Goal: Task Accomplishment & Management: Manage account settings

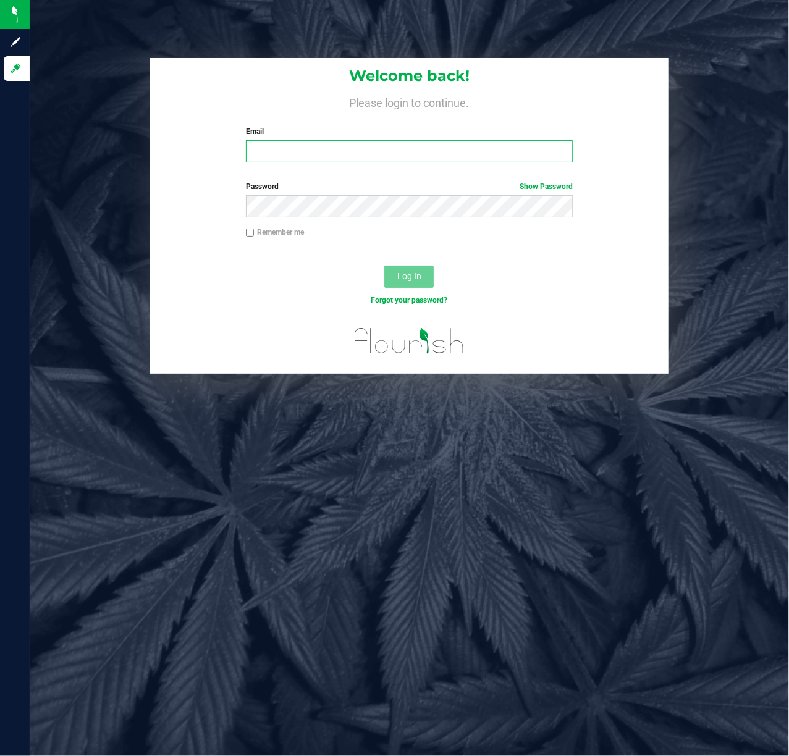
click at [365, 156] on input "Email" at bounding box center [410, 151] width 328 height 22
type input "[EMAIL_ADDRESS][DOMAIN_NAME]"
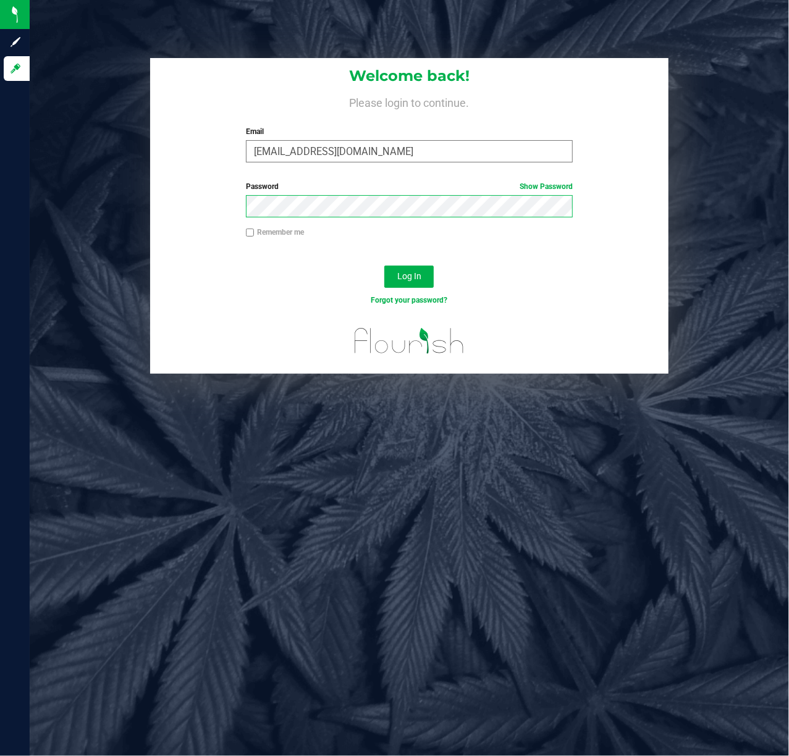
click at [384, 266] on button "Log In" at bounding box center [408, 277] width 49 height 22
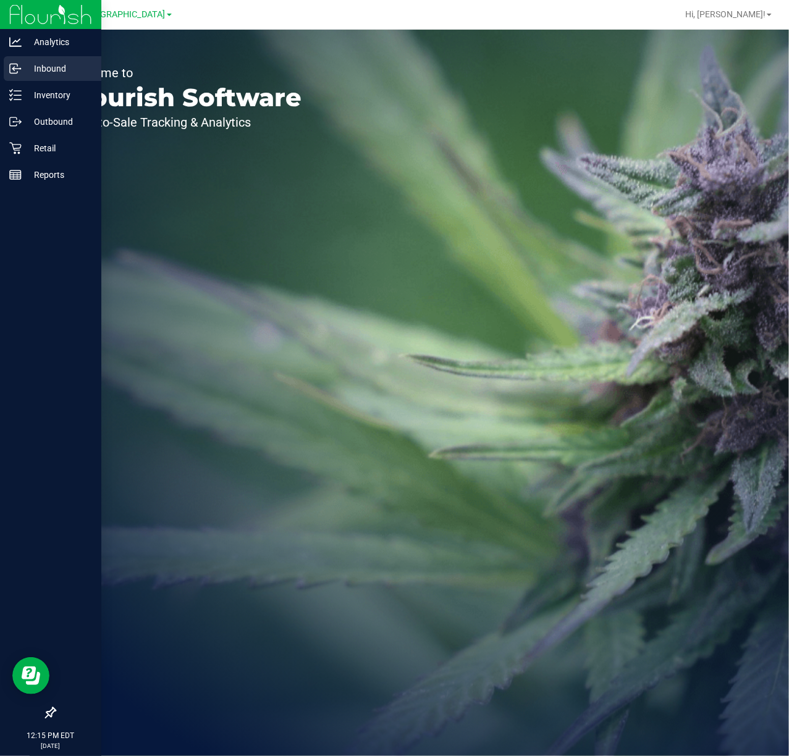
click at [25, 65] on p "Inbound" at bounding box center [59, 68] width 74 height 15
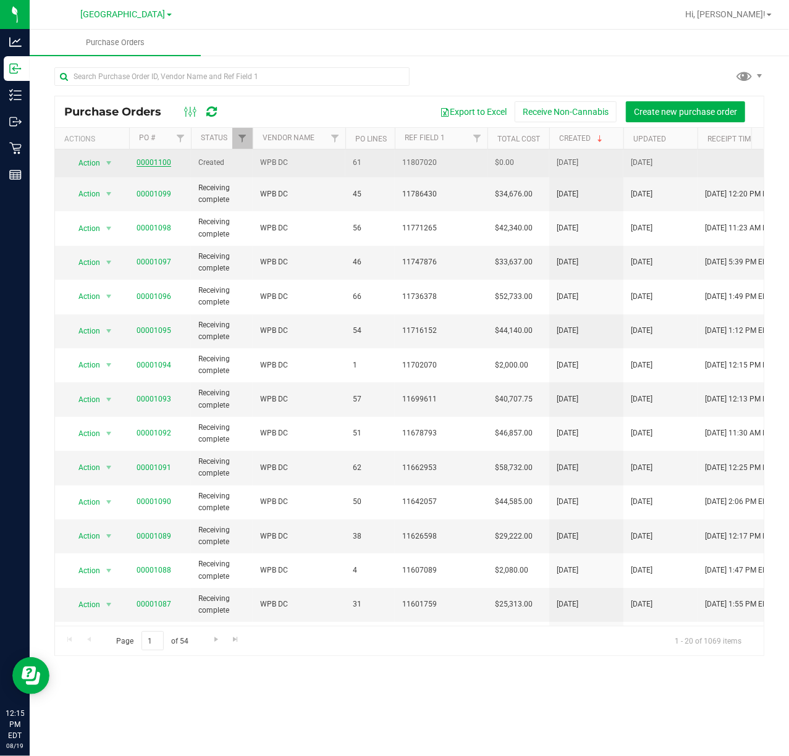
click at [156, 164] on link "00001100" at bounding box center [154, 162] width 35 height 9
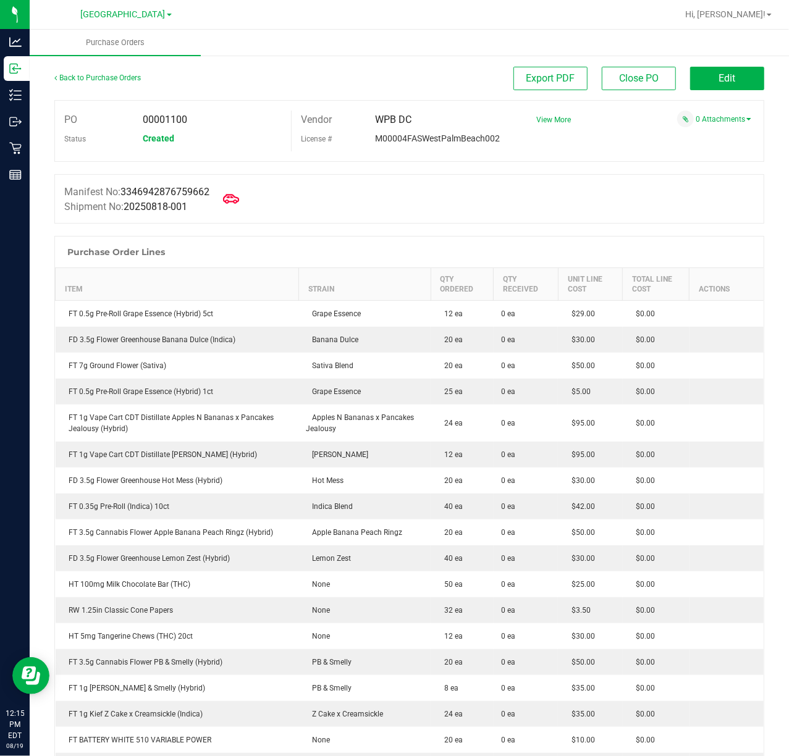
click at [239, 203] on icon at bounding box center [231, 199] width 16 height 16
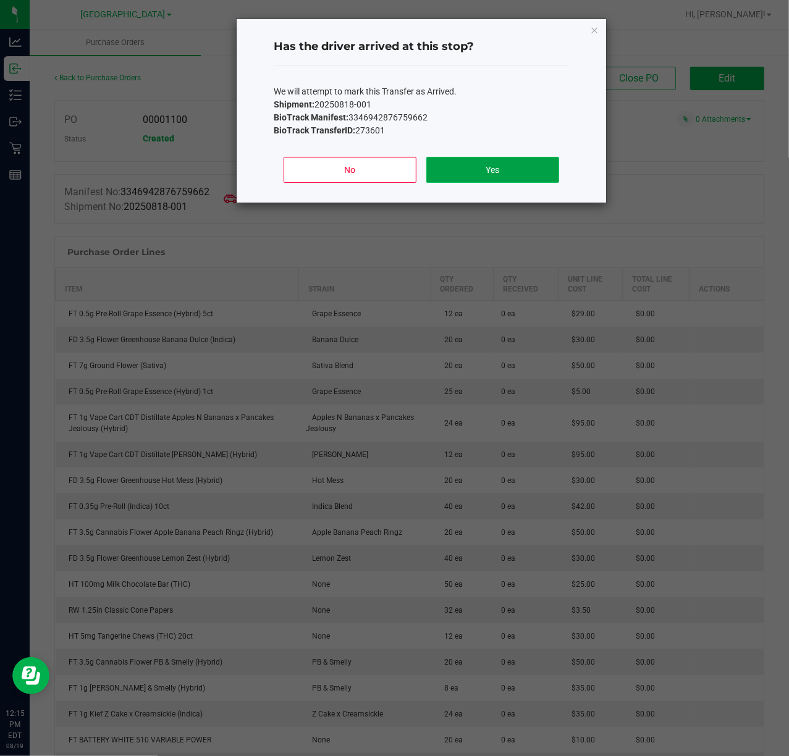
click at [493, 172] on button "Yes" at bounding box center [492, 170] width 133 height 26
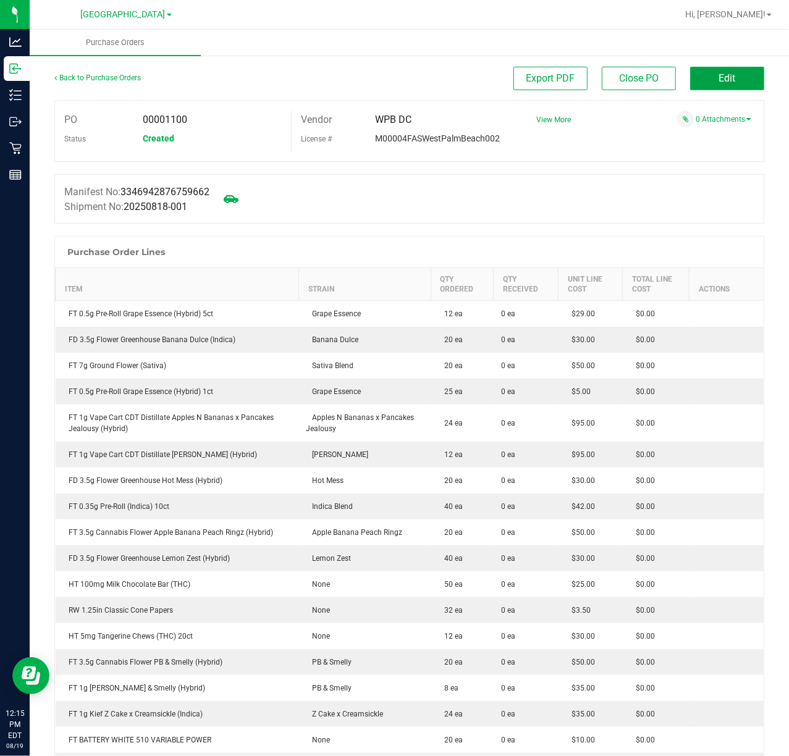
click at [723, 84] on button "Edit" at bounding box center [727, 78] width 74 height 23
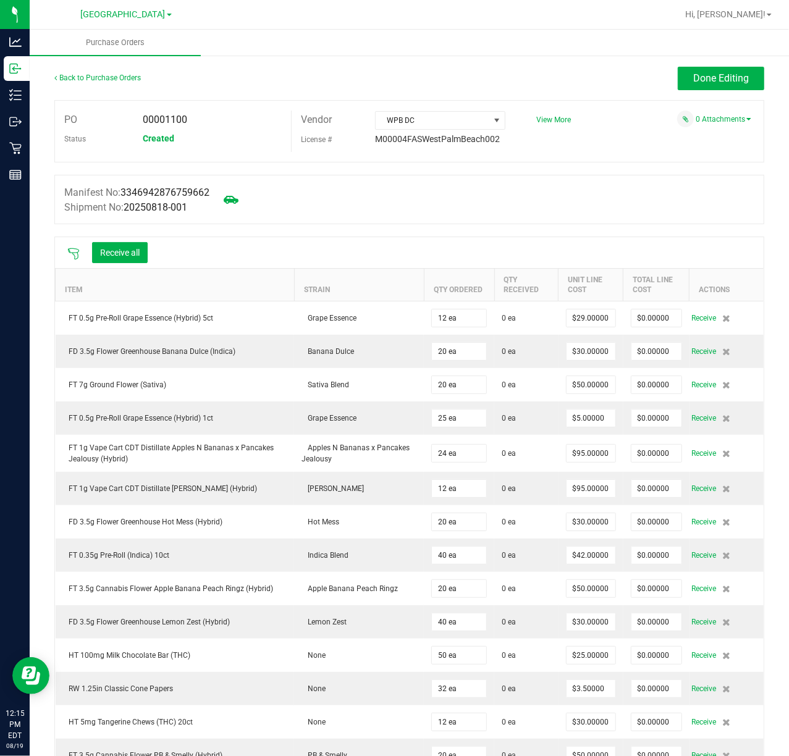
click at [75, 250] on icon at bounding box center [73, 254] width 12 height 12
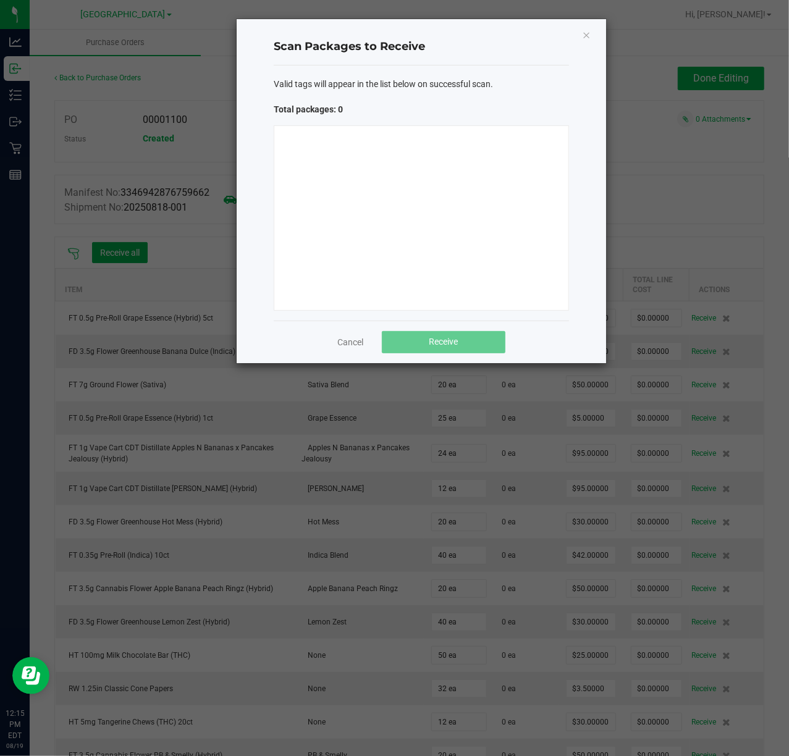
click at [430, 167] on div at bounding box center [421, 217] width 295 height 185
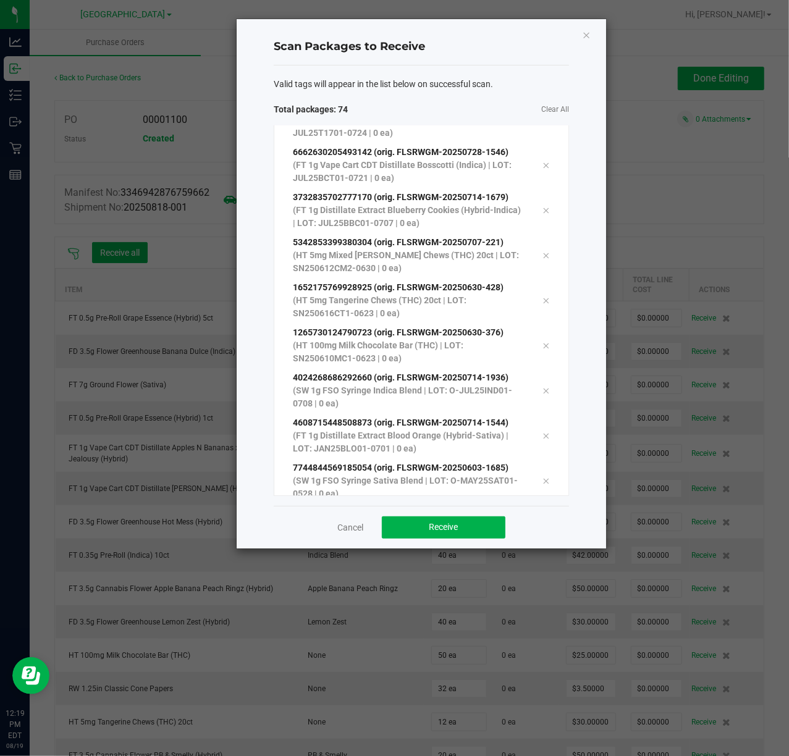
scroll to position [2981, 0]
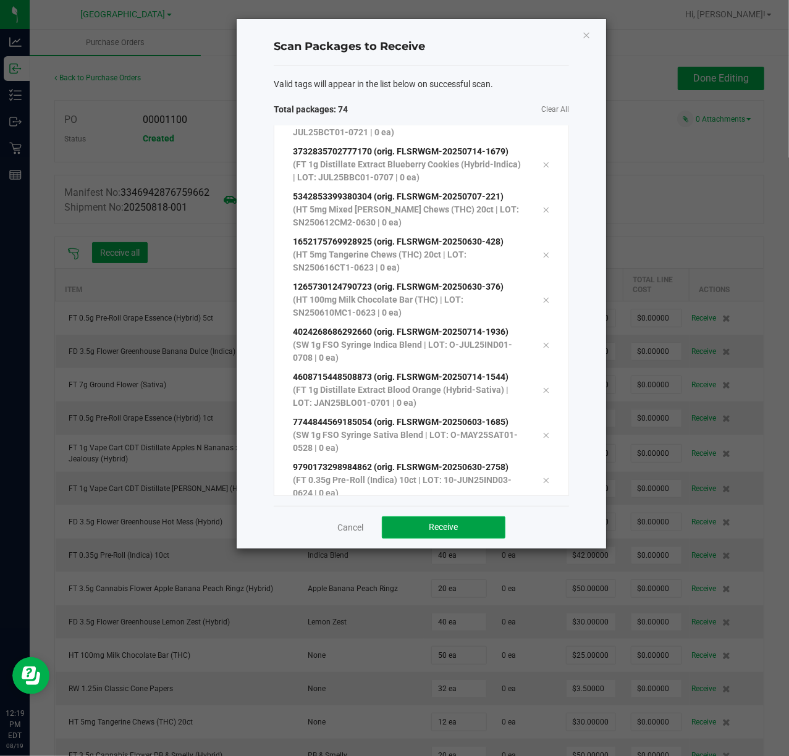
click at [465, 522] on button "Receive" at bounding box center [444, 528] width 124 height 22
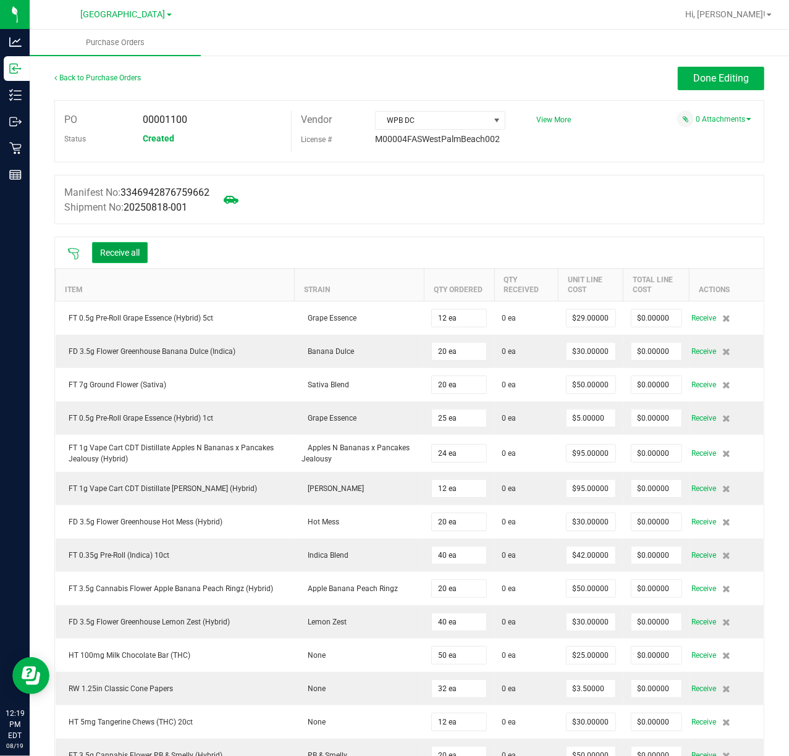
click at [117, 248] on button "Receive all" at bounding box center [120, 252] width 56 height 21
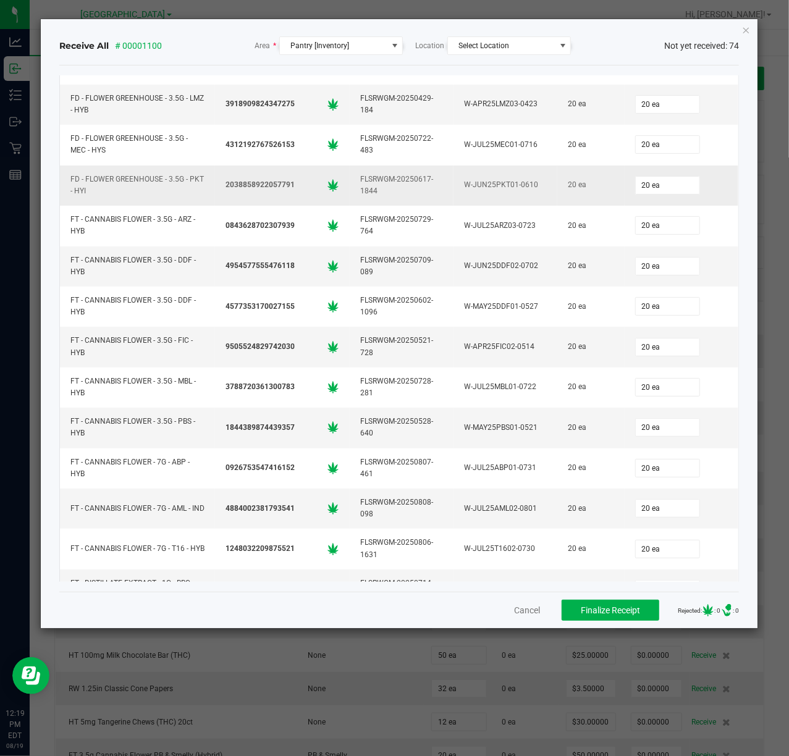
scroll to position [0, 0]
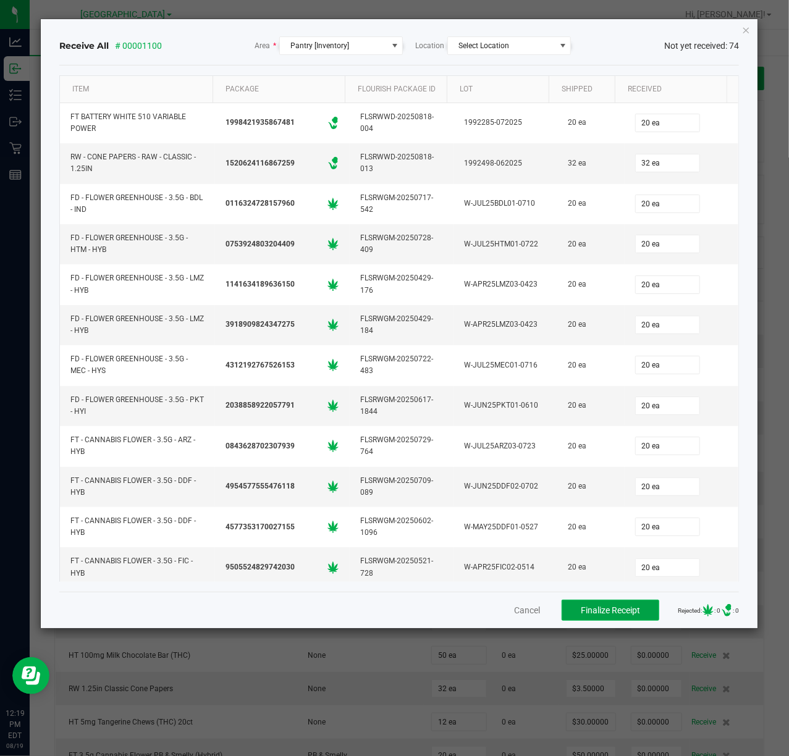
click at [603, 616] on span "Finalize Receipt" at bounding box center [610, 611] width 59 height 10
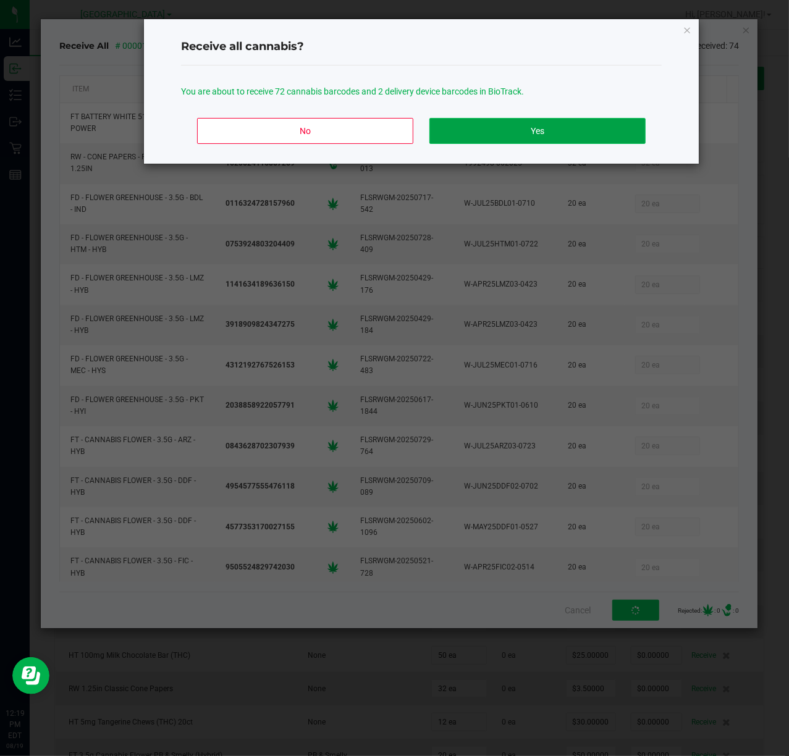
click at [488, 136] on button "Yes" at bounding box center [537, 131] width 216 height 26
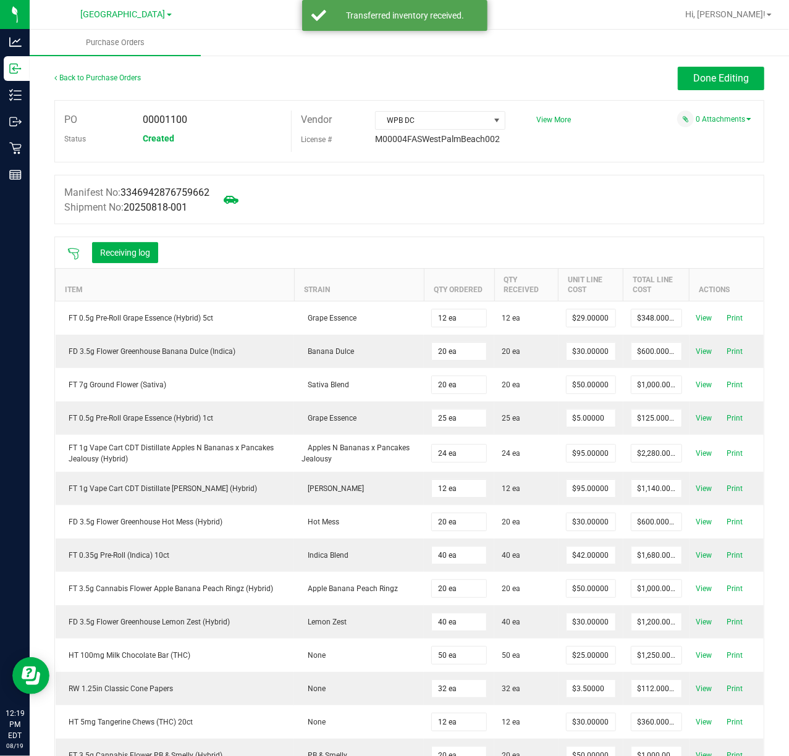
click at [180, 112] on div "00001100" at bounding box center [212, 120] width 158 height 19
click at [179, 114] on span "00001100" at bounding box center [165, 120] width 44 height 12
copy span "00001100"
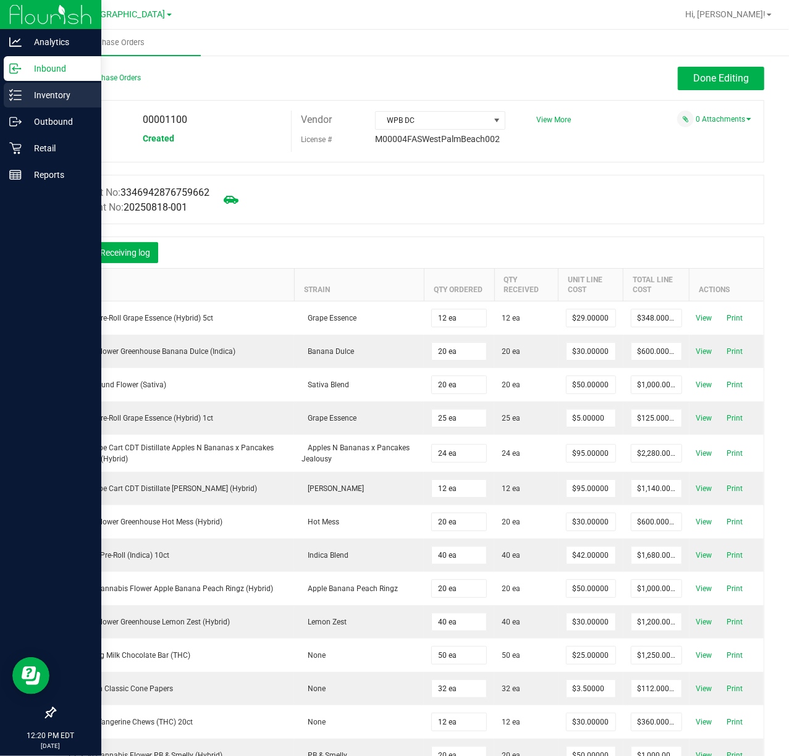
click at [23, 88] on p "Inventory" at bounding box center [59, 95] width 74 height 15
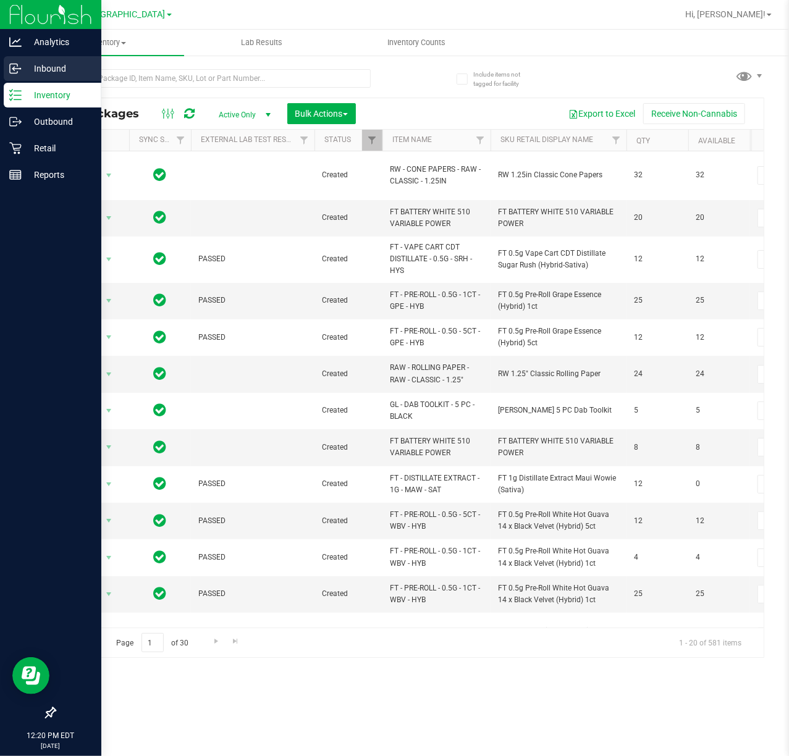
click at [42, 62] on p "Inbound" at bounding box center [59, 68] width 74 height 15
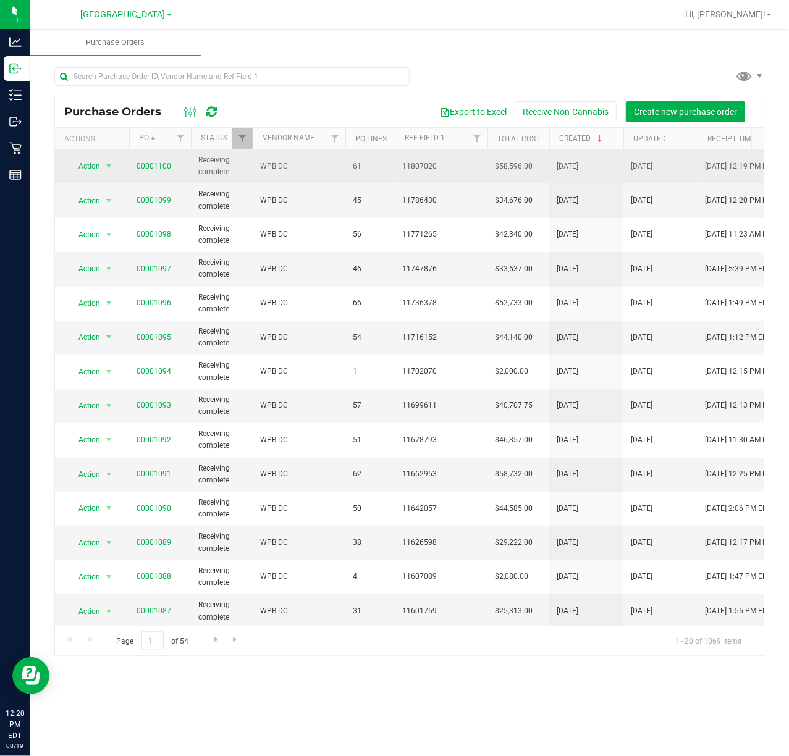
click at [145, 164] on link "00001100" at bounding box center [154, 166] width 35 height 9
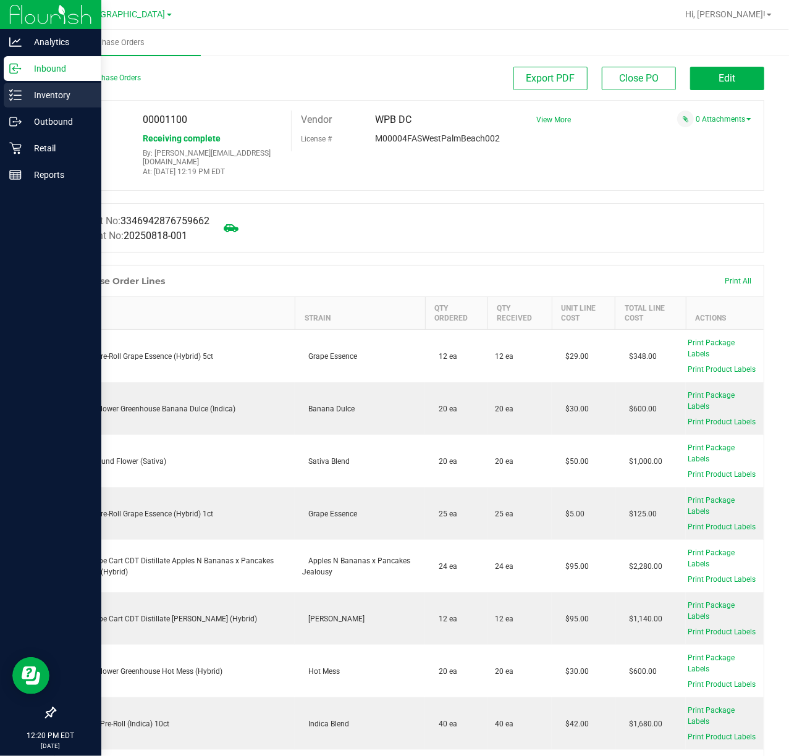
click at [20, 102] on div "Inventory" at bounding box center [53, 95] width 98 height 25
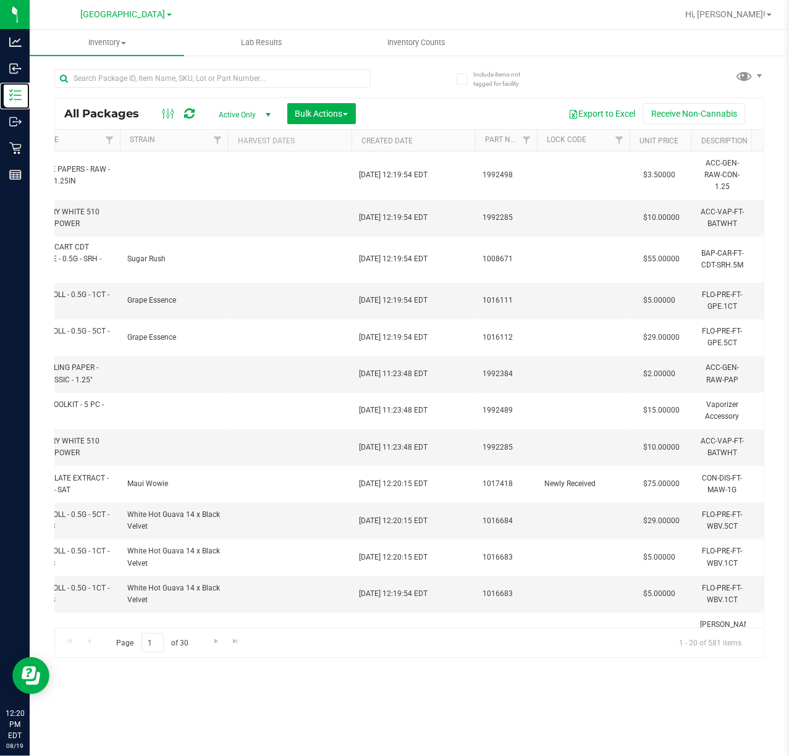
scroll to position [0, 1899]
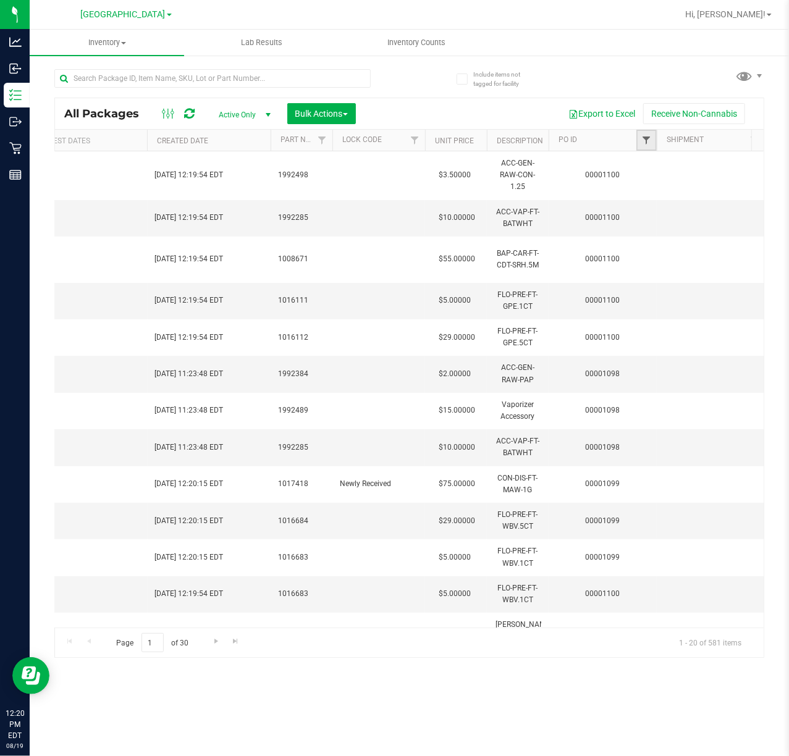
click at [644, 142] on span "Filter" at bounding box center [646, 140] width 10 height 10
paste input "00001100"
type input "00001100"
click at [662, 197] on button "Filter" at bounding box center [673, 200] width 59 height 27
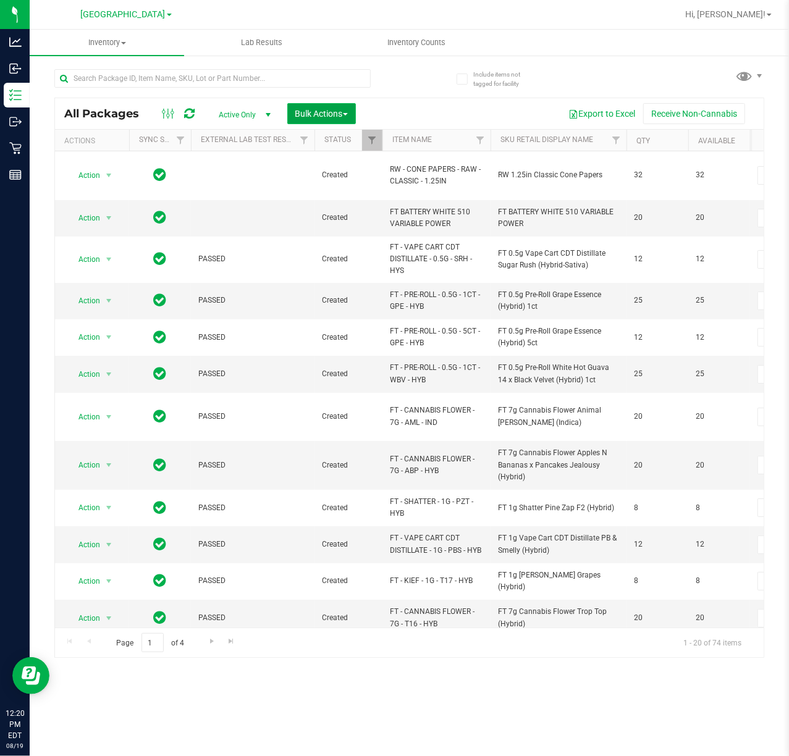
click at [324, 112] on span "Bulk Actions" at bounding box center [321, 114] width 53 height 10
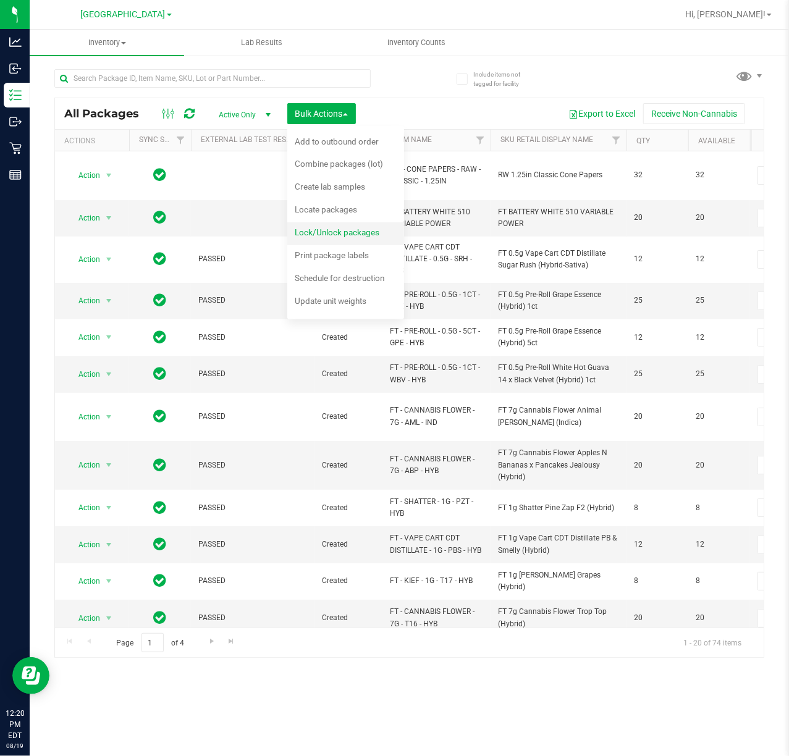
click at [315, 230] on span "Lock/Unlock packages" at bounding box center [337, 232] width 85 height 10
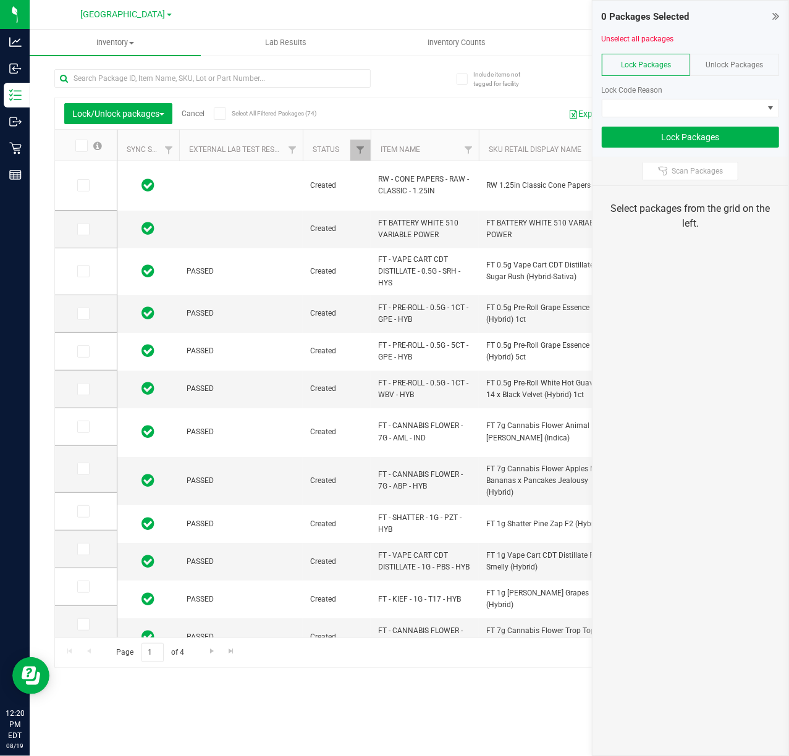
click at [77, 141] on span at bounding box center [81, 146] width 12 height 12
click at [0, 0] on input "checkbox" at bounding box center [0, 0] width 0 height 0
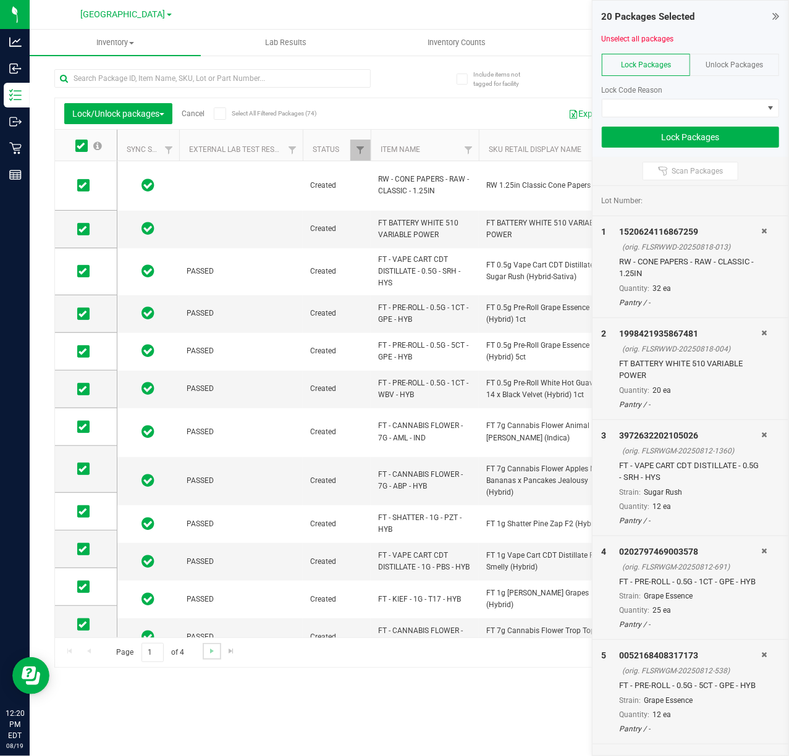
click at [204, 654] on link "Go to the next page" at bounding box center [212, 651] width 18 height 17
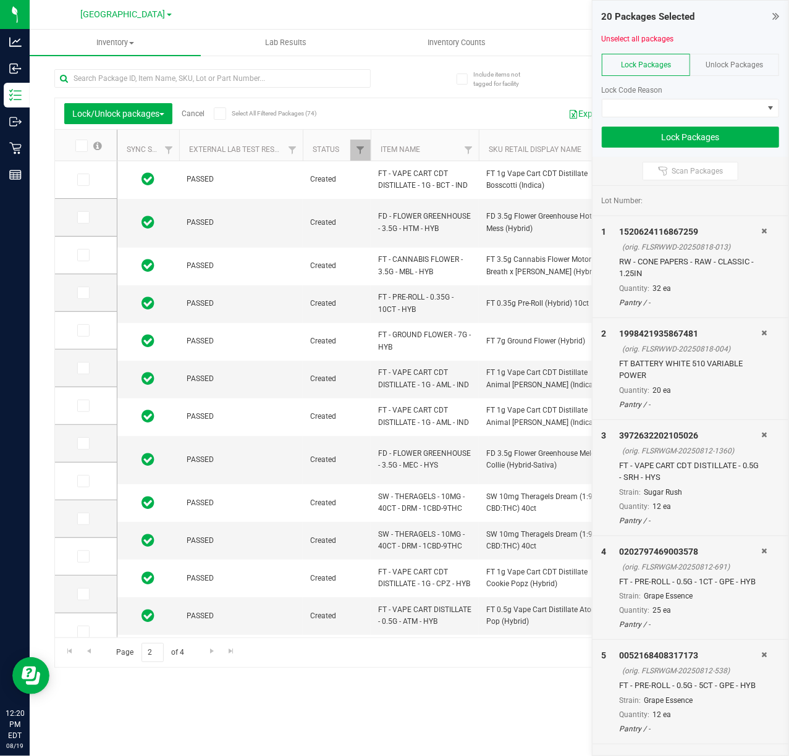
click at [78, 146] on icon at bounding box center [81, 146] width 8 height 0
click at [0, 0] on input "checkbox" at bounding box center [0, 0] width 0 height 0
click at [214, 653] on span "Go to the next page" at bounding box center [212, 651] width 10 height 10
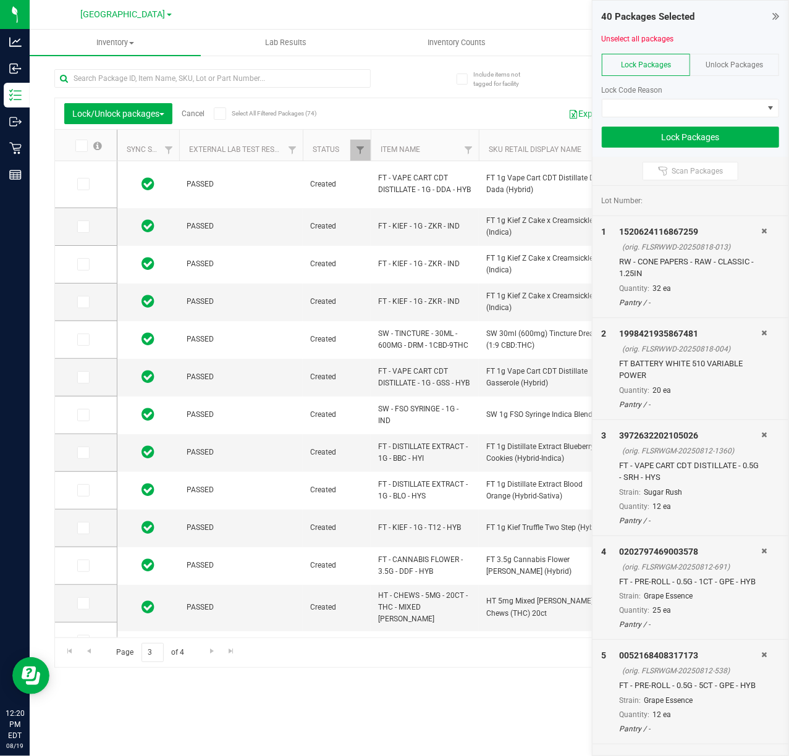
click at [77, 146] on icon at bounding box center [81, 146] width 8 height 0
click at [0, 0] on input "checkbox" at bounding box center [0, 0] width 0 height 0
click at [211, 653] on span "Go to the next page" at bounding box center [212, 651] width 10 height 10
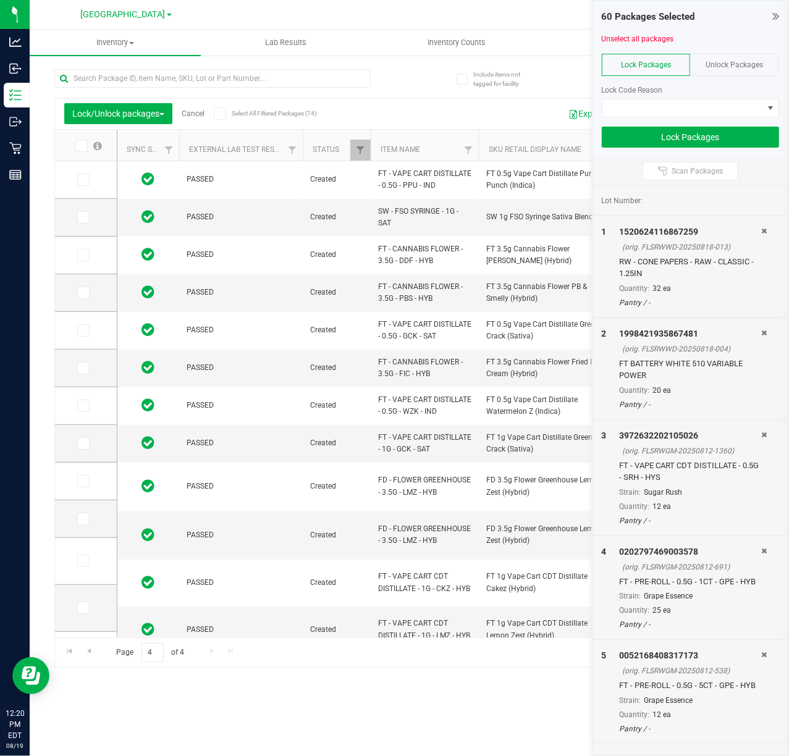
click at [77, 146] on icon at bounding box center [81, 146] width 8 height 0
click at [0, 0] on input "checkbox" at bounding box center [0, 0] width 0 height 0
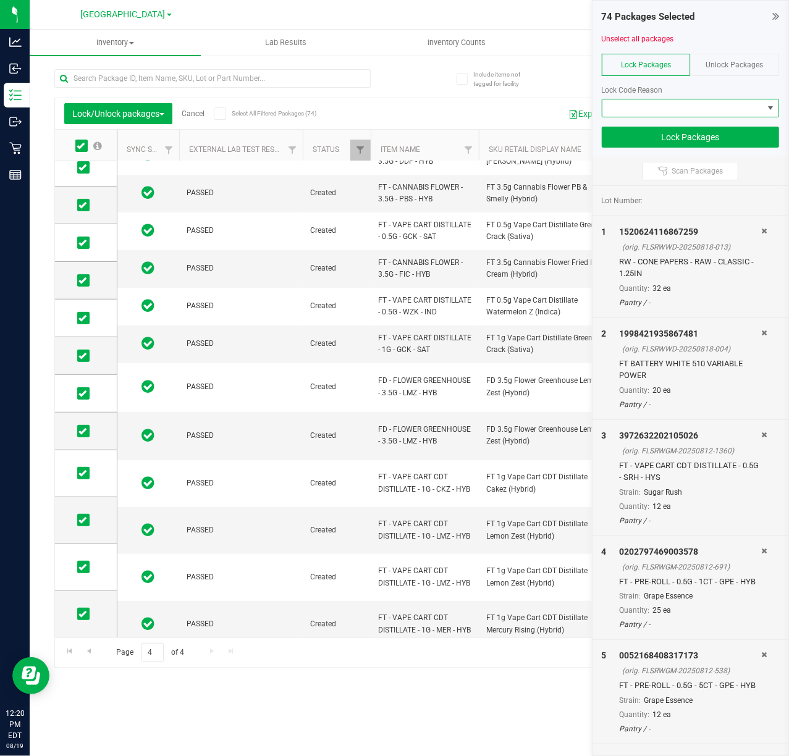
click at [745, 109] on span at bounding box center [683, 107] width 161 height 17
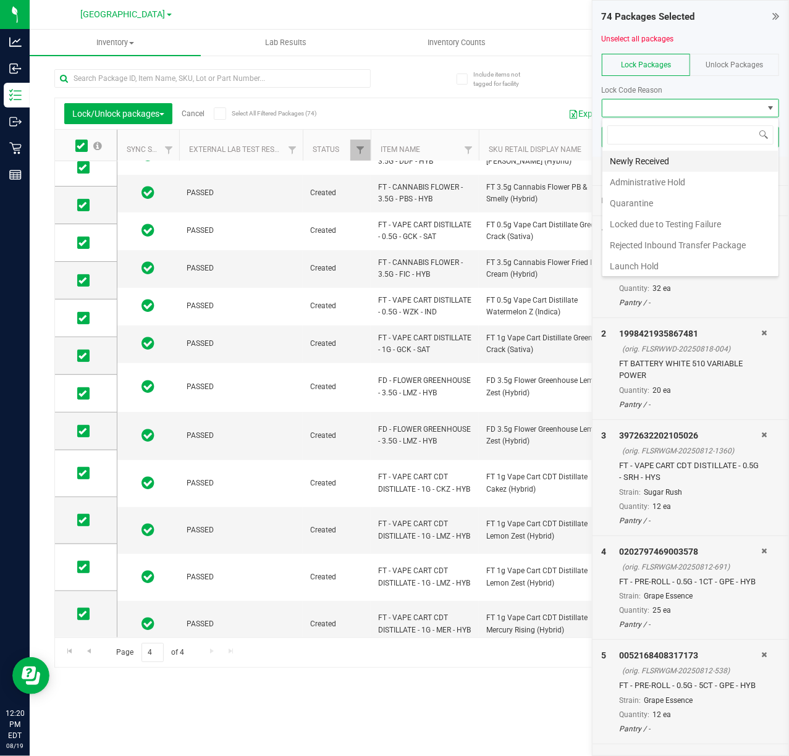
click at [653, 164] on li "Newly Received" at bounding box center [691, 161] width 176 height 21
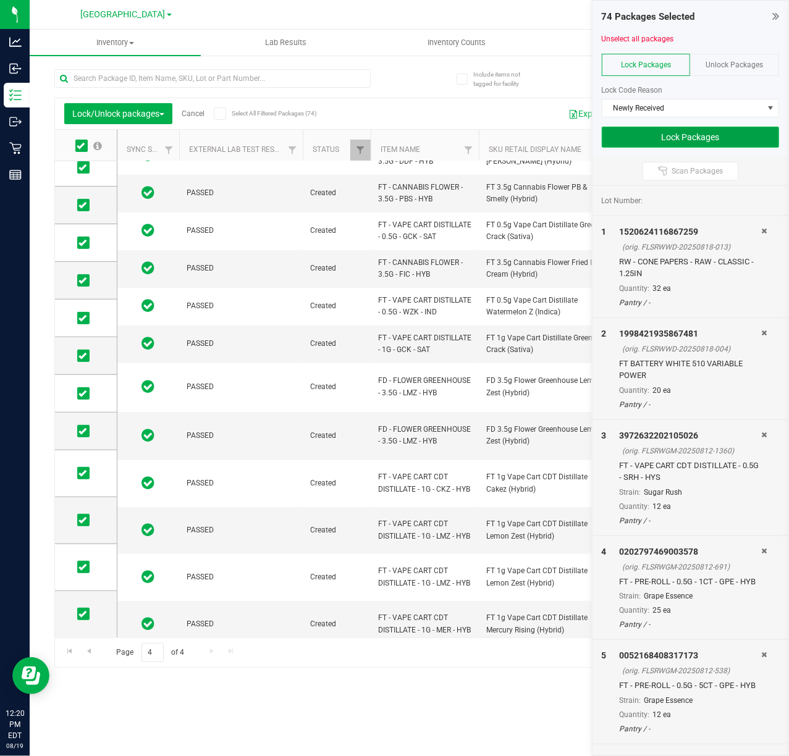
click at [687, 137] on button "Lock Packages" at bounding box center [690, 137] width 177 height 21
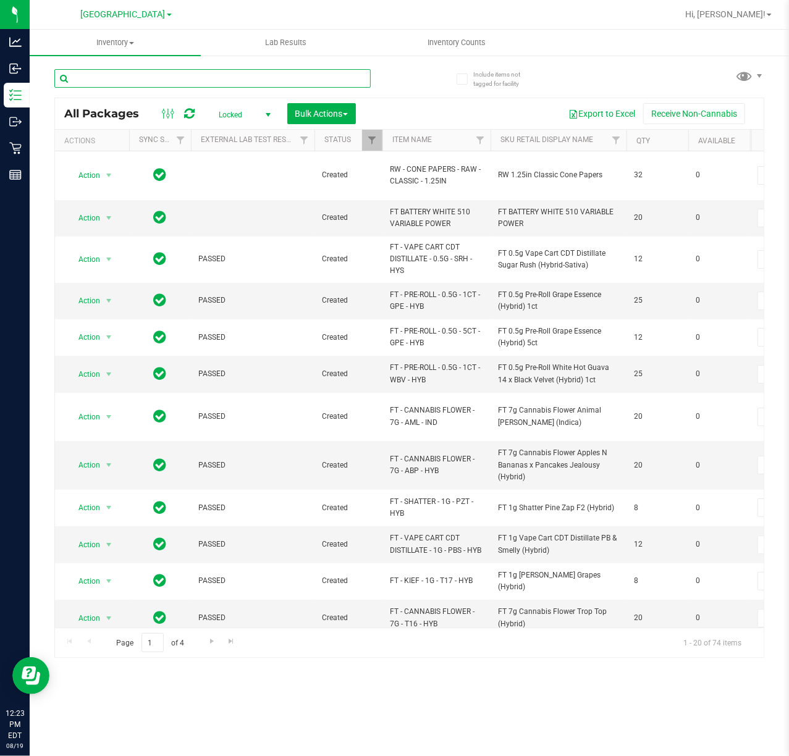
click at [171, 77] on input "text" at bounding box center [212, 78] width 316 height 19
type input "4884002381793541"
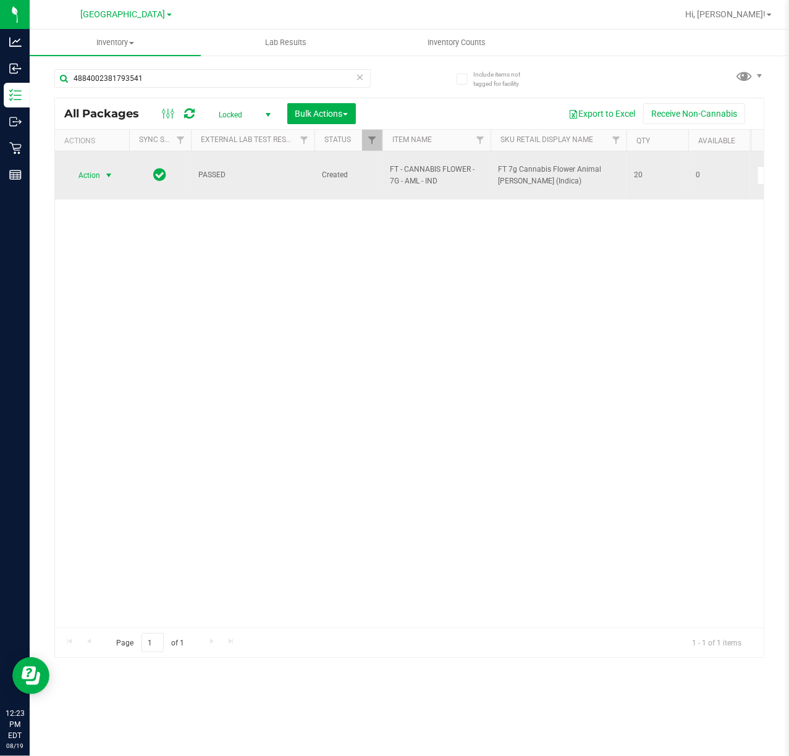
click at [91, 168] on span "Action" at bounding box center [83, 175] width 33 height 17
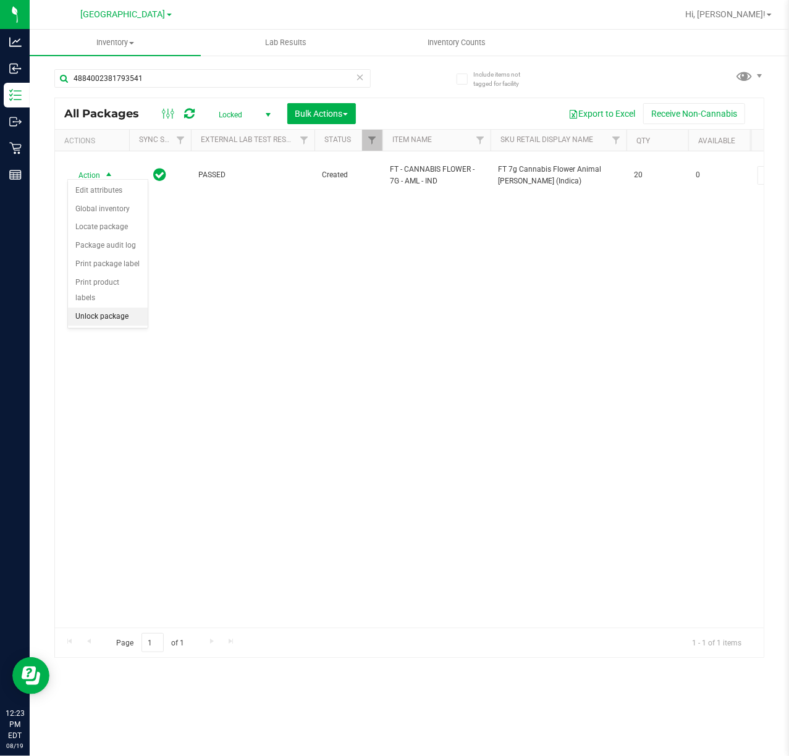
click at [114, 319] on li "Unlock package" at bounding box center [108, 317] width 80 height 19
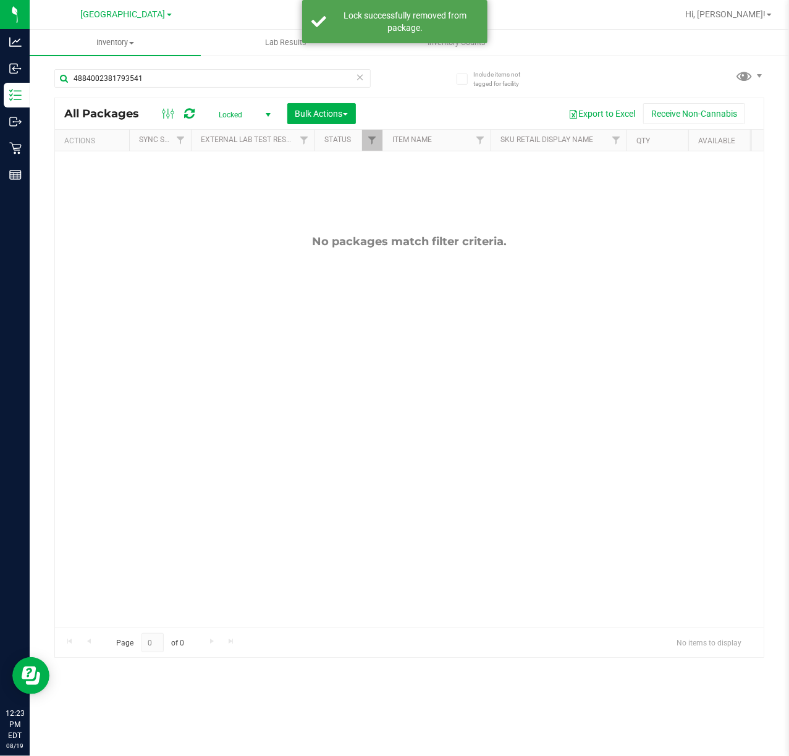
click at [237, 115] on span "Locked" at bounding box center [242, 114] width 68 height 17
click at [228, 134] on li "Active Only" at bounding box center [242, 135] width 67 height 19
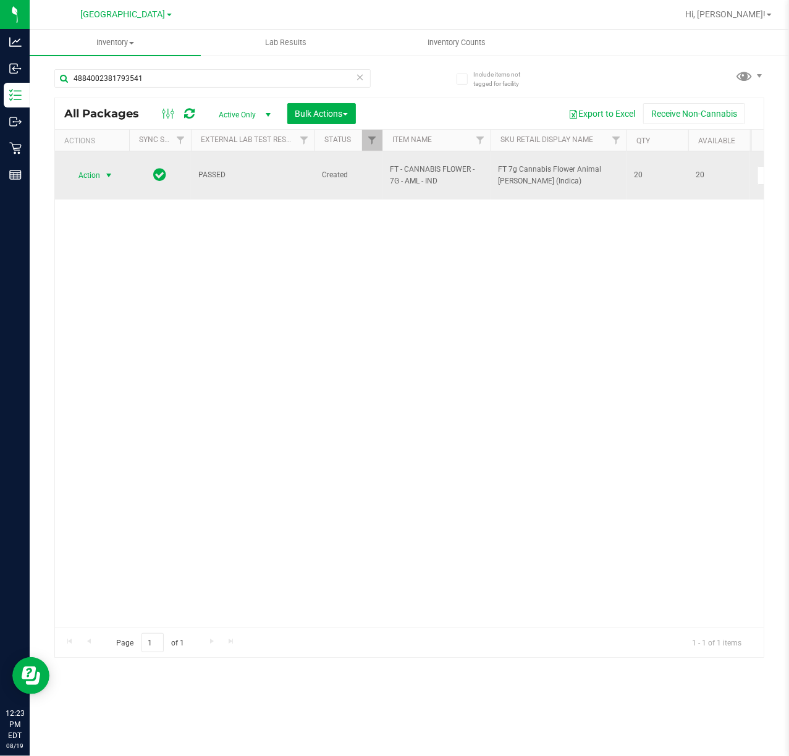
click at [111, 171] on span "select" at bounding box center [109, 176] width 10 height 10
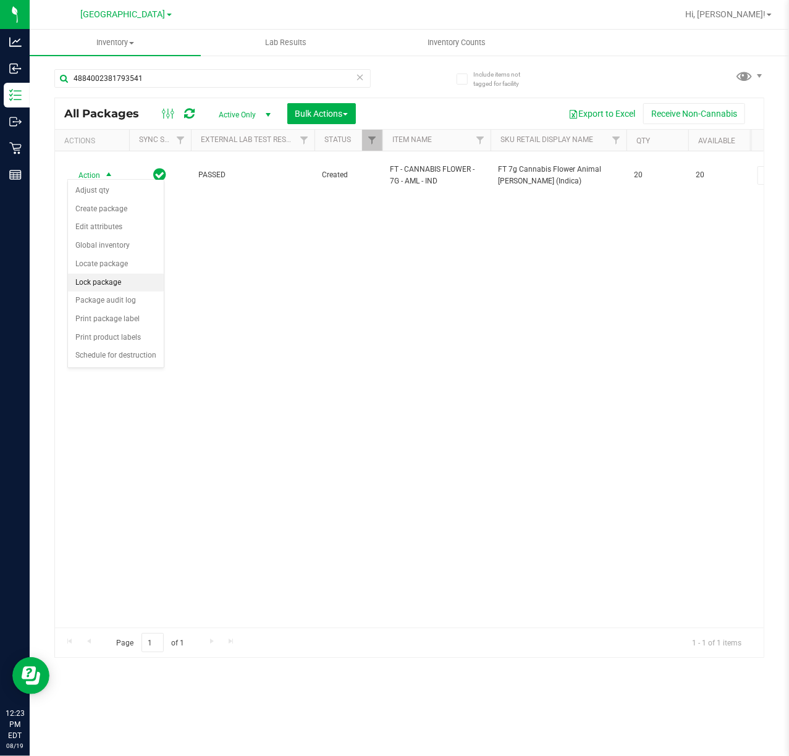
click at [99, 290] on li "Lock package" at bounding box center [116, 283] width 96 height 19
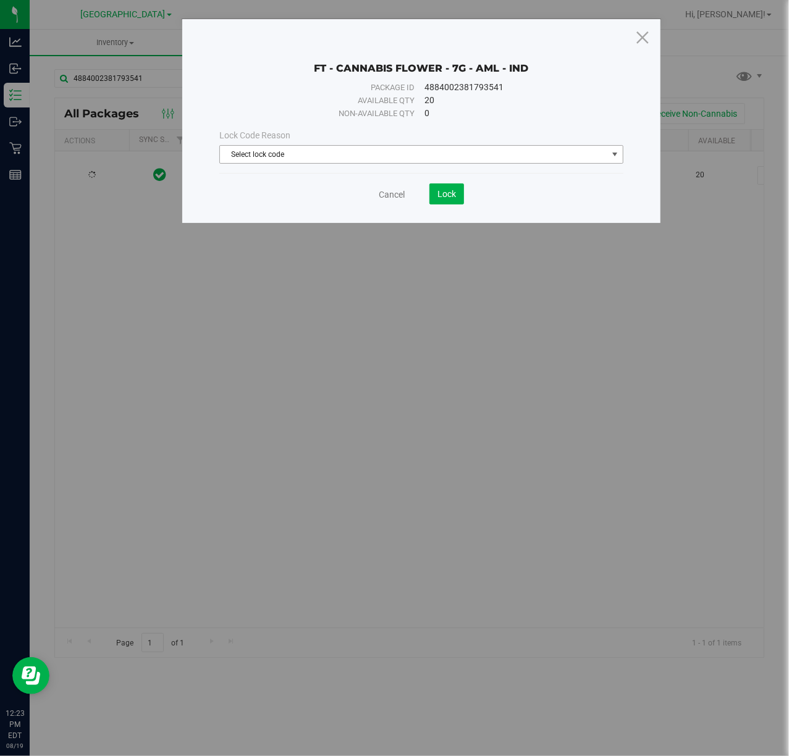
click at [324, 162] on span "Select lock code" at bounding box center [413, 154] width 387 height 17
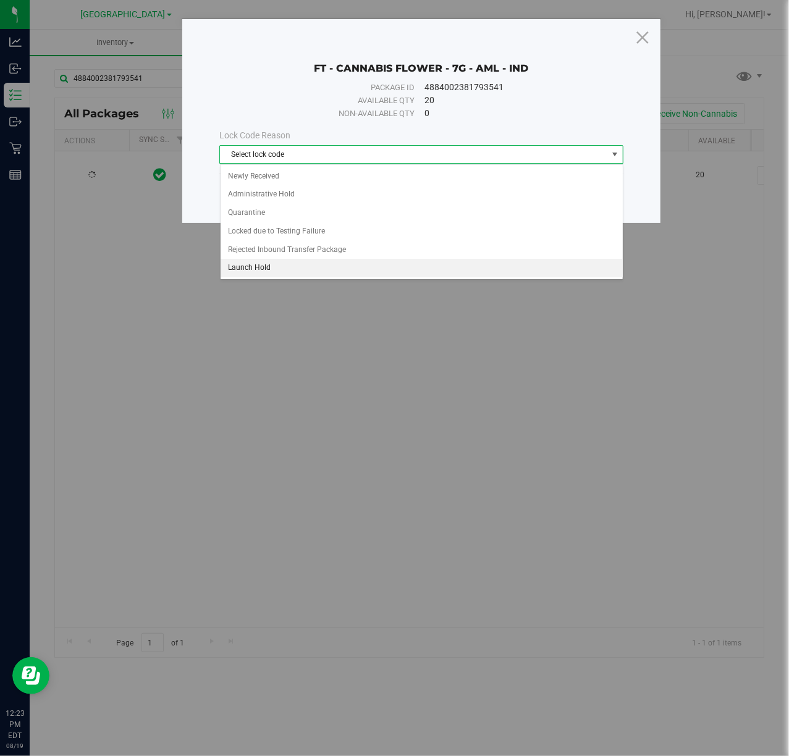
click at [280, 265] on li "Launch Hold" at bounding box center [422, 268] width 402 height 19
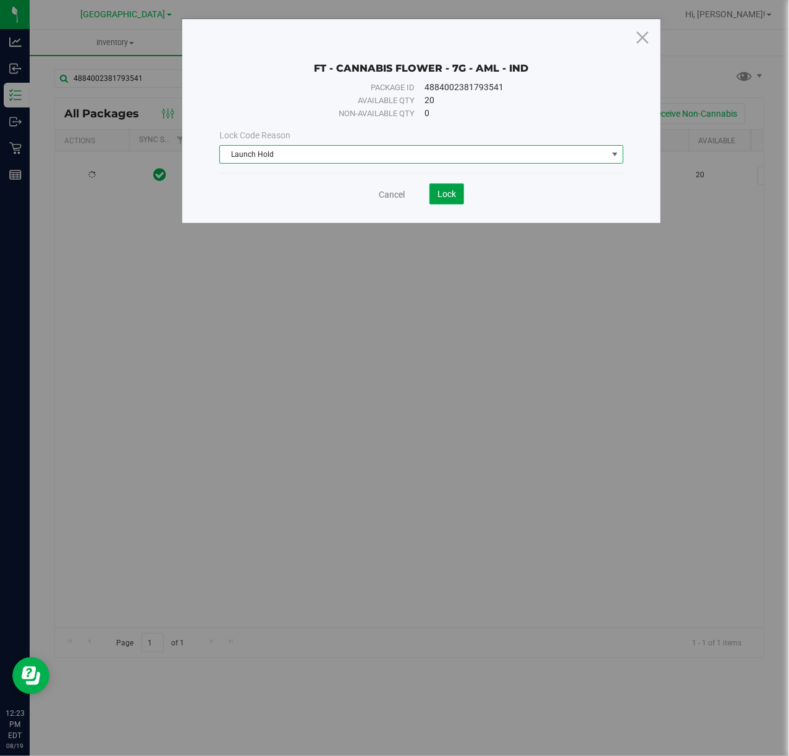
click at [455, 186] on button "Lock" at bounding box center [446, 194] width 35 height 21
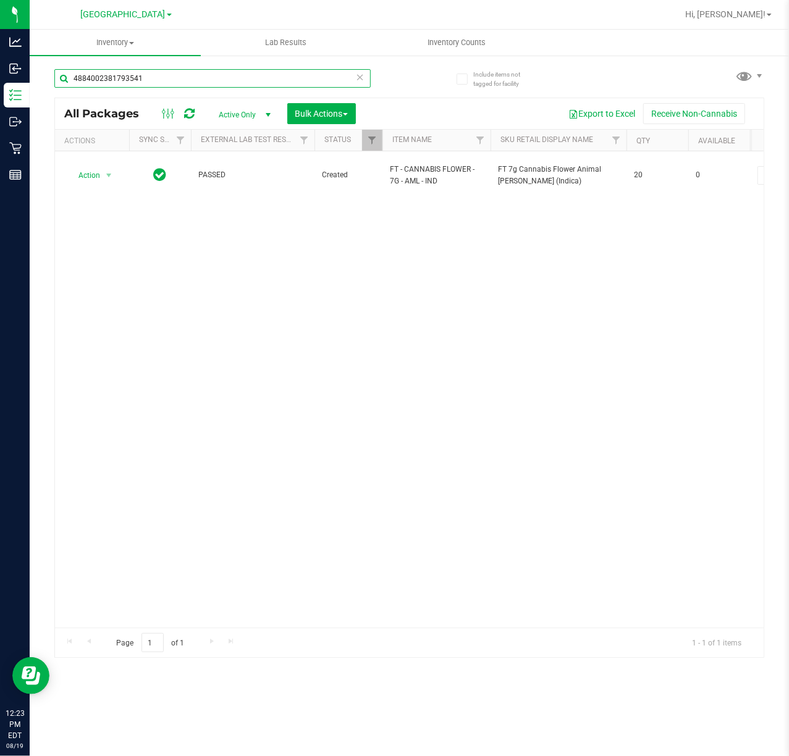
click at [168, 79] on input "4884002381793541" at bounding box center [212, 78] width 316 height 19
click at [167, 79] on input "4884002381793541" at bounding box center [212, 78] width 316 height 19
type input "1248032209875521"
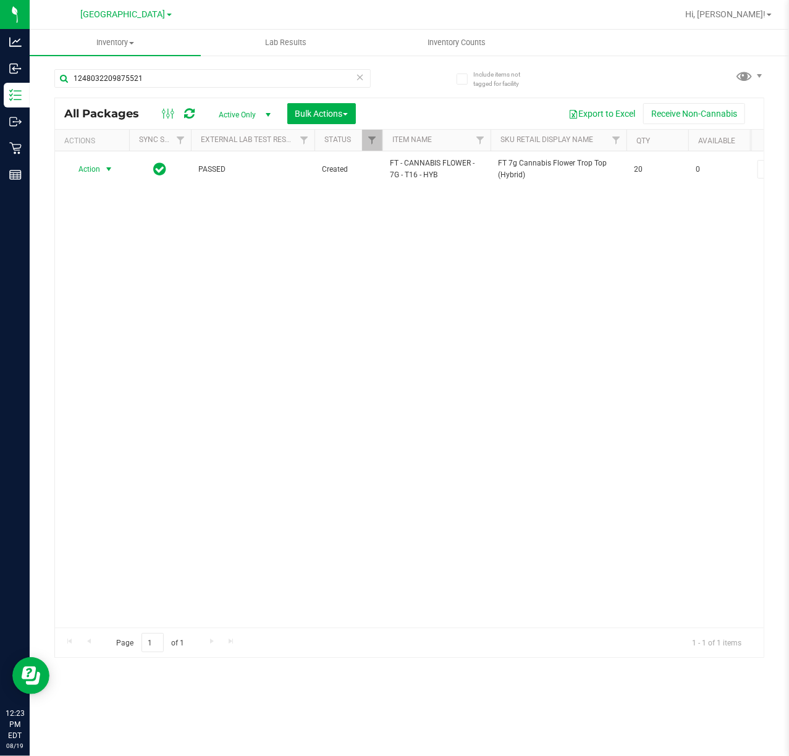
drag, startPoint x: 99, startPoint y: 169, endPoint x: 119, endPoint y: 230, distance: 64.3
click at [99, 168] on span "Action" at bounding box center [83, 169] width 33 height 17
click at [112, 318] on li "Unlock package" at bounding box center [108, 317] width 80 height 19
click at [99, 169] on span "Action" at bounding box center [83, 169] width 33 height 17
click at [119, 285] on li "Lock package" at bounding box center [116, 283] width 96 height 19
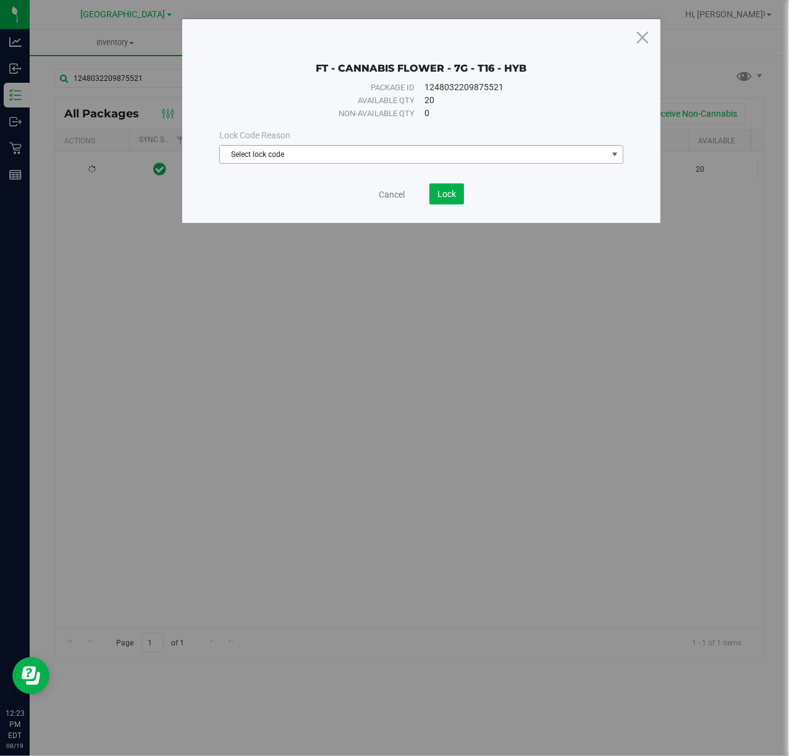
click at [315, 156] on span "Select lock code" at bounding box center [413, 154] width 387 height 17
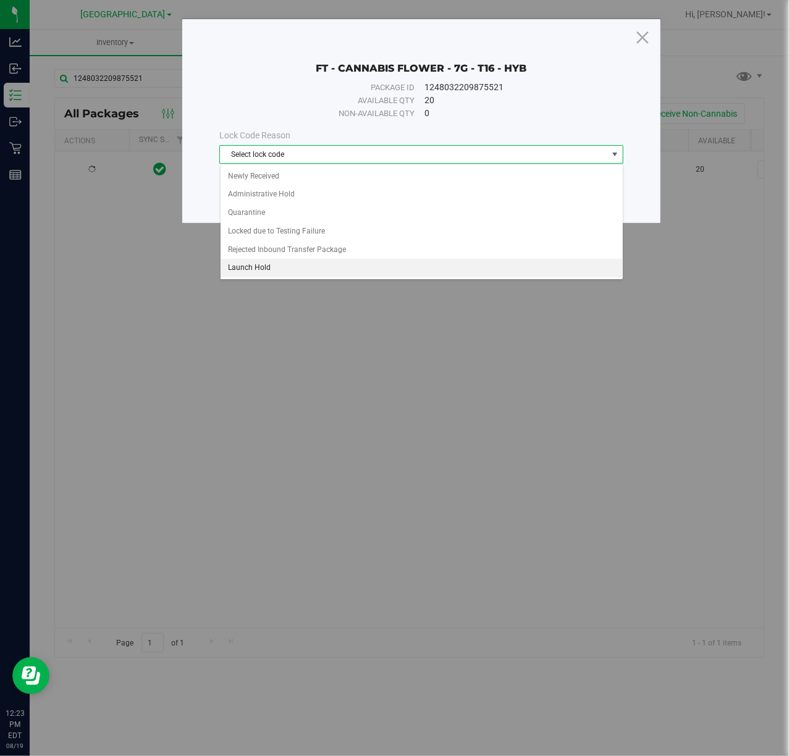
click at [263, 269] on li "Launch Hold" at bounding box center [422, 268] width 402 height 19
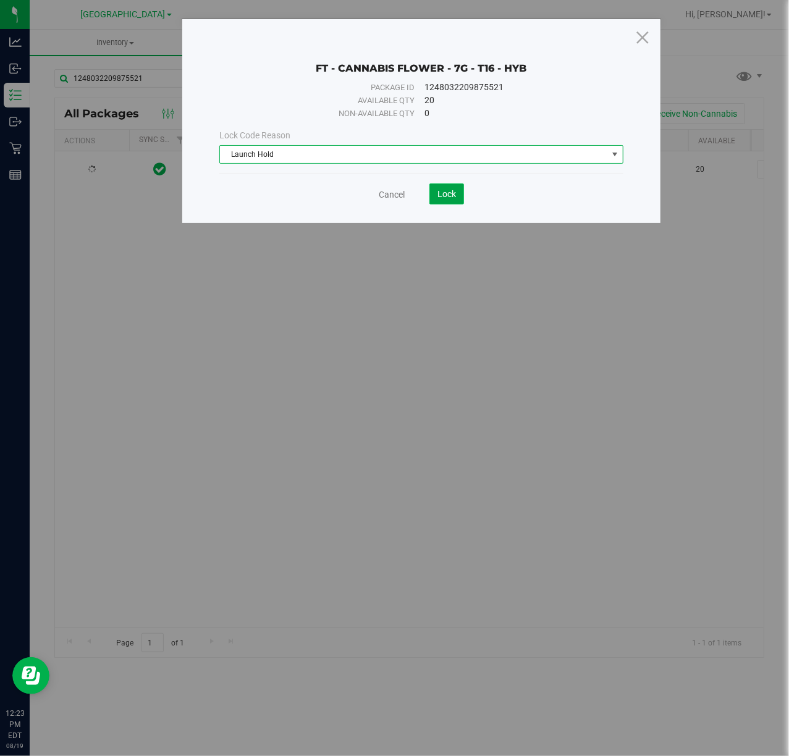
click at [456, 200] on button "Lock" at bounding box center [446, 194] width 35 height 21
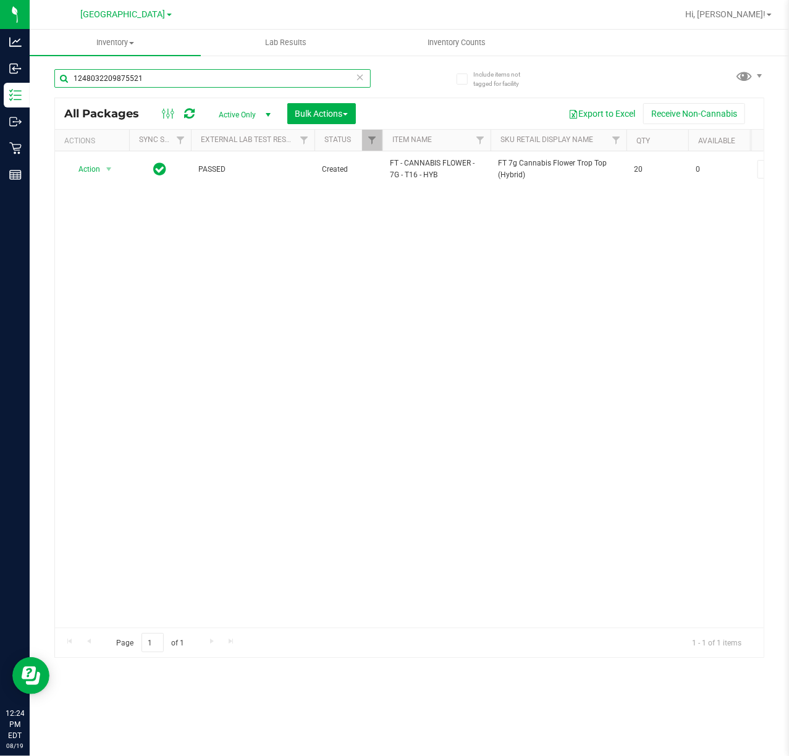
drag, startPoint x: 226, startPoint y: 84, endPoint x: -153, endPoint y: 12, distance: 385.5
click at [0, 12] on html "Analytics Inbound Inventory Outbound Retail Reports 12:24 PM EDT [DATE] 08/19 […" at bounding box center [394, 378] width 789 height 756
type input "0926753547416152"
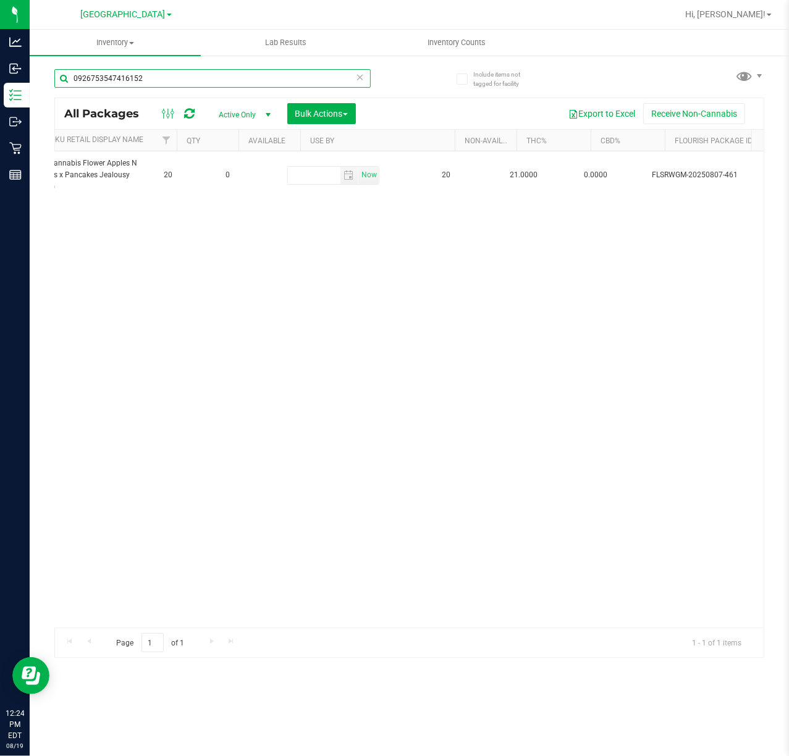
scroll to position [0, 470]
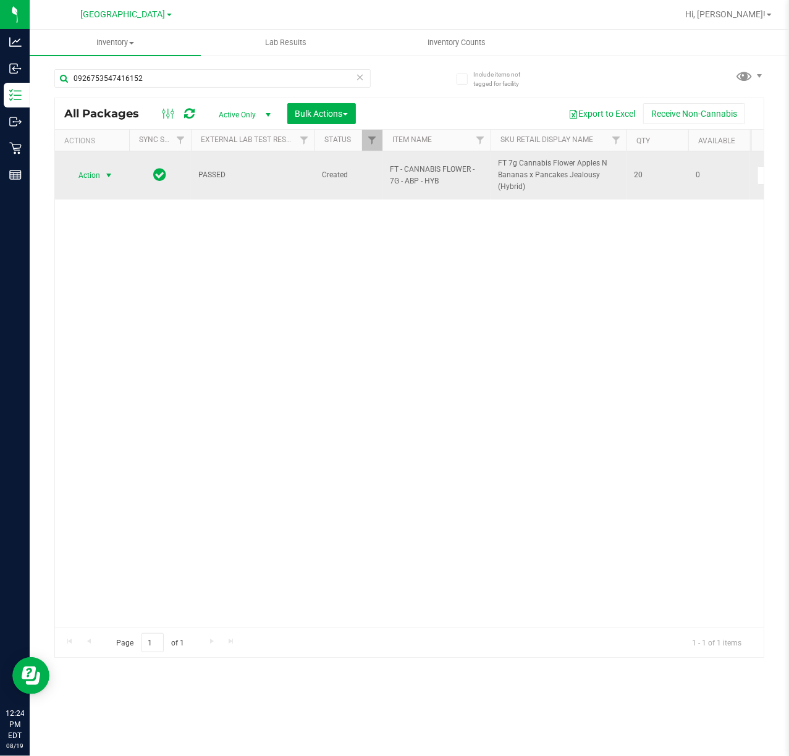
click at [87, 177] on span "Action" at bounding box center [83, 175] width 33 height 17
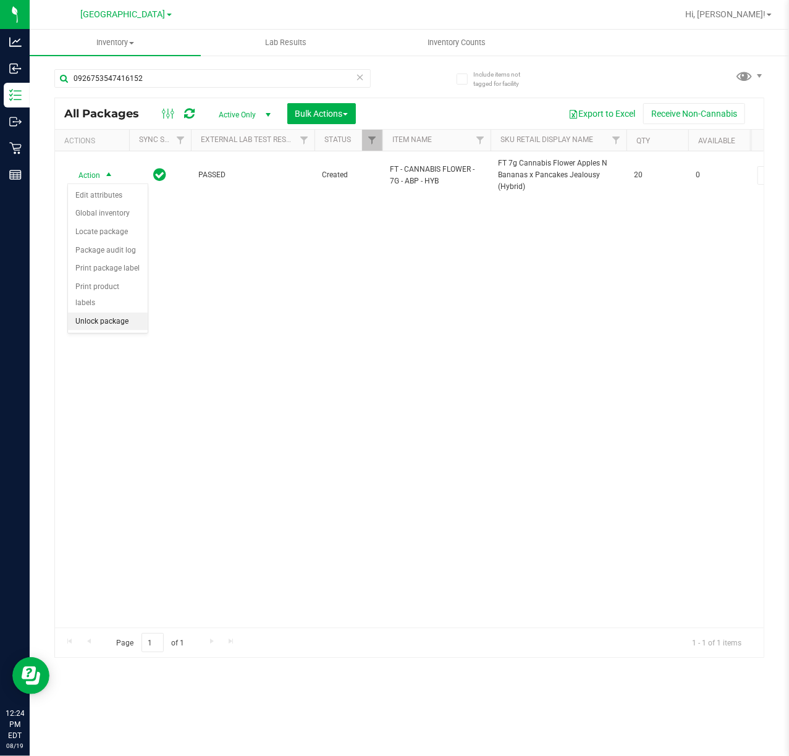
click at [85, 323] on li "Unlock package" at bounding box center [108, 322] width 80 height 19
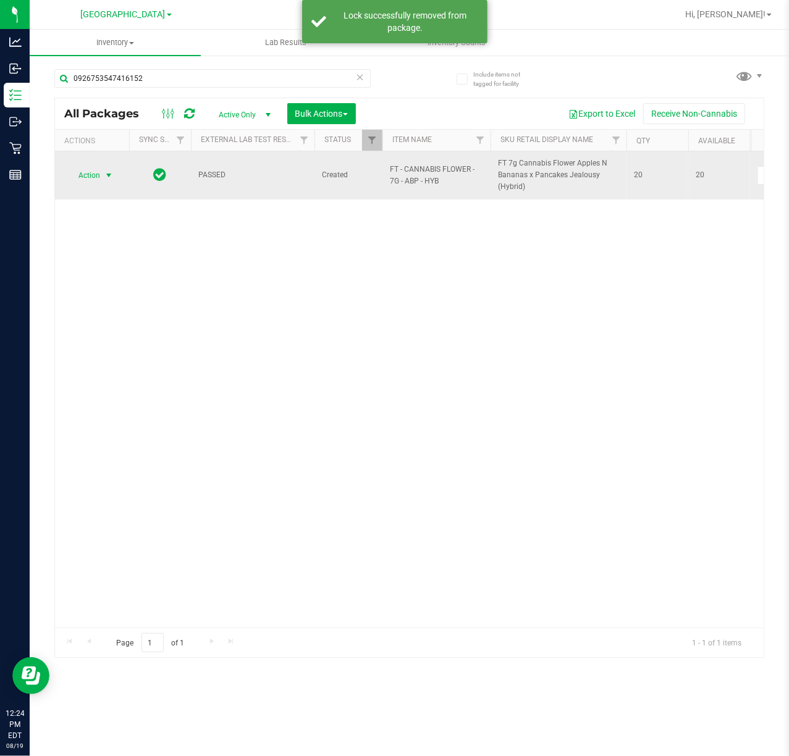
click at [91, 169] on span "Action" at bounding box center [83, 175] width 33 height 17
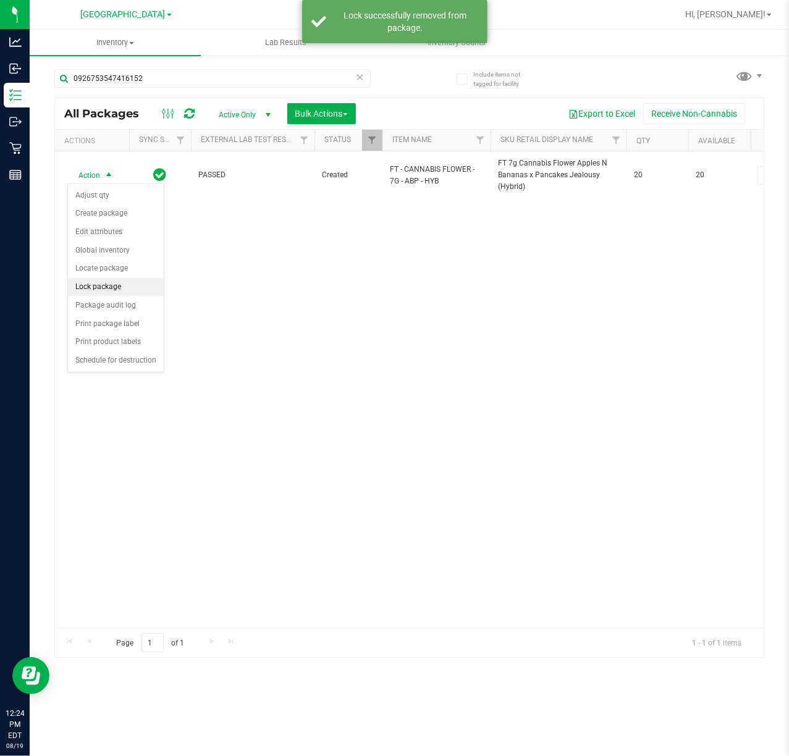
click at [90, 288] on li "Lock package" at bounding box center [116, 287] width 96 height 19
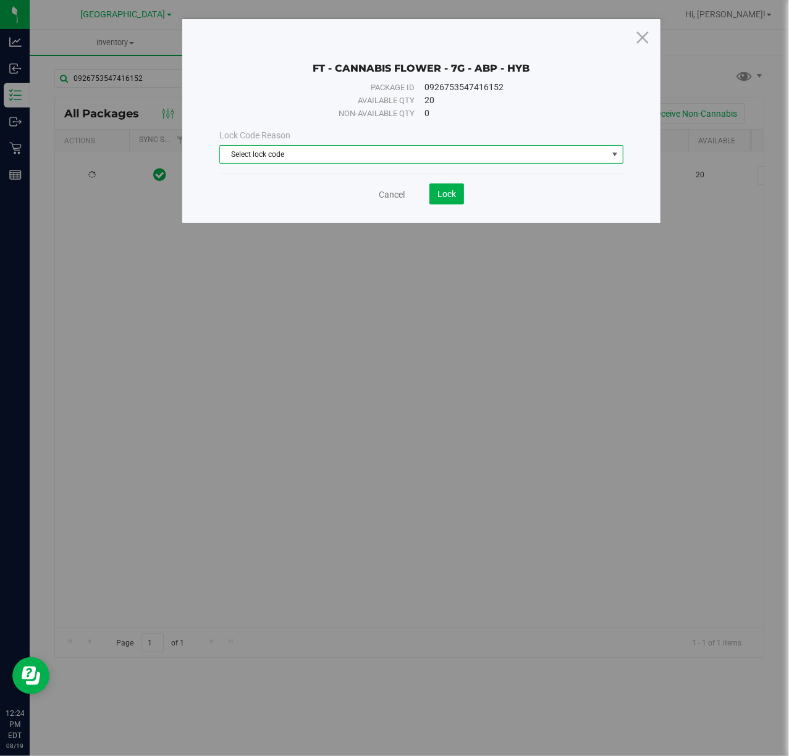
click at [311, 159] on span "Select lock code" at bounding box center [413, 154] width 387 height 17
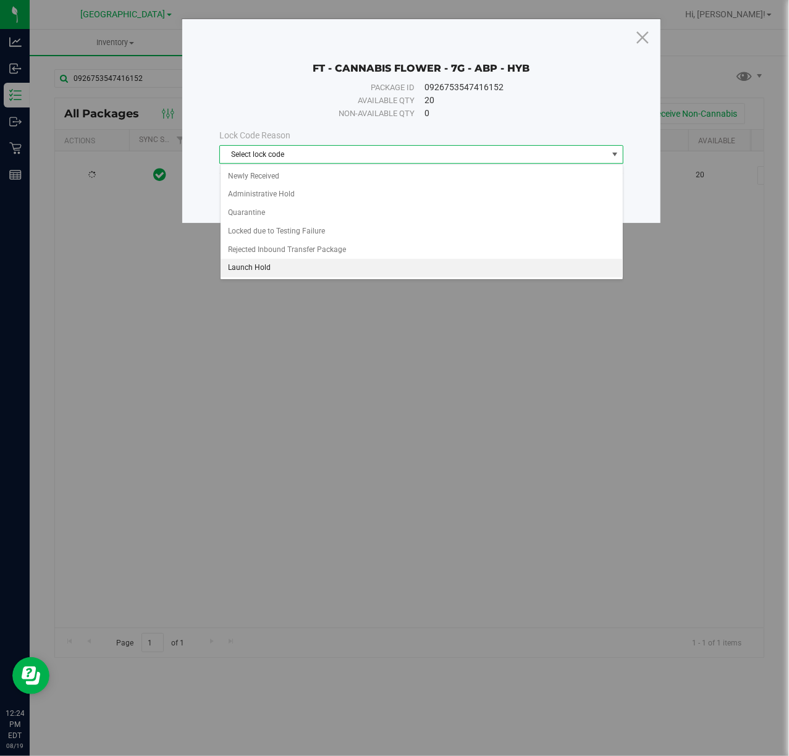
click at [272, 275] on li "Launch Hold" at bounding box center [422, 268] width 402 height 19
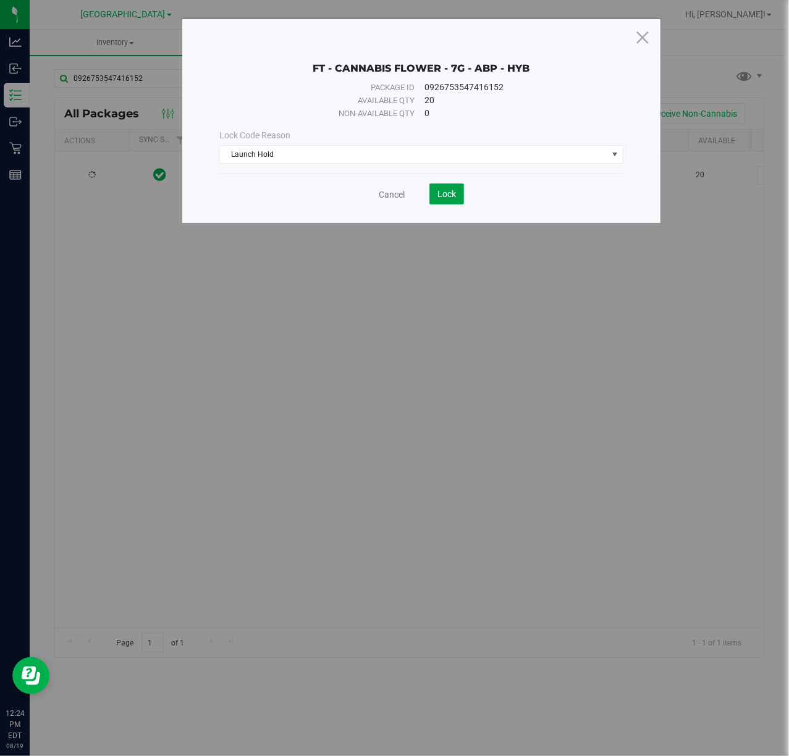
click at [446, 192] on span "Lock" at bounding box center [447, 194] width 19 height 10
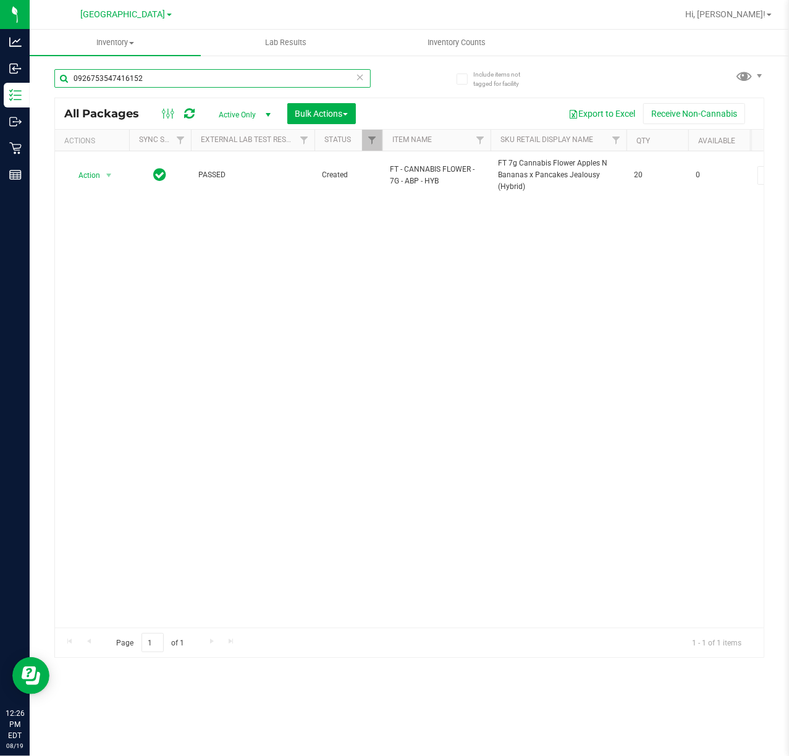
drag, startPoint x: 146, startPoint y: 75, endPoint x: 65, endPoint y: 70, distance: 81.1
click at [65, 70] on input "0926753547416152" at bounding box center [212, 78] width 316 height 19
drag, startPoint x: 169, startPoint y: 82, endPoint x: -114, endPoint y: 38, distance: 286.3
click at [0, 38] on html "Analytics Inbound Inventory Outbound Retail Reports 12:27 PM EDT [DATE] 08/19 […" at bounding box center [394, 378] width 789 height 756
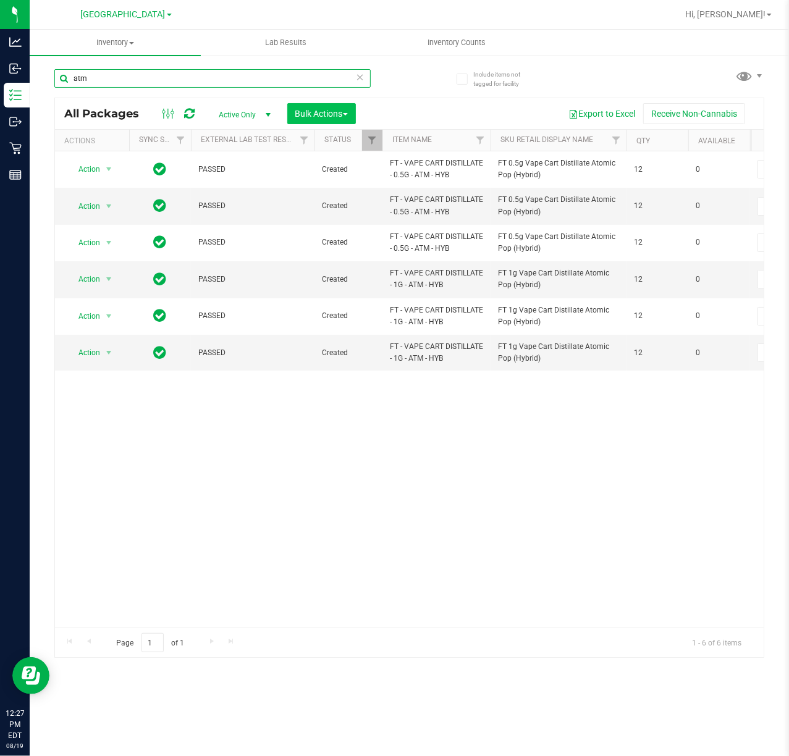
type input "atm"
click at [305, 115] on span "Bulk Actions" at bounding box center [321, 114] width 53 height 10
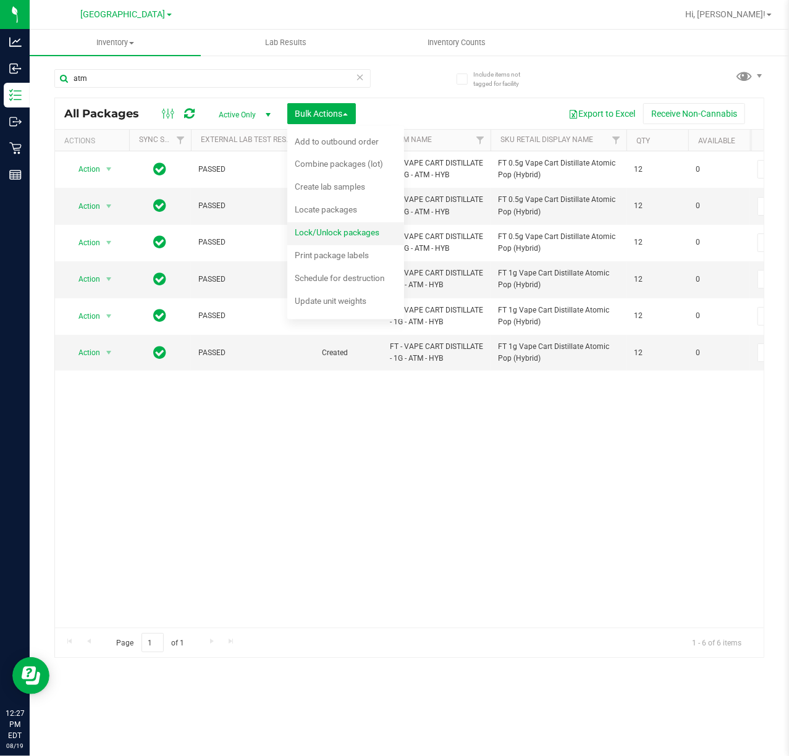
click at [330, 231] on span "Lock/Unlock packages" at bounding box center [337, 232] width 85 height 10
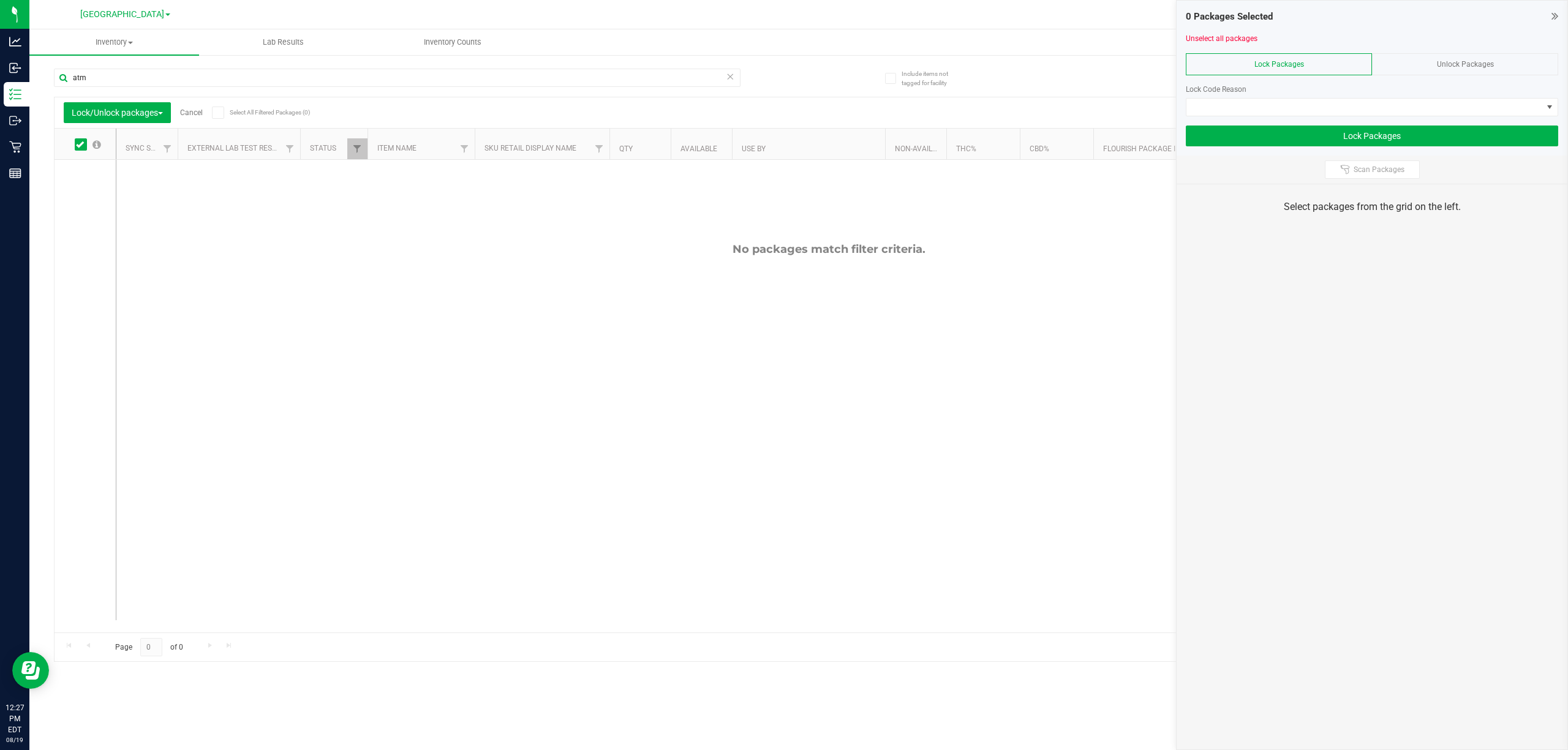
click at [1439, 62] on span "Unlock Packages" at bounding box center [1465, 64] width 56 height 9
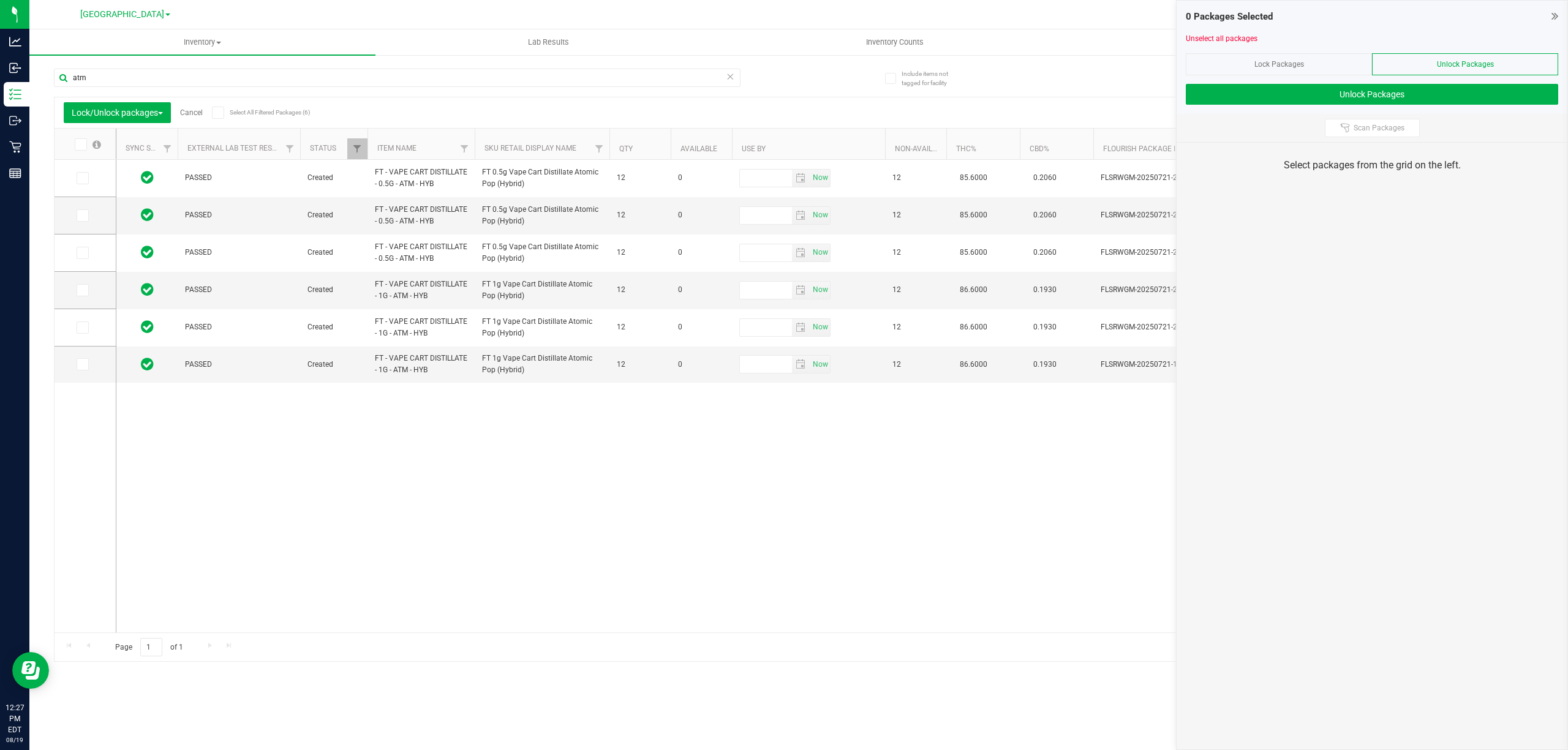
click at [81, 145] on icon at bounding box center [80, 145] width 8 height 0
click at [0, 0] on input "checkbox" at bounding box center [0, 0] width 0 height 0
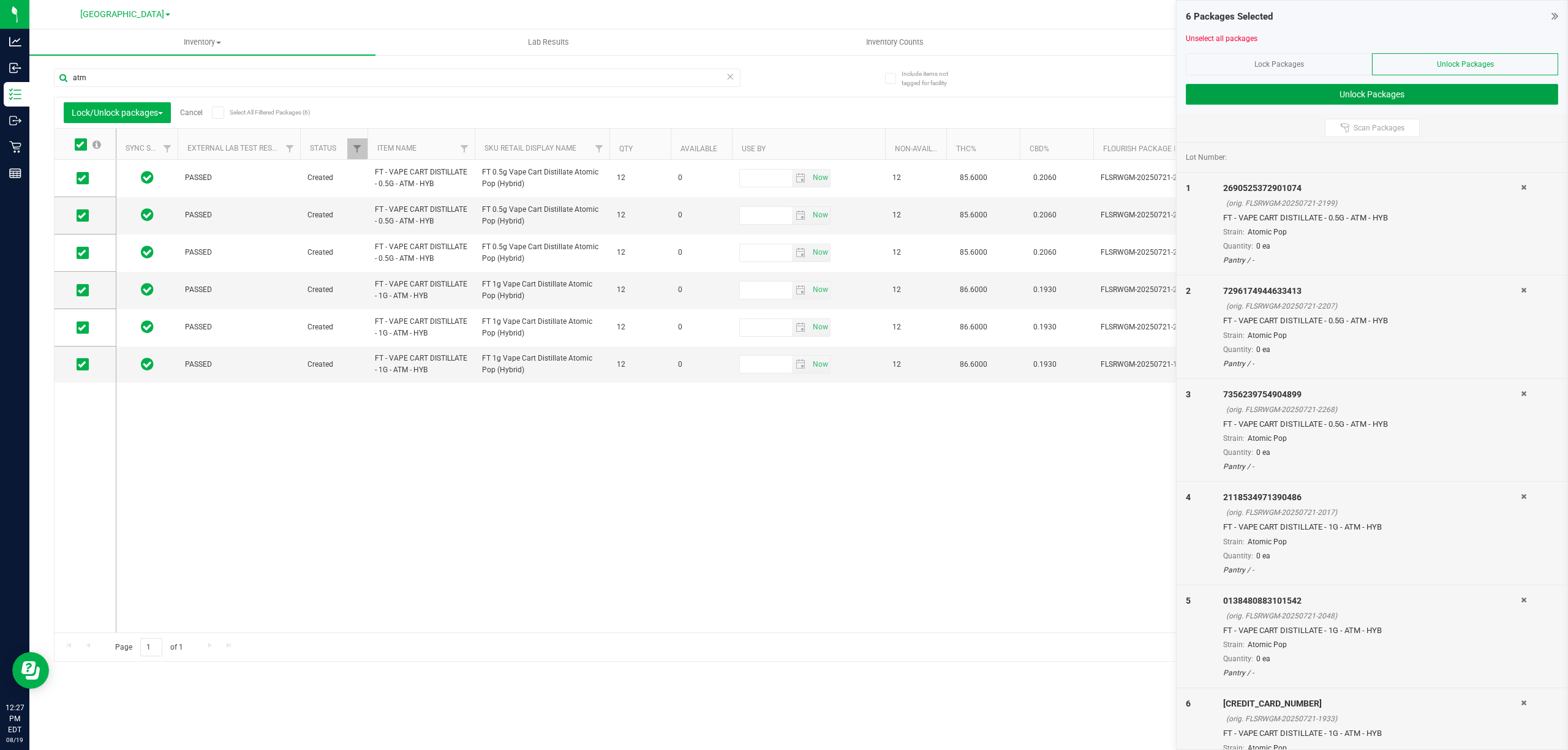
click at [1338, 92] on button "Unlock Packages" at bounding box center [1372, 94] width 373 height 21
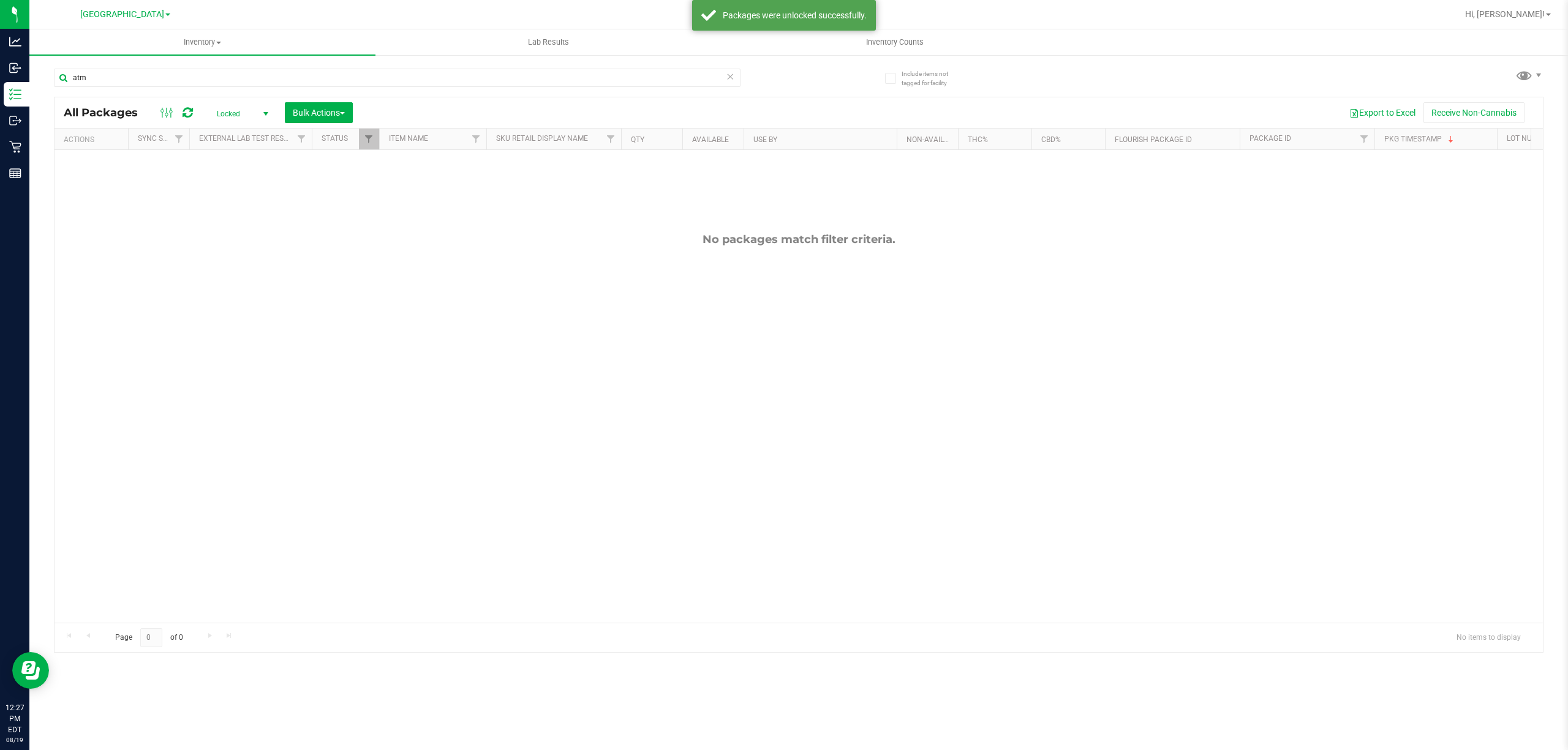
click at [371, 100] on div "All Packages Locked Active Only Lab Samples Locked All External Internal Bulk A…" at bounding box center [799, 112] width 1489 height 31
click at [333, 107] on button "Bulk Actions" at bounding box center [318, 112] width 68 height 21
click at [312, 229] on span "Lock/Unlock packages" at bounding box center [334, 230] width 84 height 10
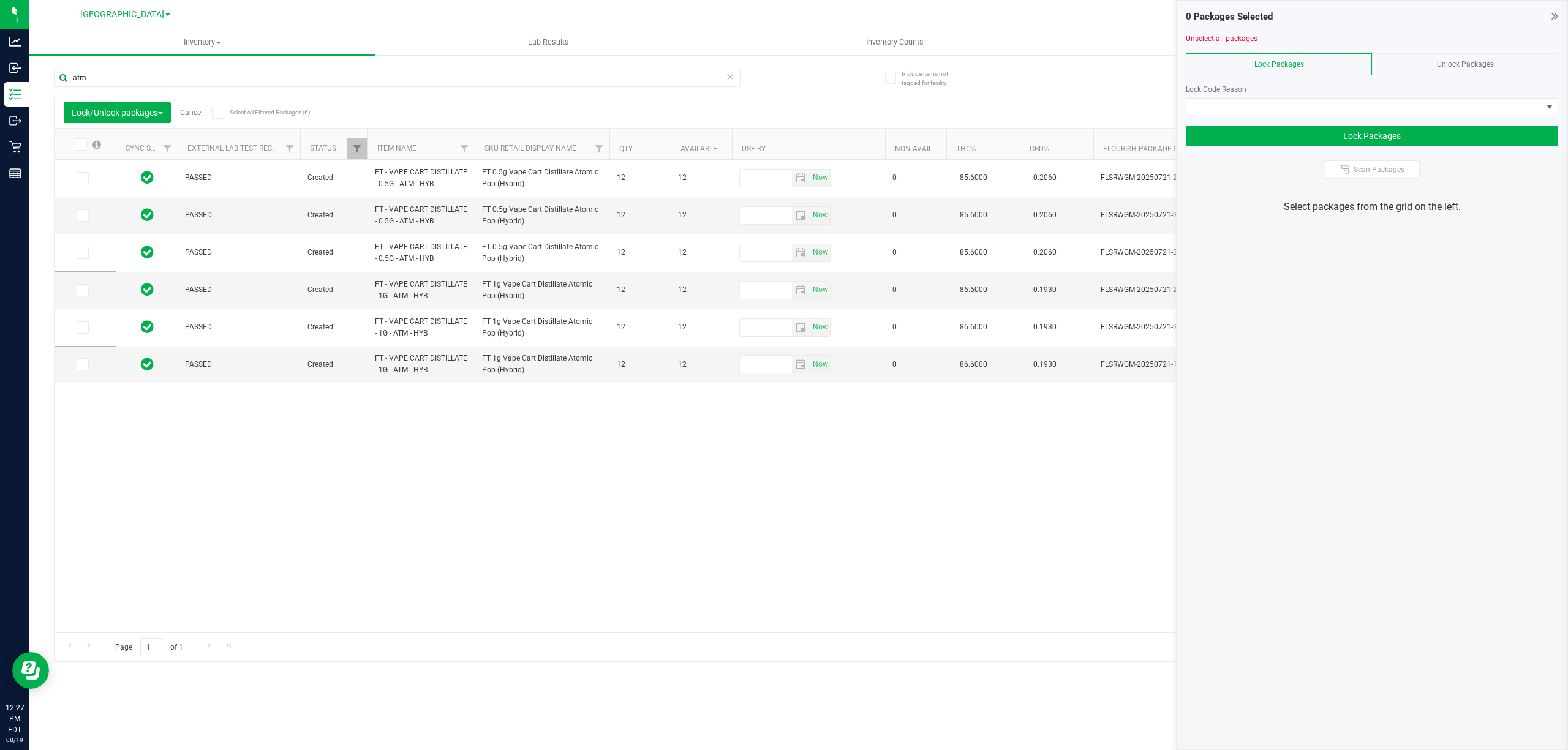
click at [77, 145] on icon at bounding box center [80, 145] width 8 height 0
click at [0, 0] on input "checkbox" at bounding box center [0, 0] width 0 height 0
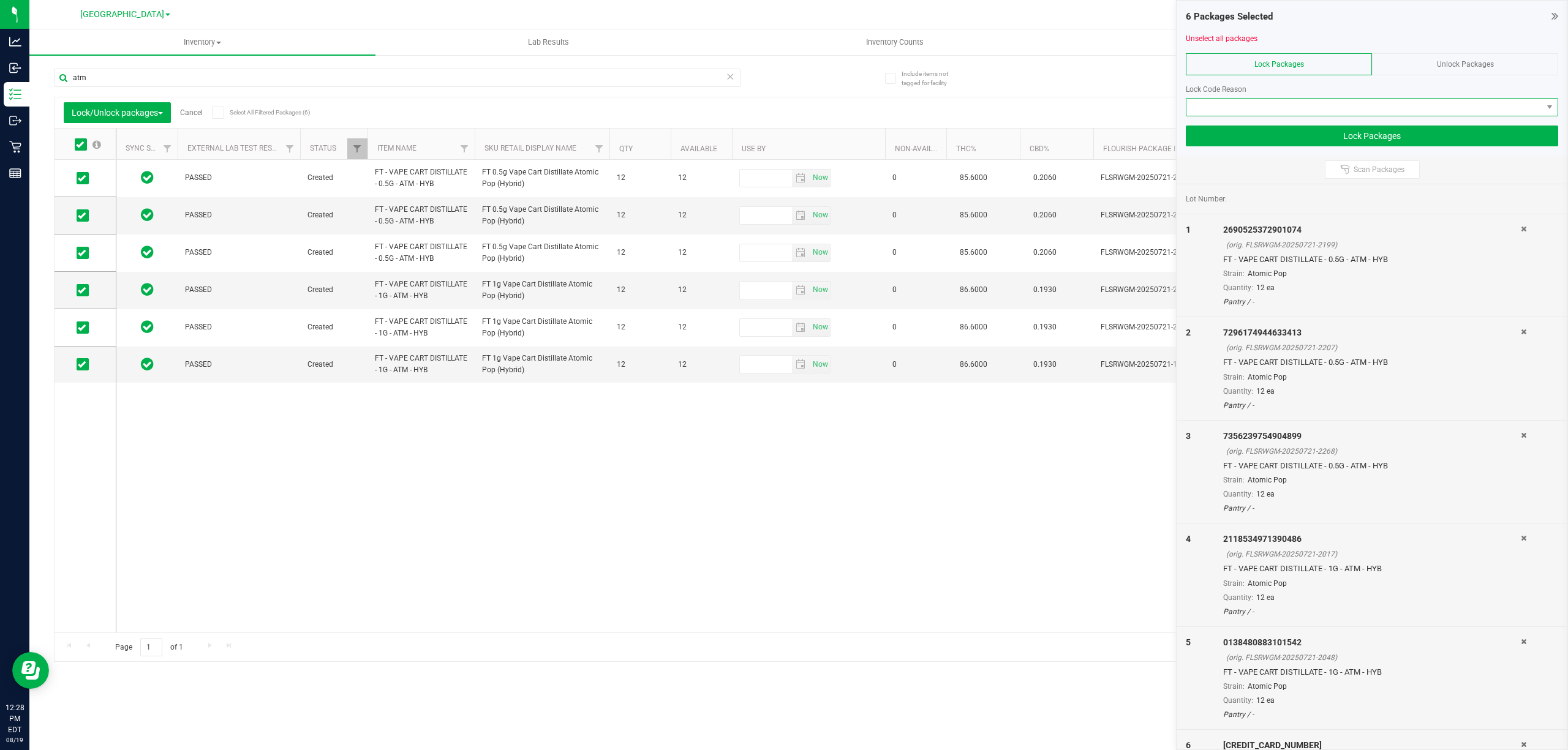
click at [1350, 108] on span at bounding box center [1364, 106] width 356 height 17
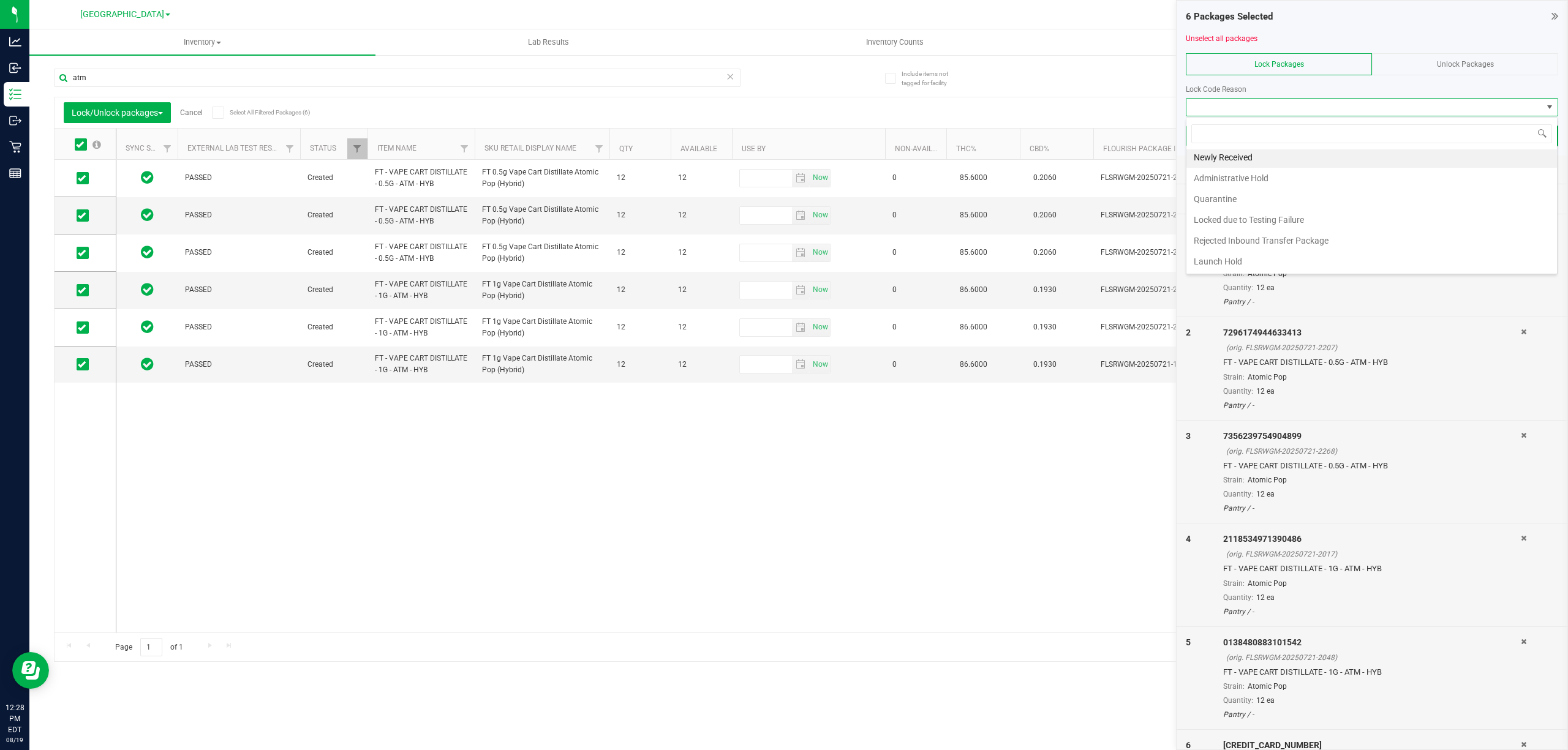
scroll to position [5, 0]
click at [1256, 260] on li "Launch Hold" at bounding box center [1372, 261] width 371 height 21
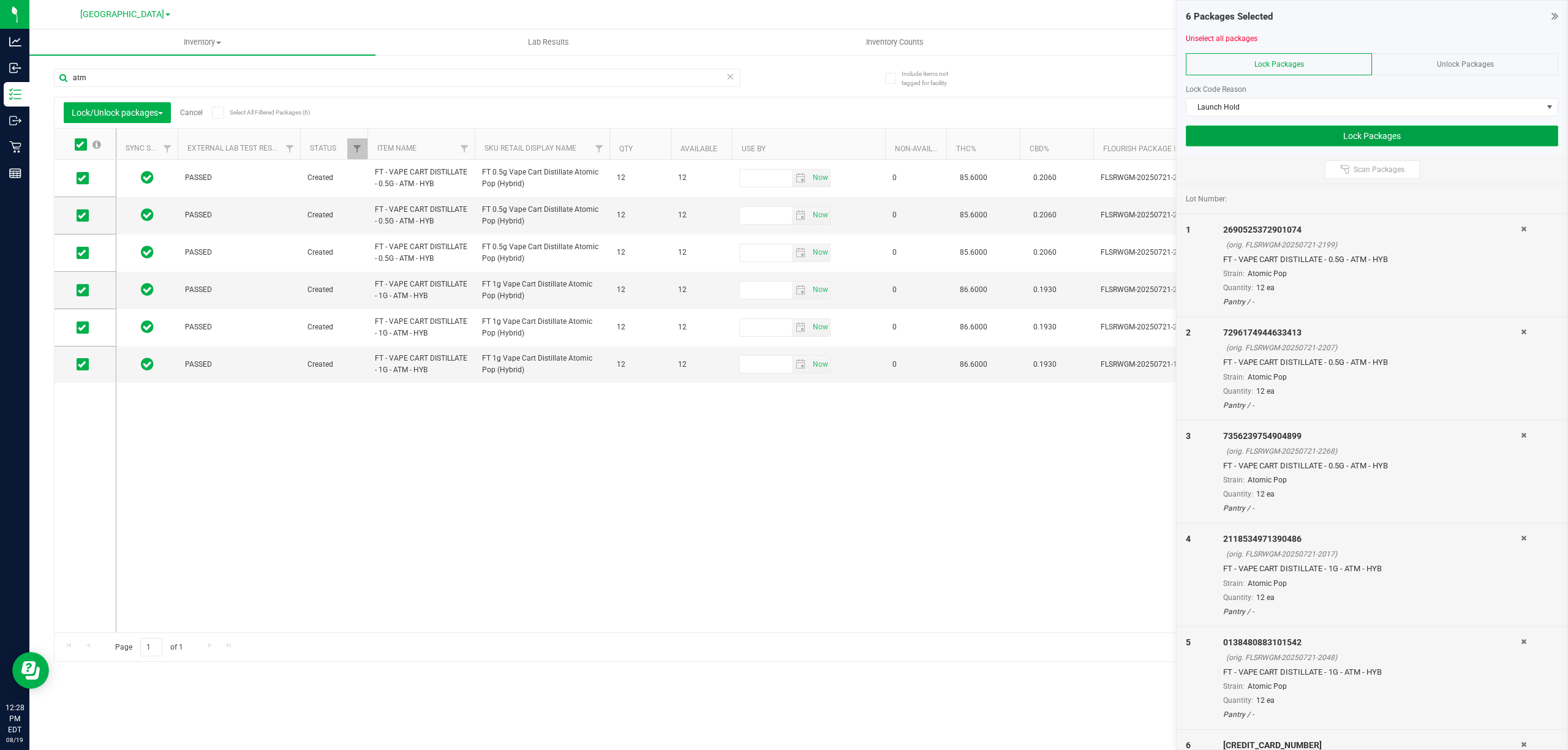
click at [1450, 132] on button "Lock Packages" at bounding box center [1372, 136] width 373 height 21
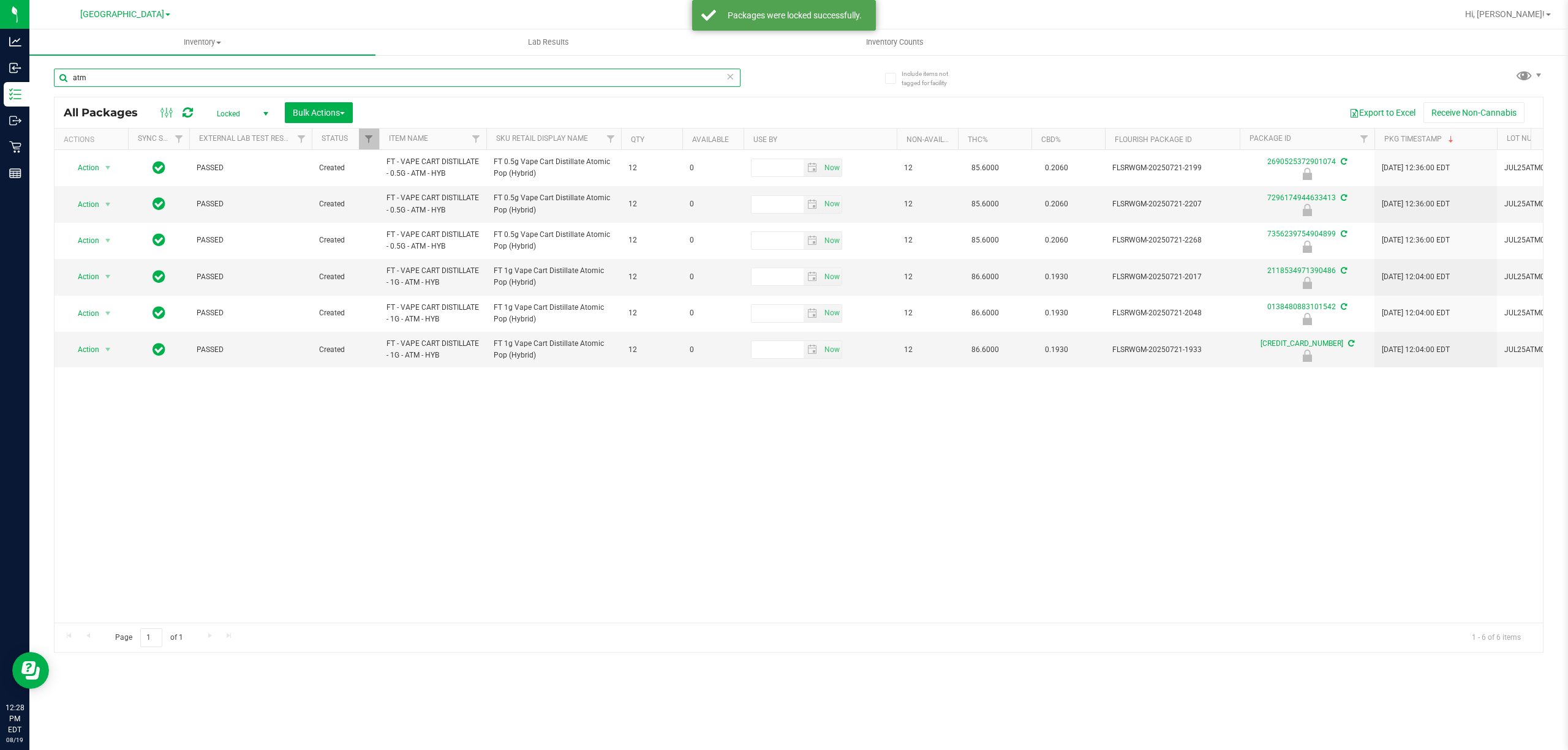
click at [120, 76] on input "atm" at bounding box center [396, 77] width 687 height 19
click at [119, 78] on input "atm" at bounding box center [396, 77] width 687 height 19
type input "0125177970952576"
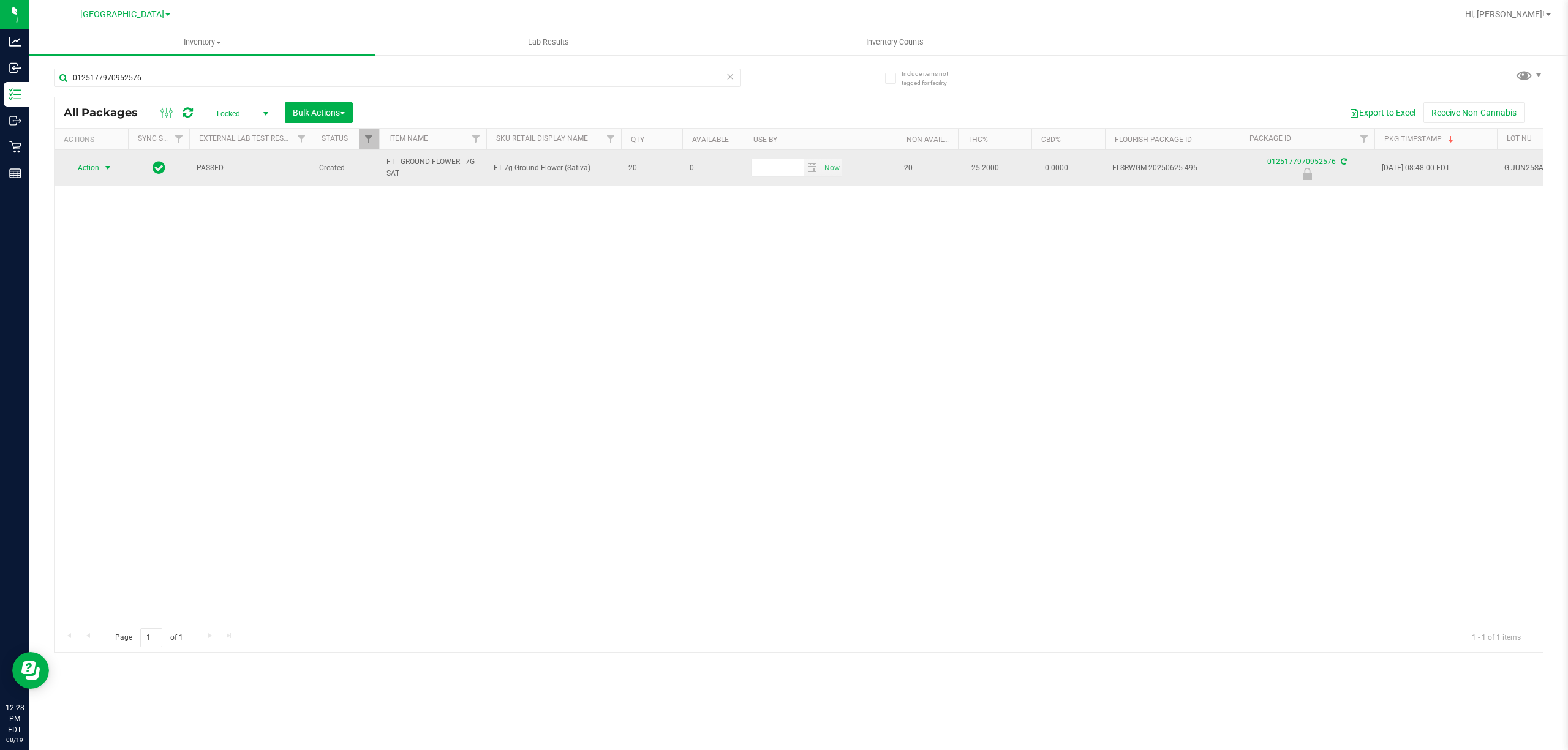
click at [103, 174] on span "select" at bounding box center [107, 167] width 15 height 17
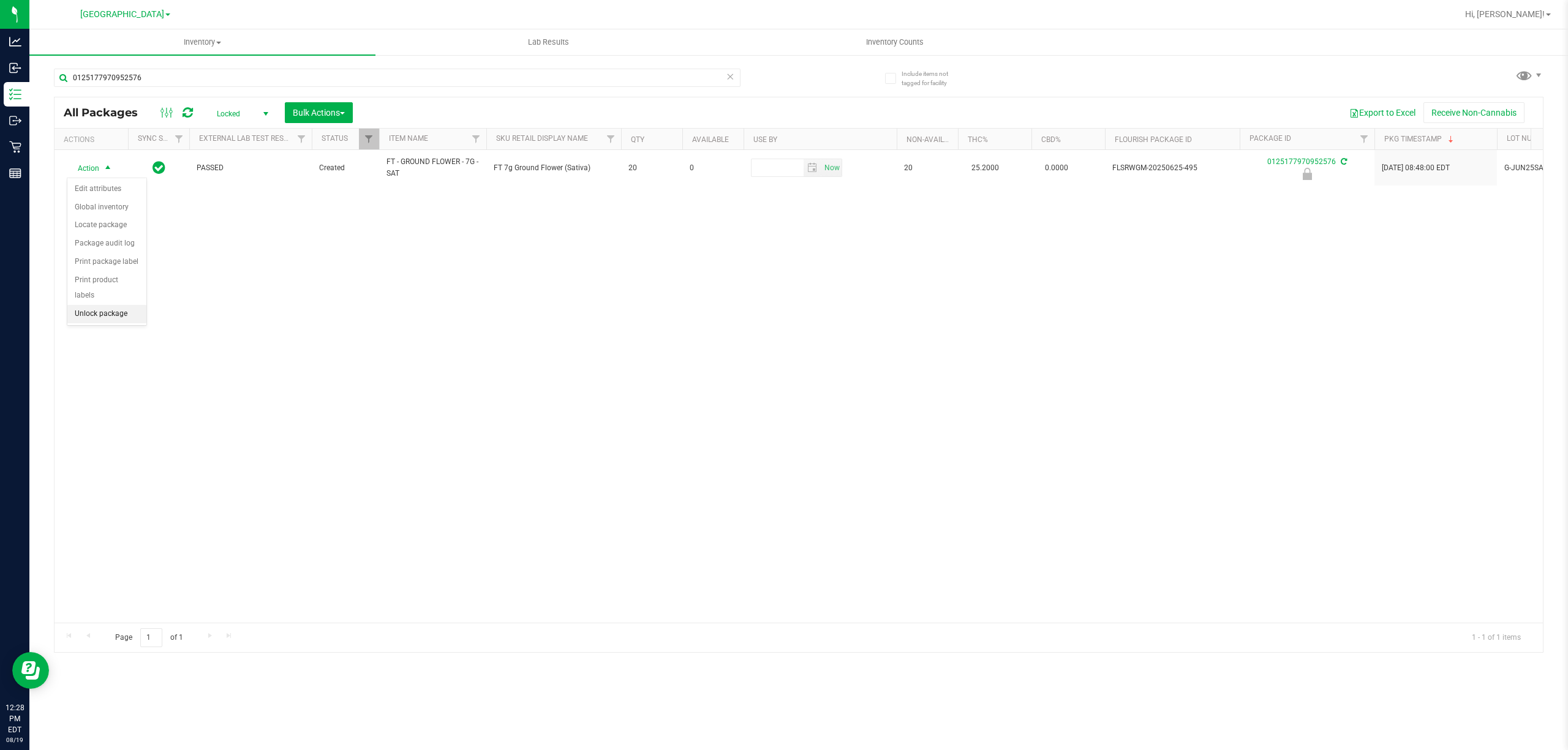
click at [92, 316] on li "Unlock package" at bounding box center [107, 314] width 79 height 19
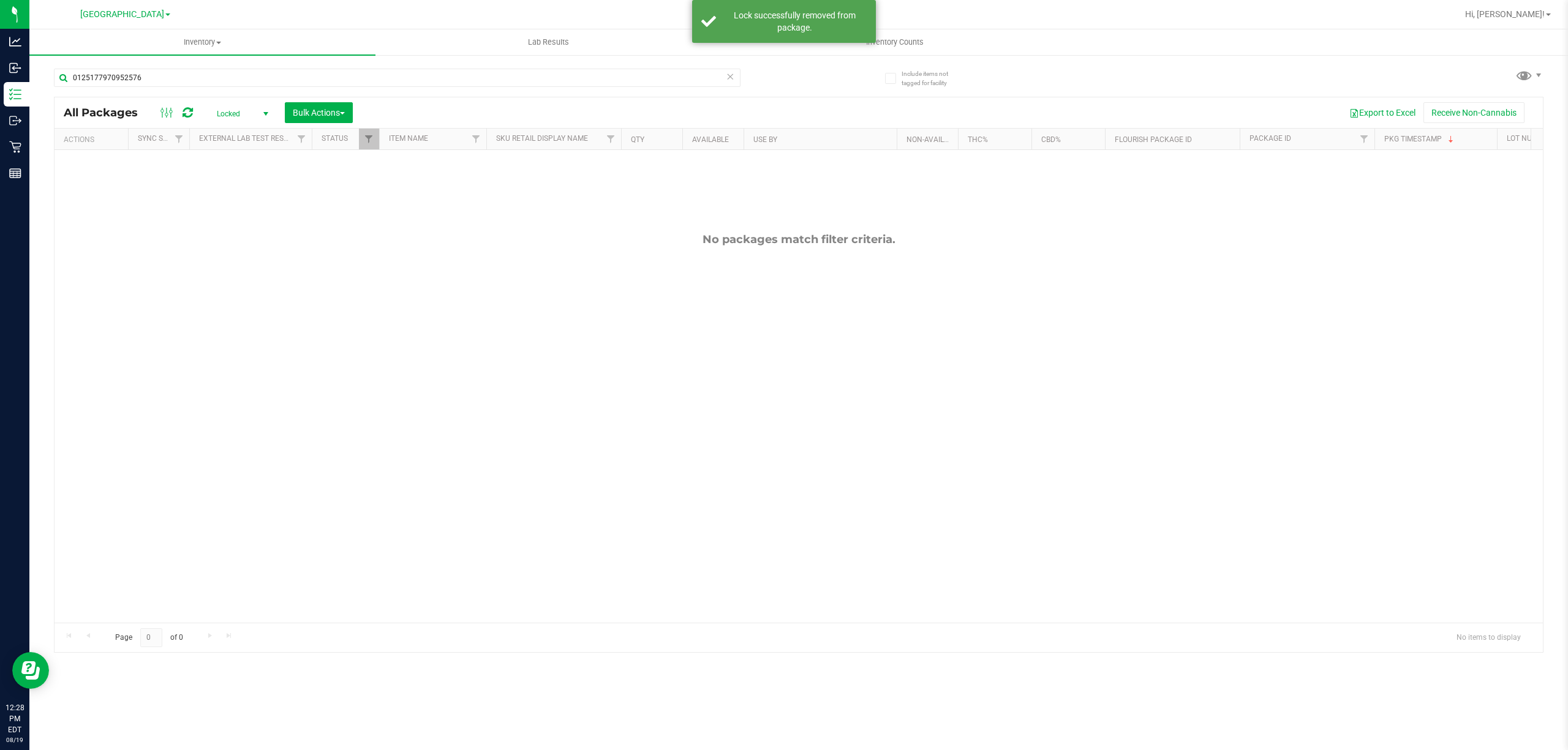
click at [221, 118] on span "Locked" at bounding box center [240, 113] width 67 height 17
click at [227, 137] on li "Active Only" at bounding box center [240, 134] width 66 height 19
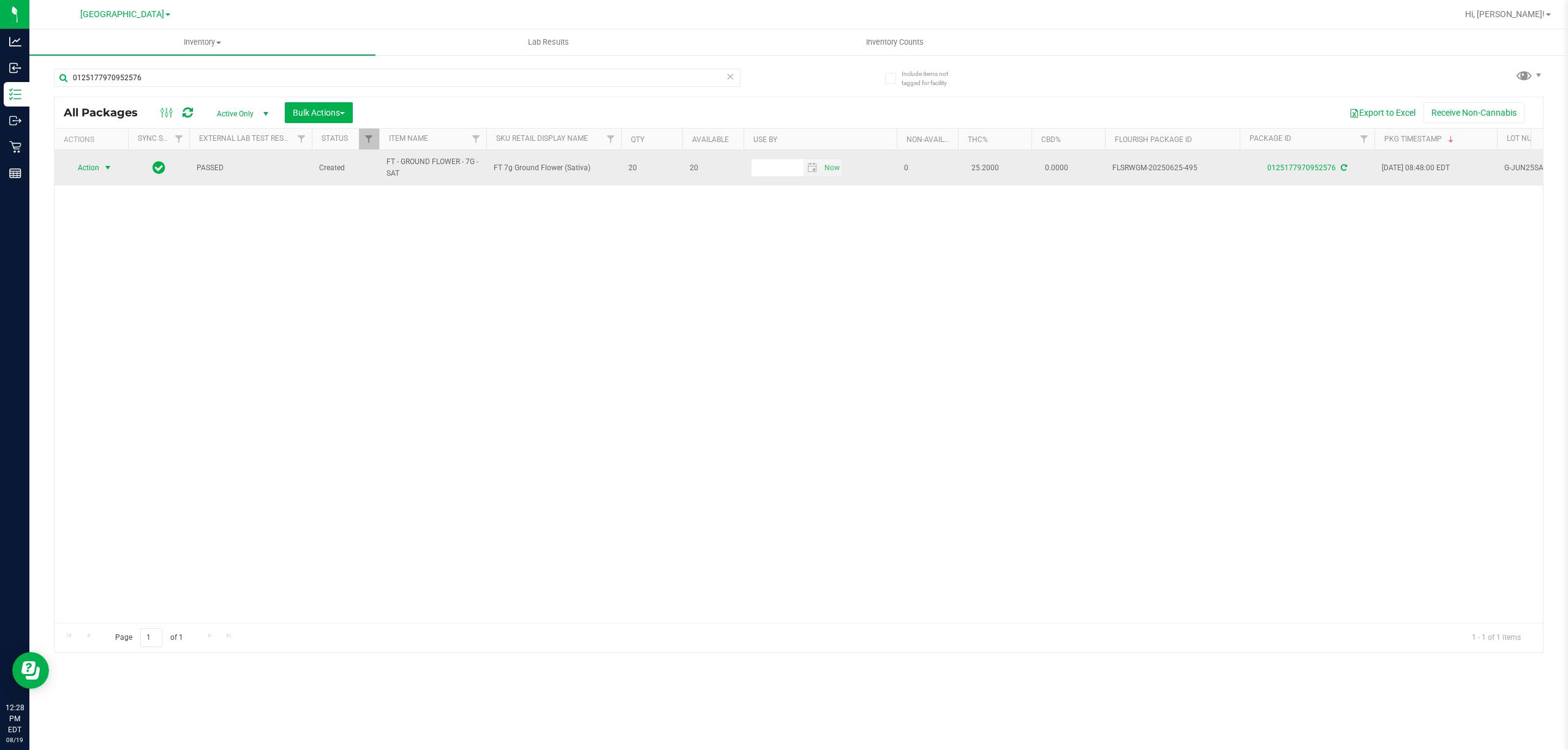
click at [88, 165] on span "Action" at bounding box center [82, 167] width 33 height 17
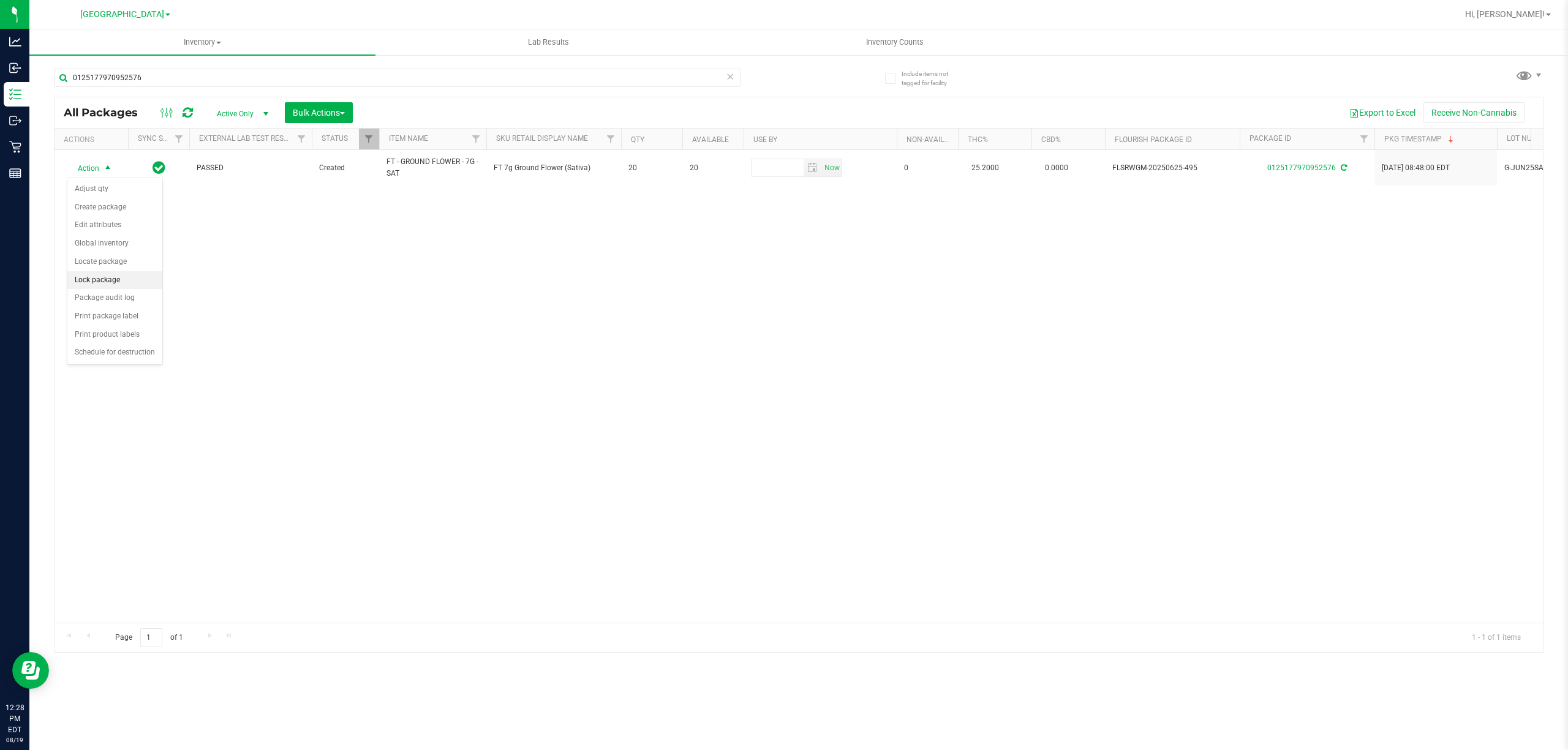
click at [89, 278] on li "Lock package" at bounding box center [115, 280] width 95 height 19
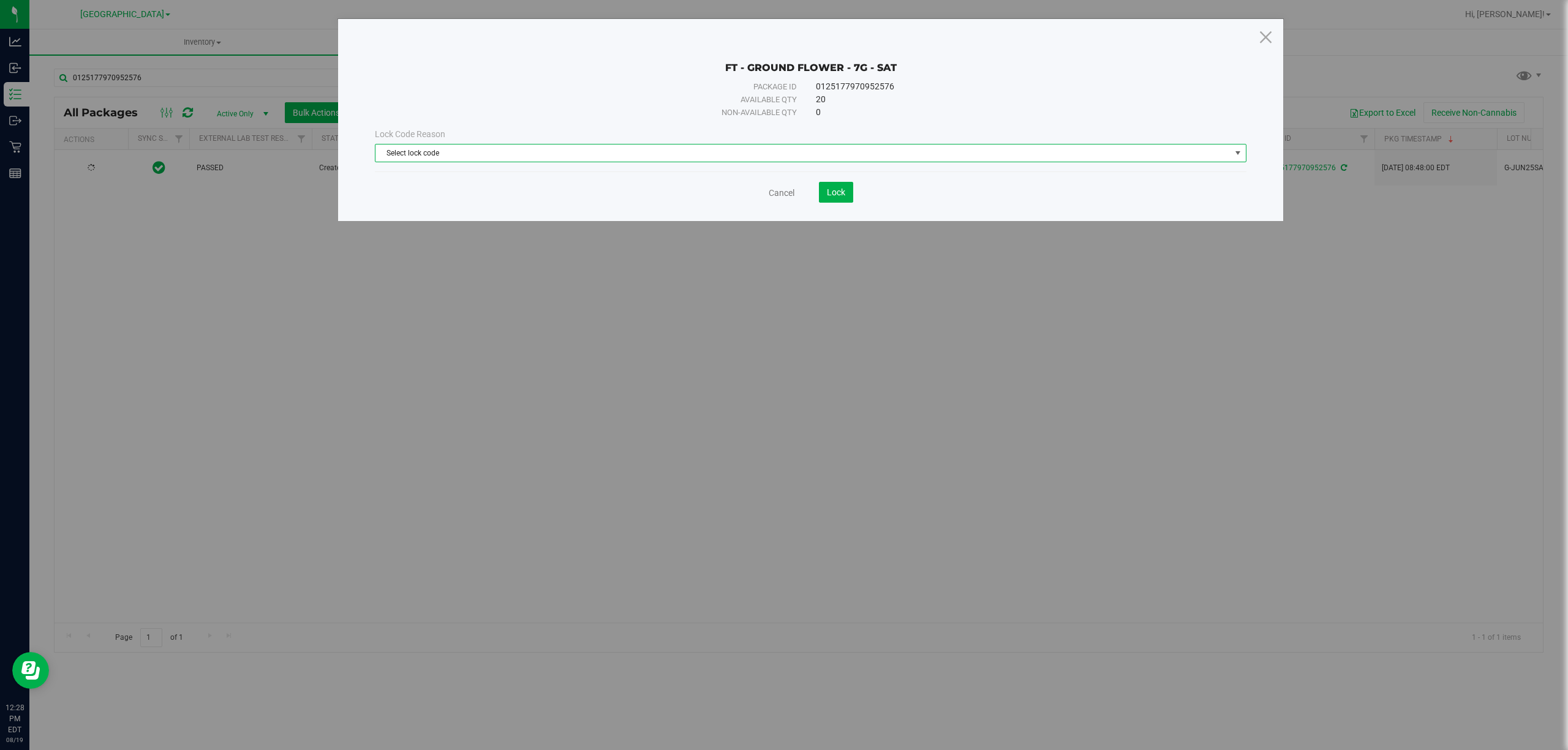
drag, startPoint x: 390, startPoint y: 153, endPoint x: 404, endPoint y: 285, distance: 132.7
click at [391, 153] on span "Select lock code" at bounding box center [803, 153] width 855 height 17
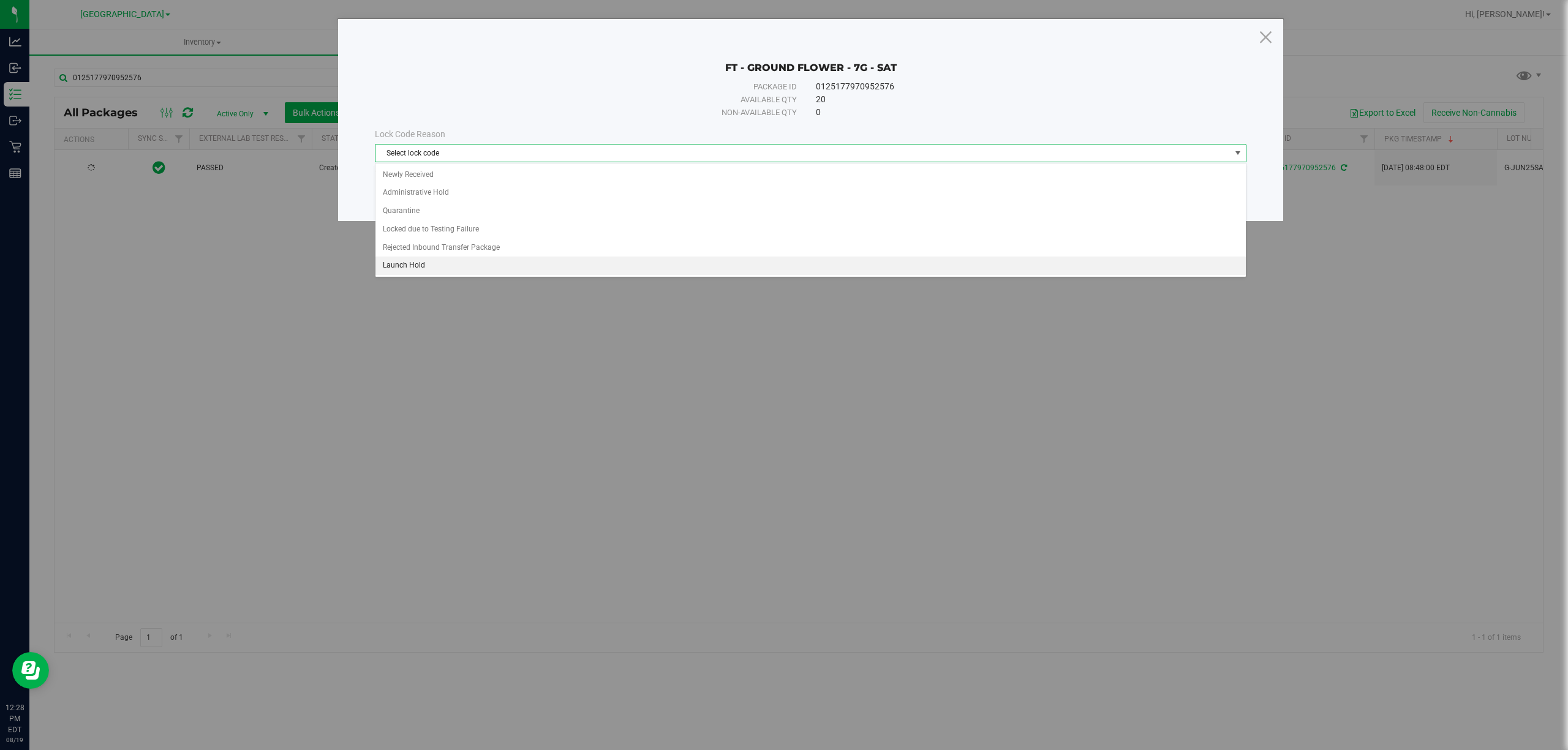
click at [399, 270] on li "Launch Hold" at bounding box center [811, 266] width 870 height 19
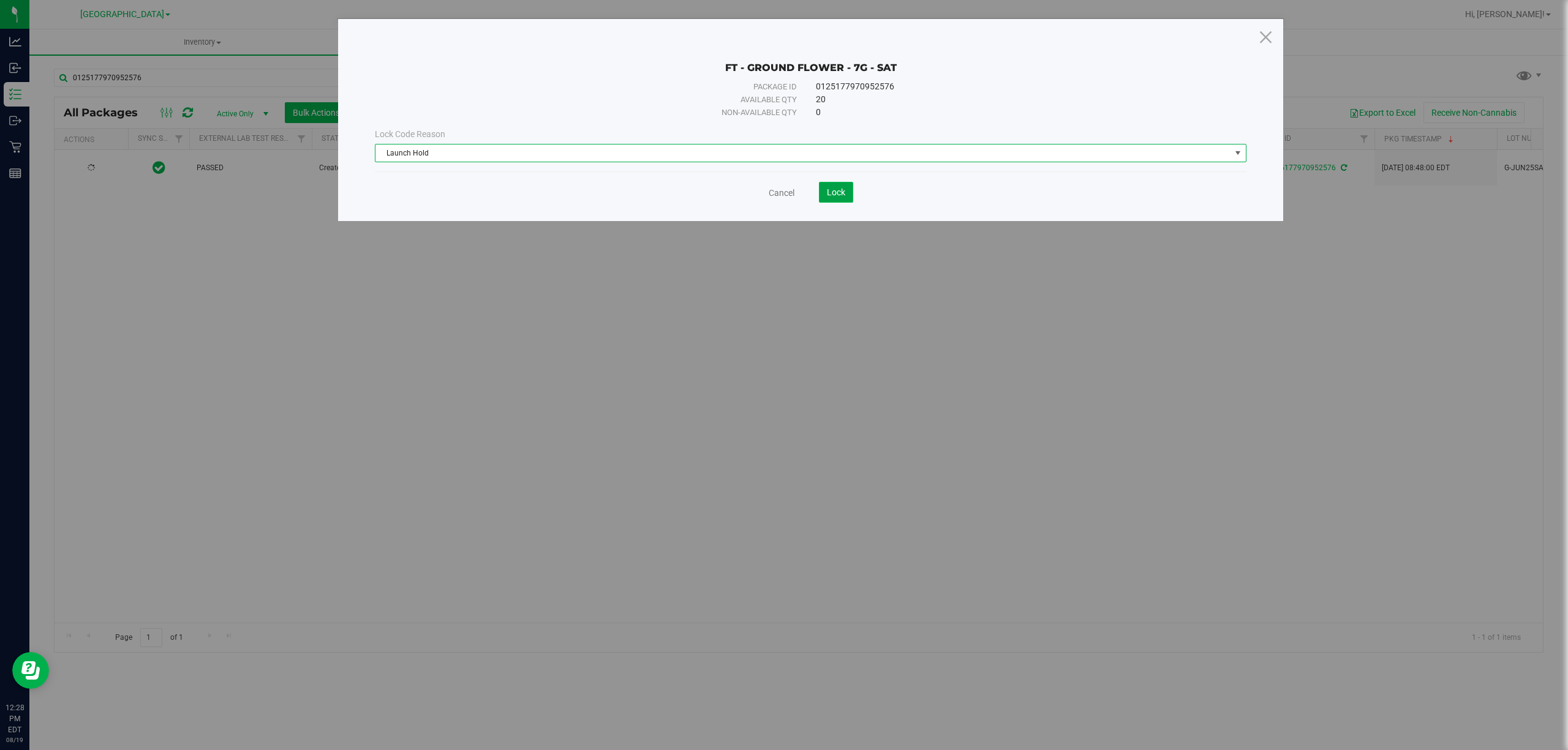
click at [840, 199] on button "Lock" at bounding box center [836, 192] width 35 height 21
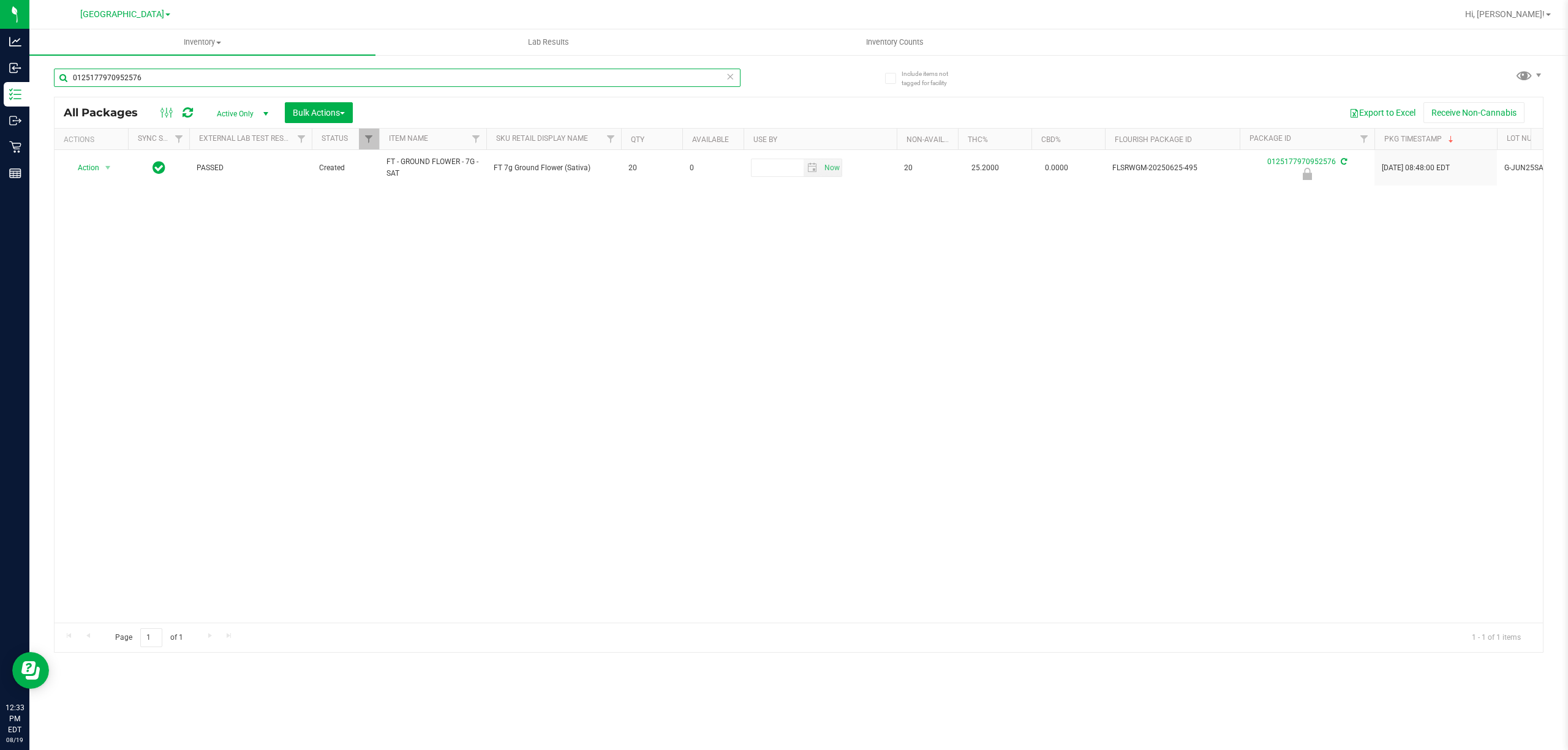
click at [237, 73] on input "0125177970952576" at bounding box center [396, 77] width 687 height 19
type input "0753924803204409"
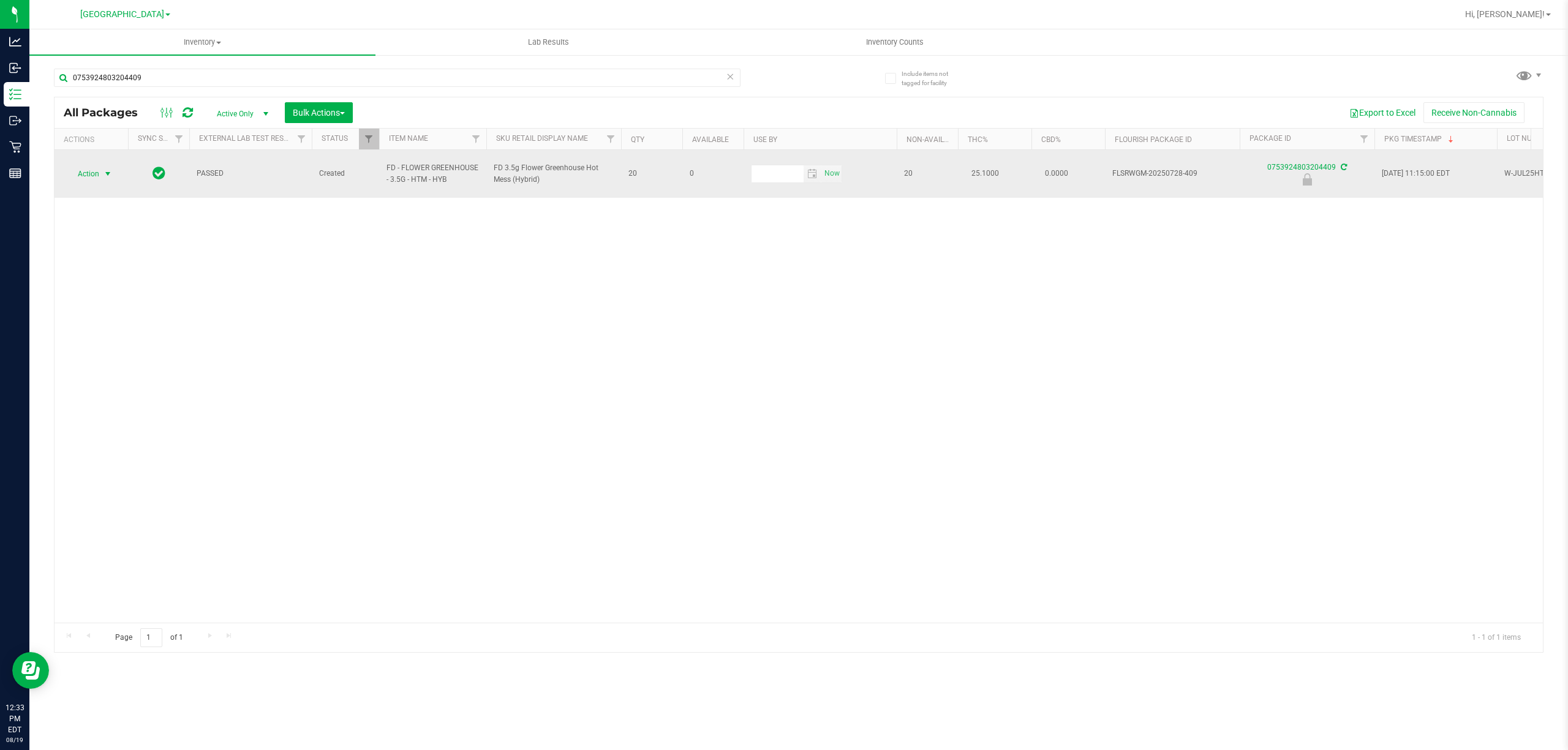
click at [98, 169] on span "Action" at bounding box center [82, 173] width 33 height 17
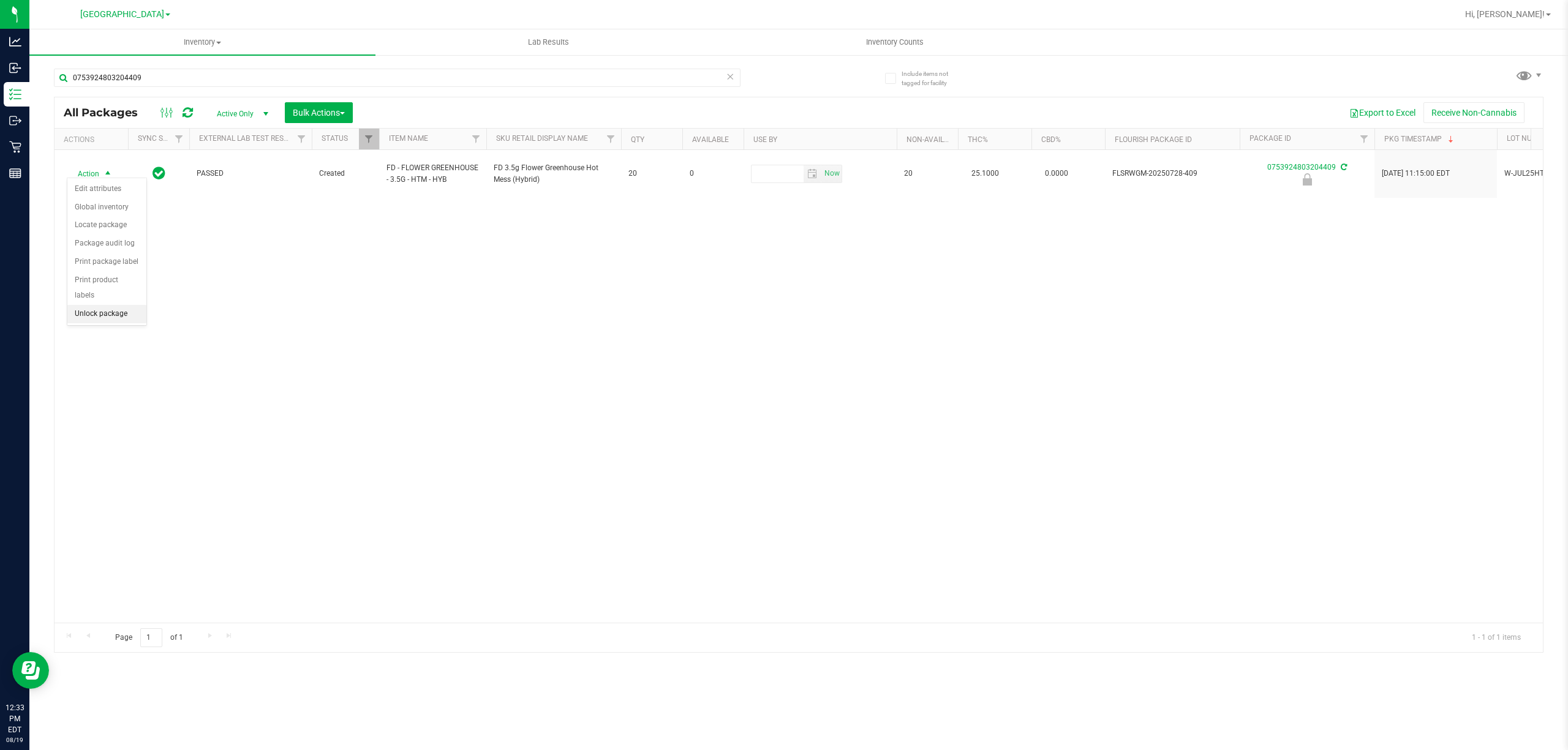
click at [87, 321] on li "Unlock package" at bounding box center [107, 314] width 79 height 19
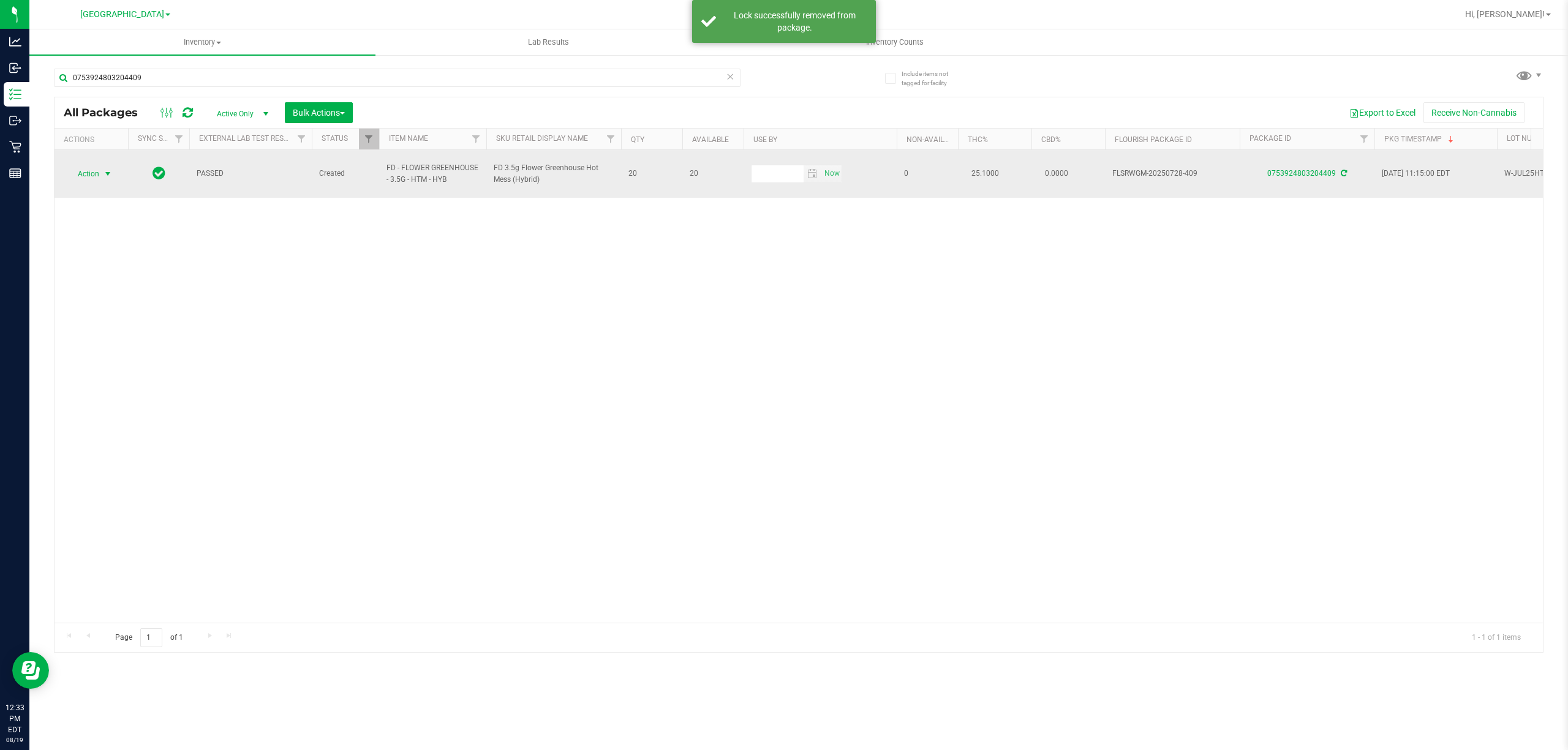
click at [92, 169] on span "Action" at bounding box center [82, 173] width 33 height 17
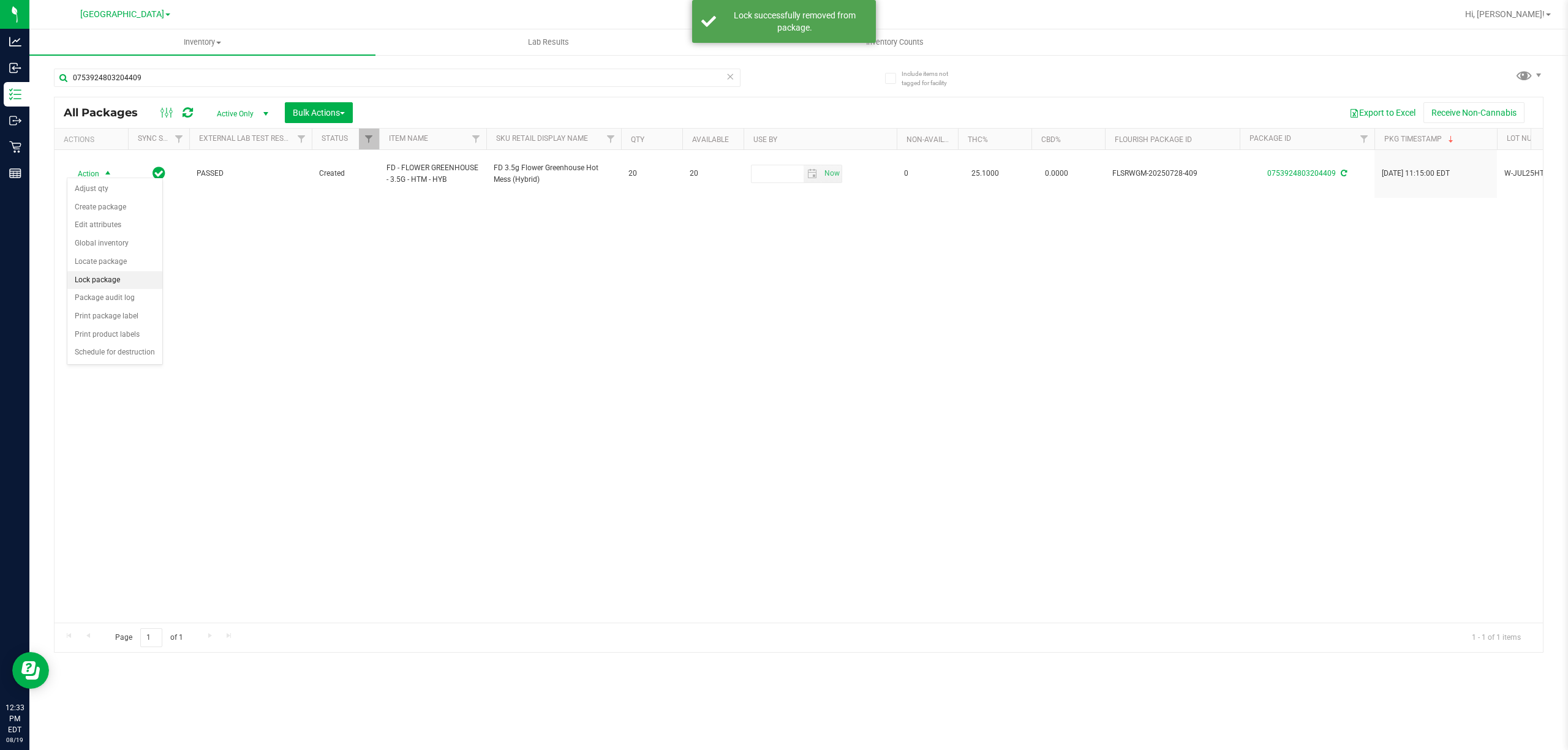
click at [104, 285] on li "Lock package" at bounding box center [115, 280] width 95 height 19
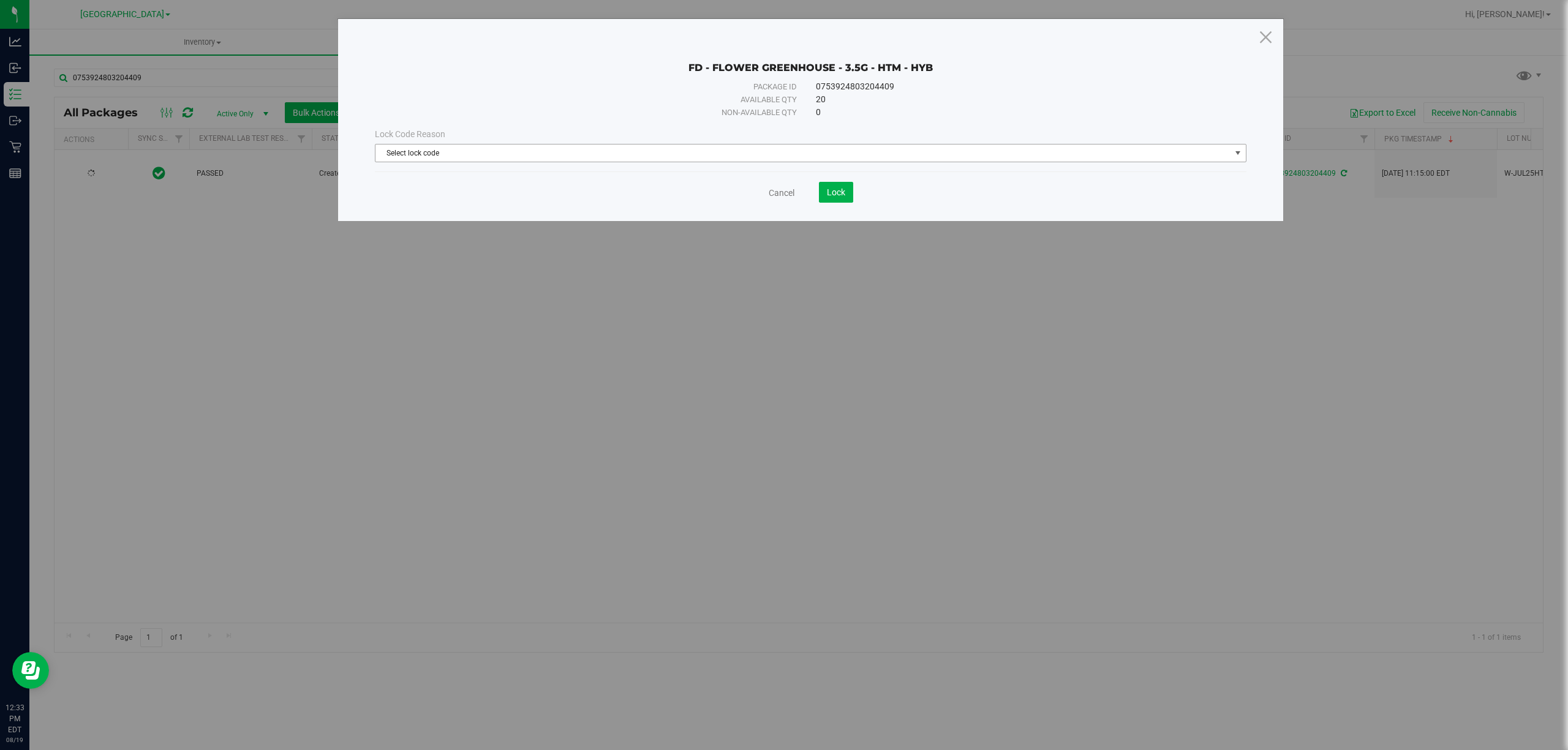
click at [577, 155] on span "Select lock code" at bounding box center [803, 153] width 855 height 17
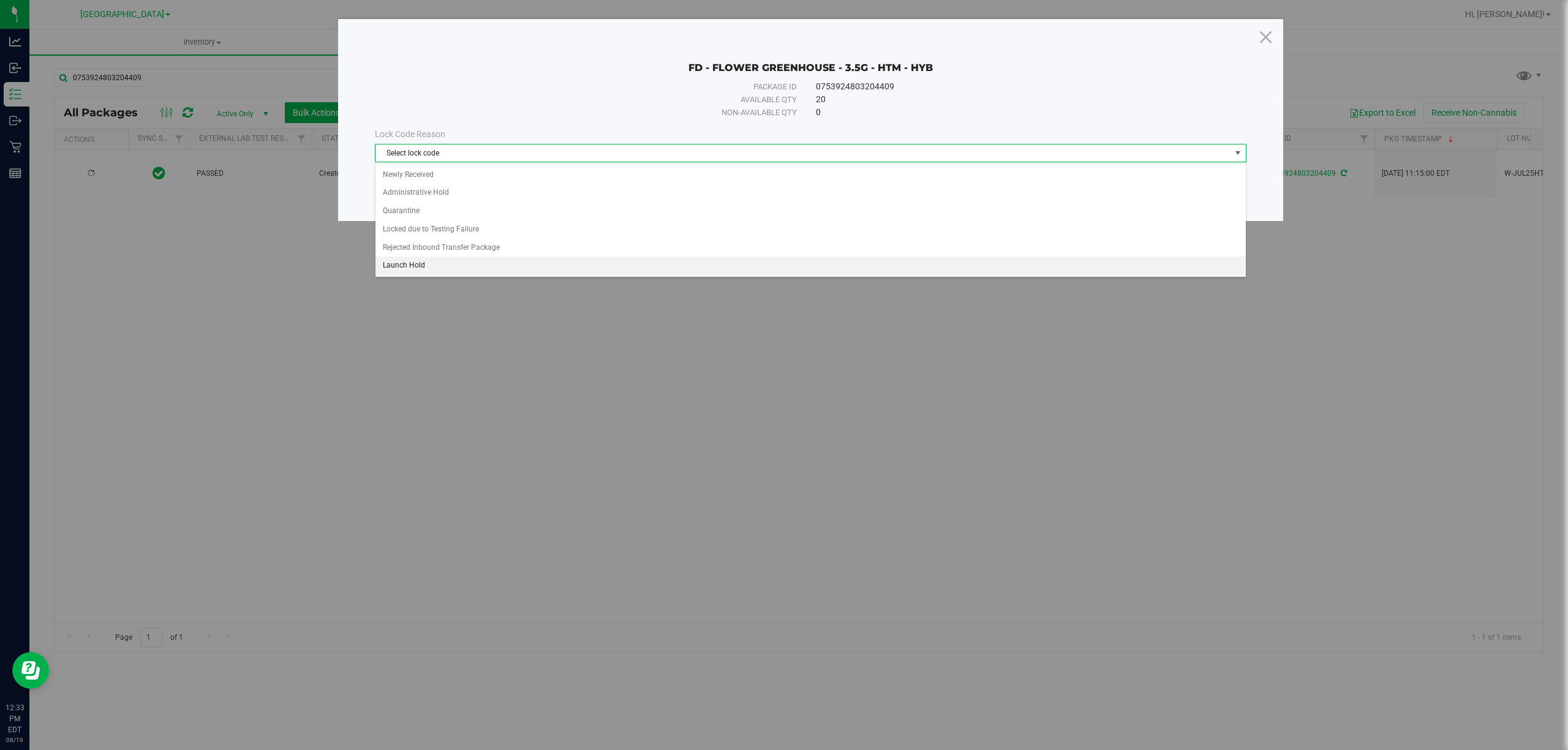
click at [432, 267] on li "Launch Hold" at bounding box center [811, 266] width 870 height 19
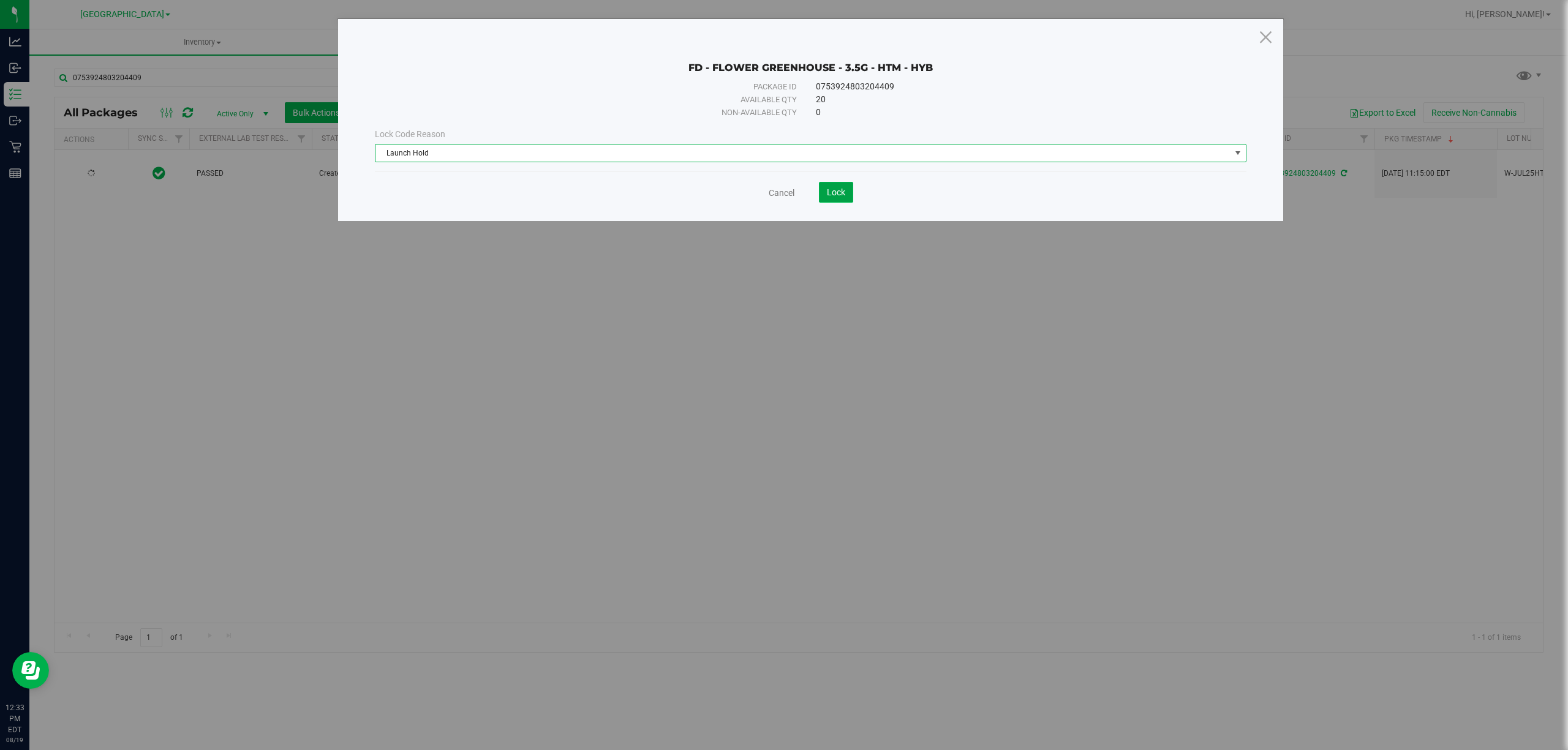
click at [845, 194] on button "Lock" at bounding box center [836, 192] width 35 height 21
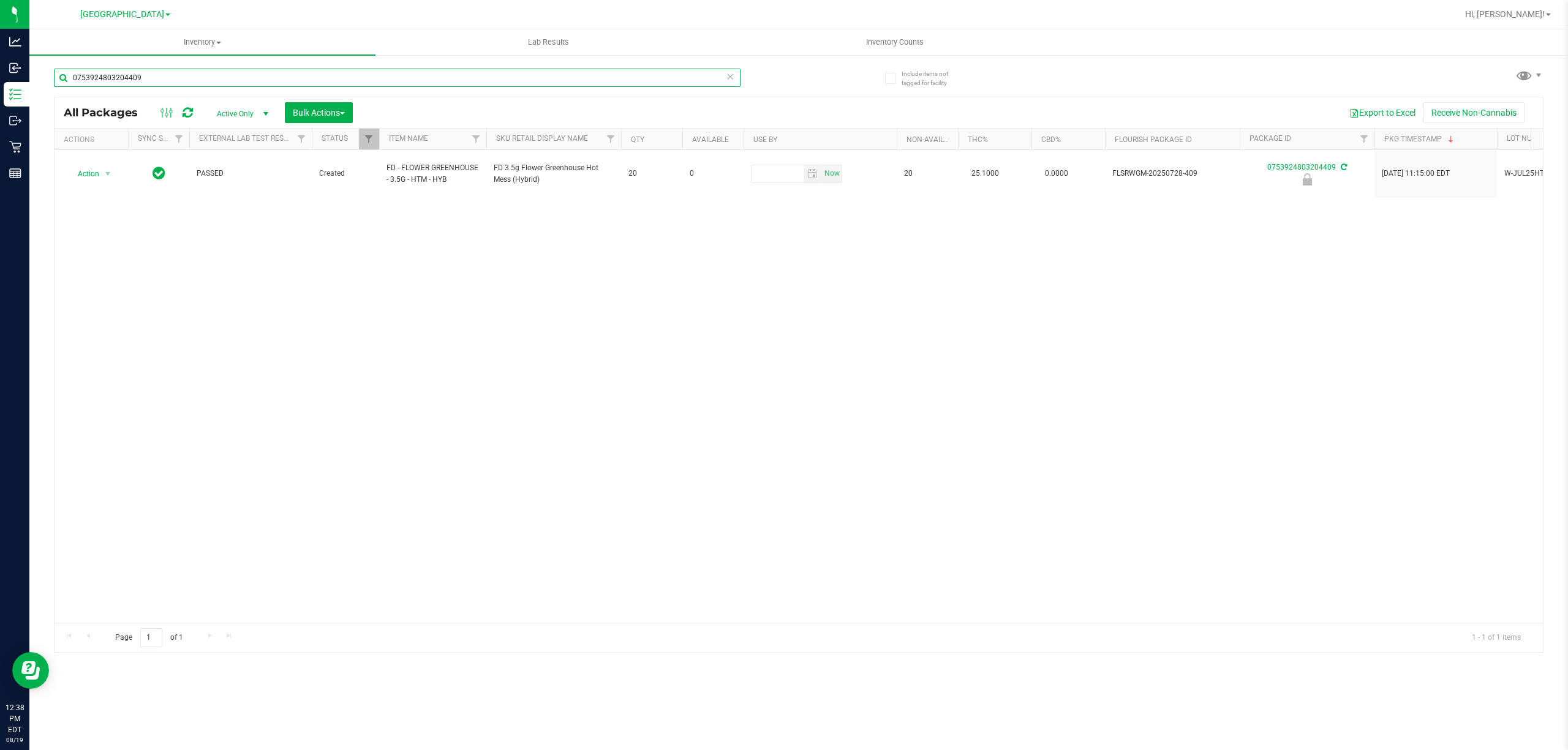
drag, startPoint x: 160, startPoint y: 77, endPoint x: 0, endPoint y: -15, distance: 184.6
click at [0, 0] on html "Analytics Inbound Inventory Outbound Retail Reports 12:38 PM EDT [DATE] 08/19 […" at bounding box center [784, 375] width 1568 height 750
type input "0775750304808731"
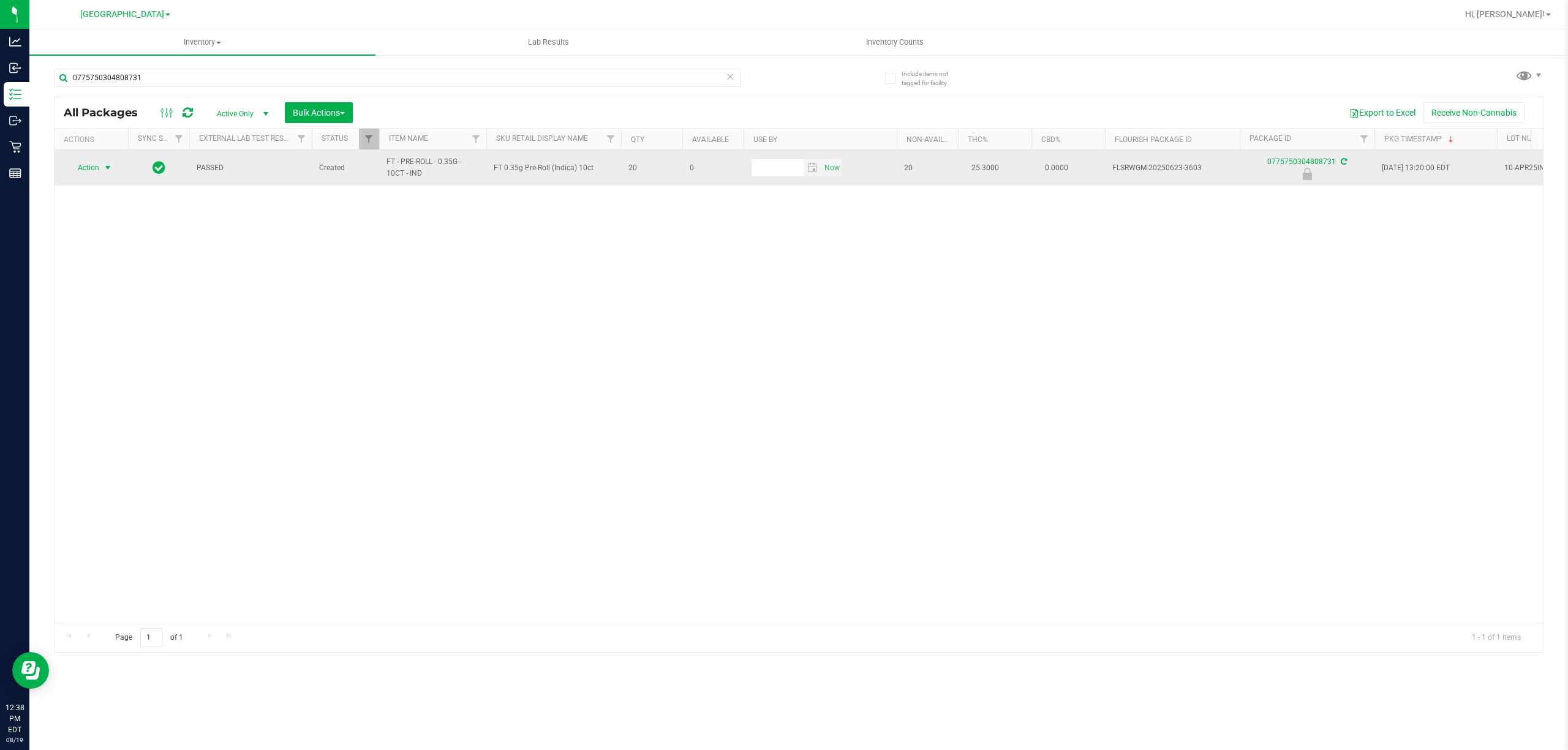
click at [97, 167] on span "Action" at bounding box center [82, 167] width 33 height 17
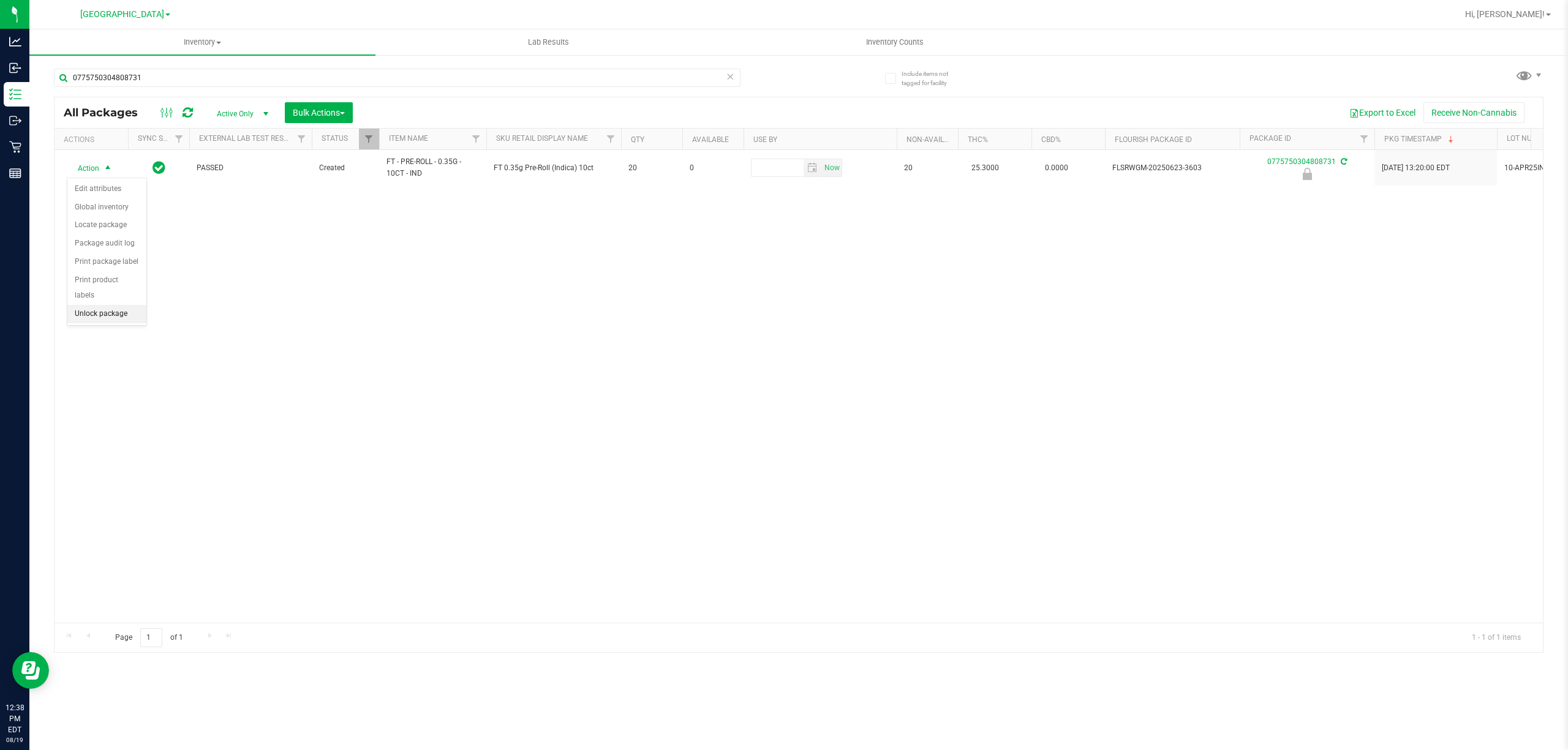
click at [100, 314] on li "Unlock package" at bounding box center [107, 314] width 79 height 19
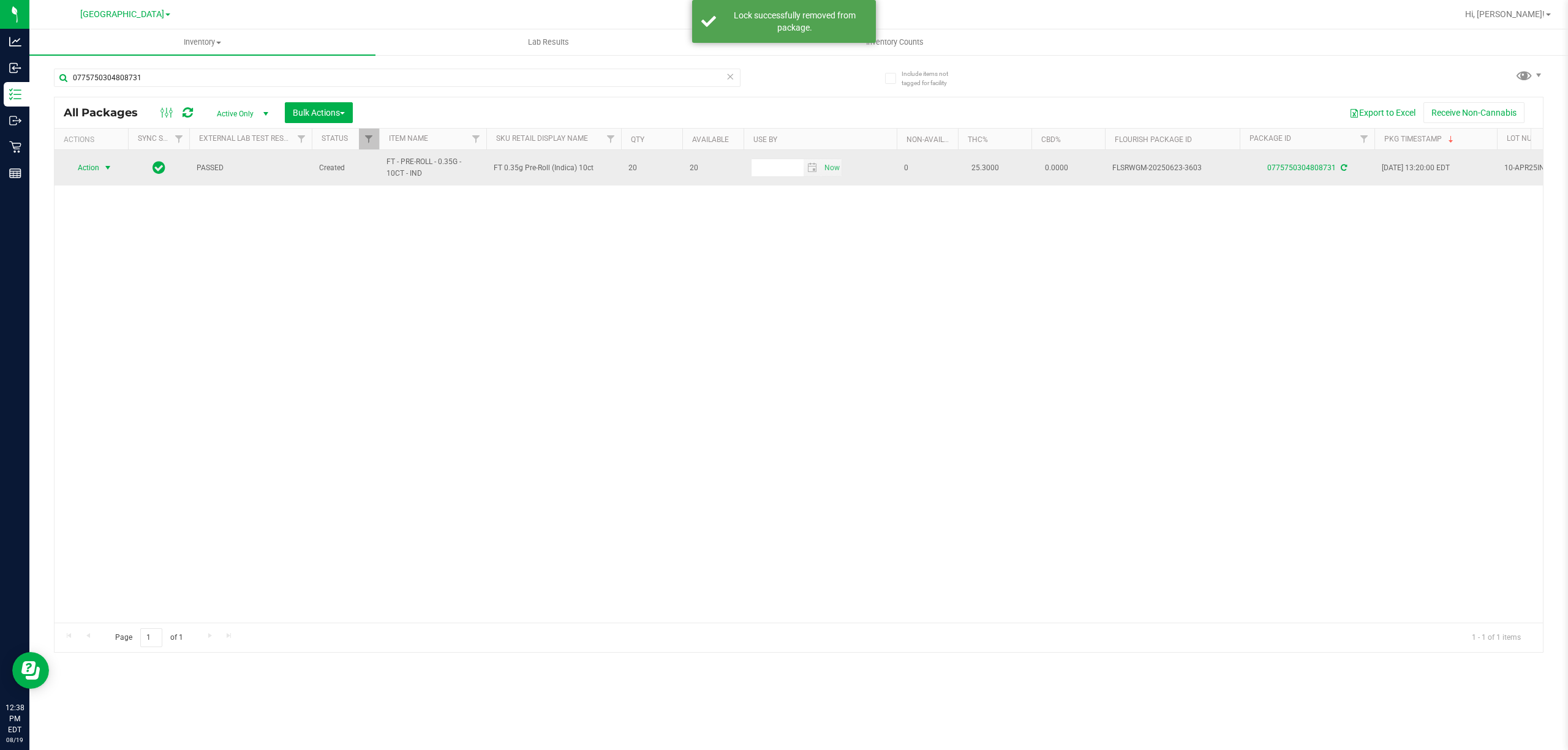
click at [87, 169] on span "Action" at bounding box center [82, 167] width 33 height 17
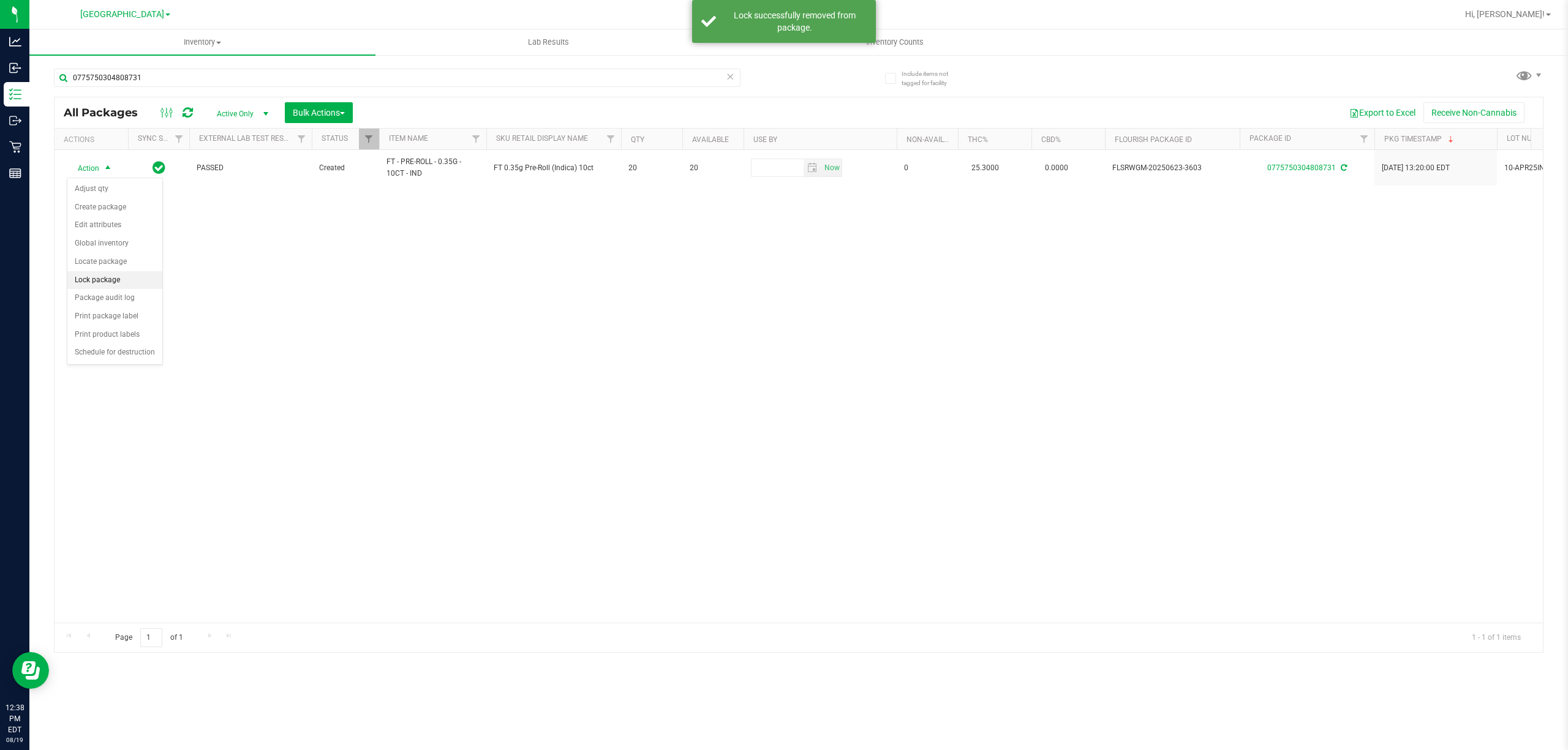
click at [81, 279] on li "Lock package" at bounding box center [115, 280] width 95 height 19
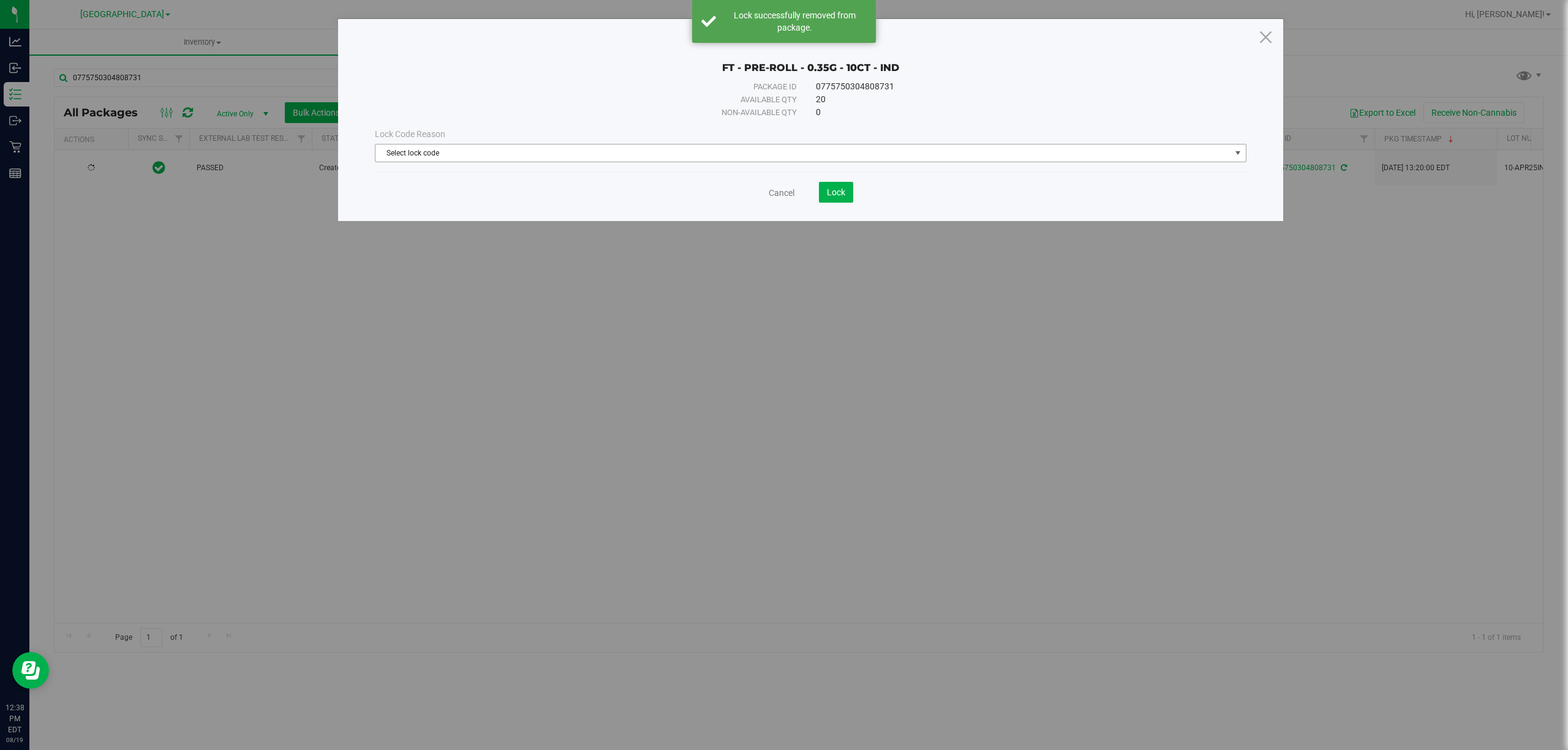
click at [379, 150] on span "Select lock code" at bounding box center [803, 153] width 855 height 17
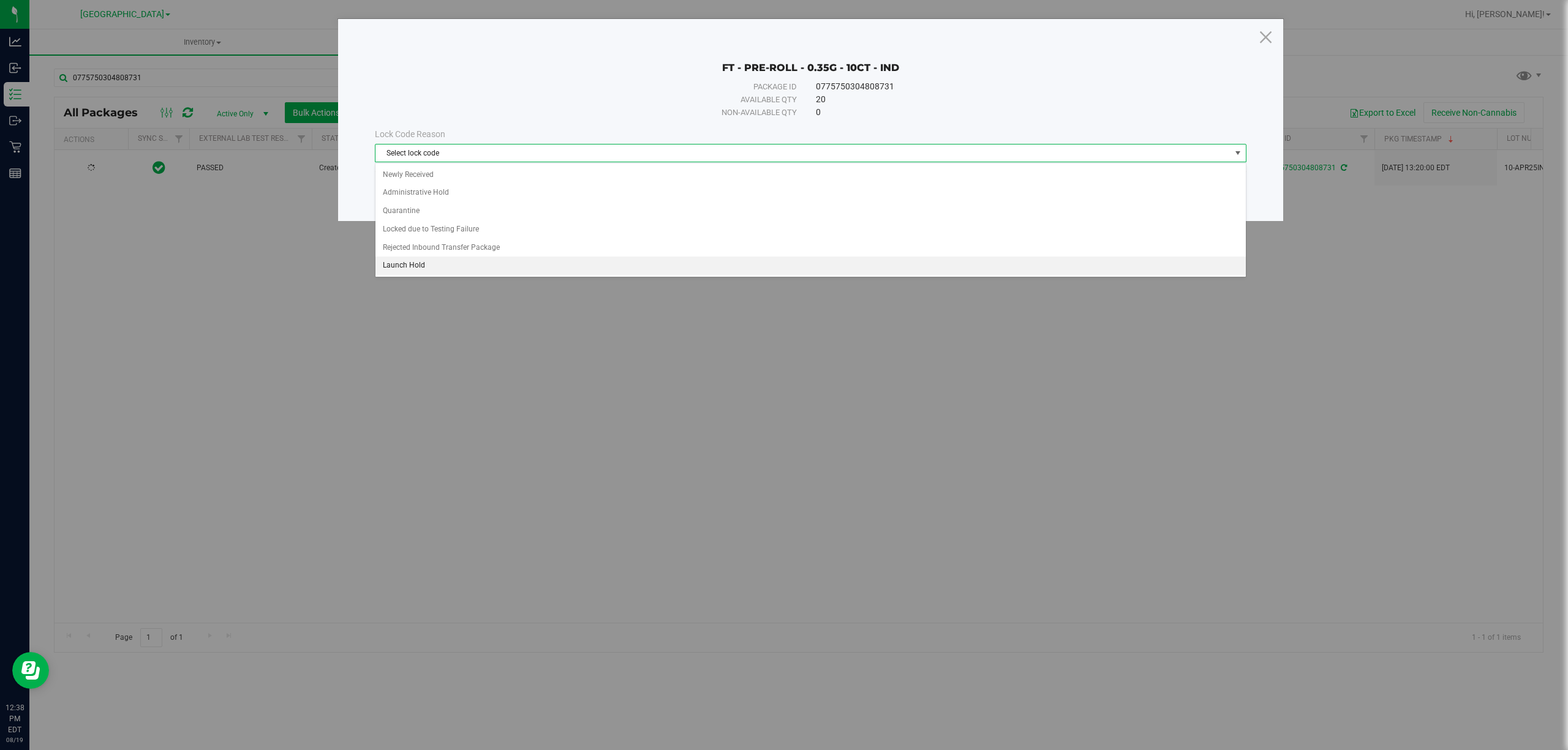
click at [414, 266] on li "Launch Hold" at bounding box center [811, 266] width 870 height 19
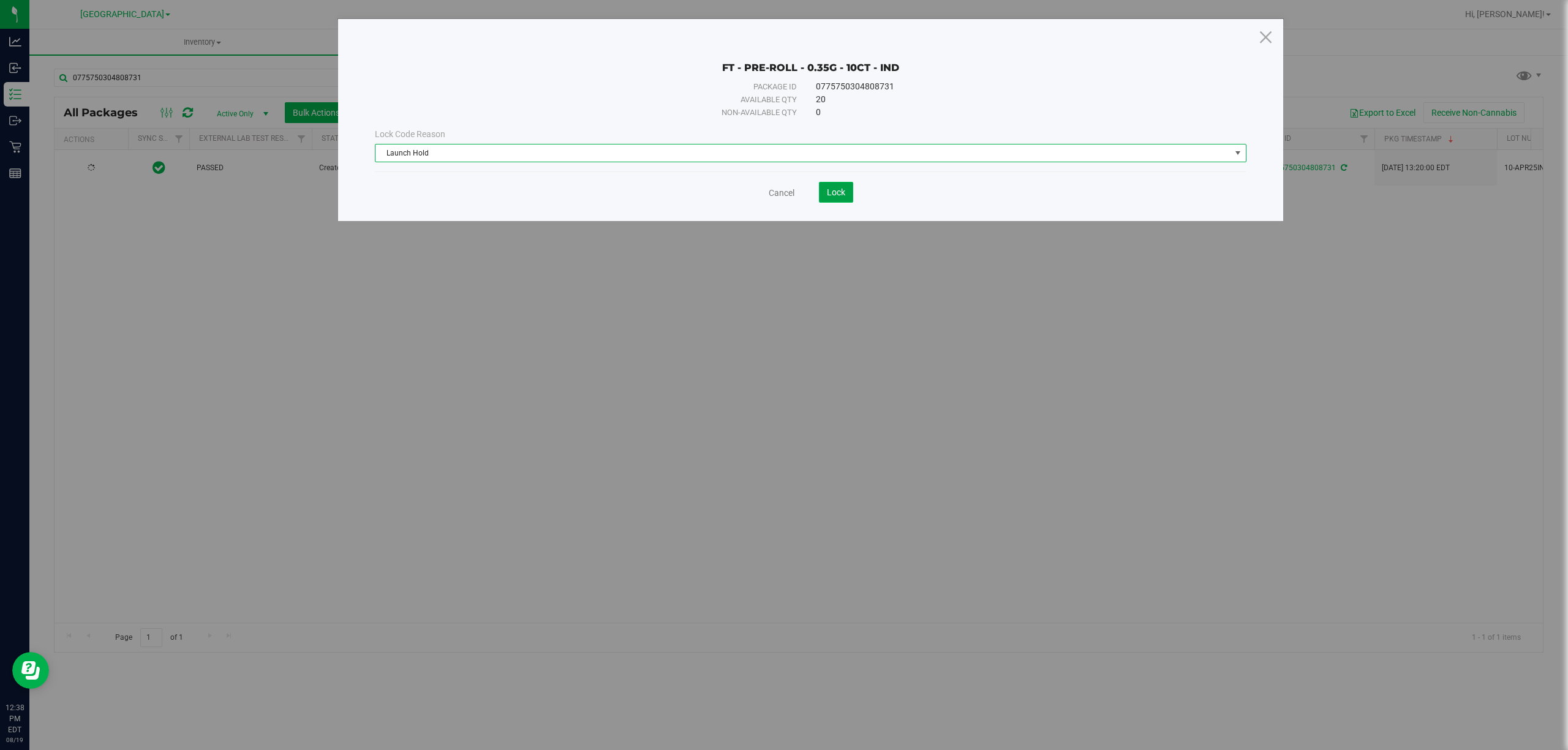
click at [832, 196] on span "Lock" at bounding box center [836, 192] width 19 height 10
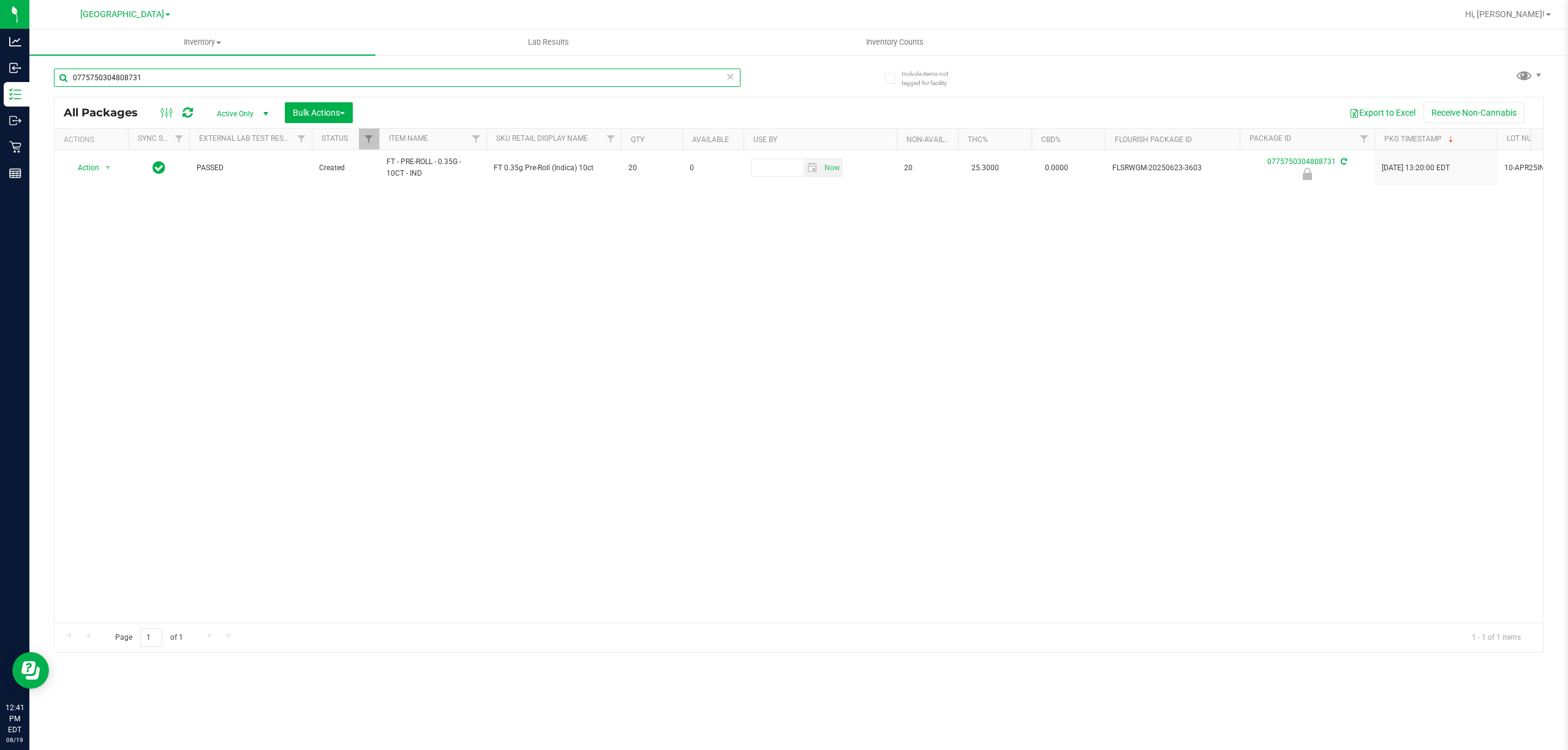
click at [223, 76] on input "0775750304808731" at bounding box center [396, 77] width 687 height 19
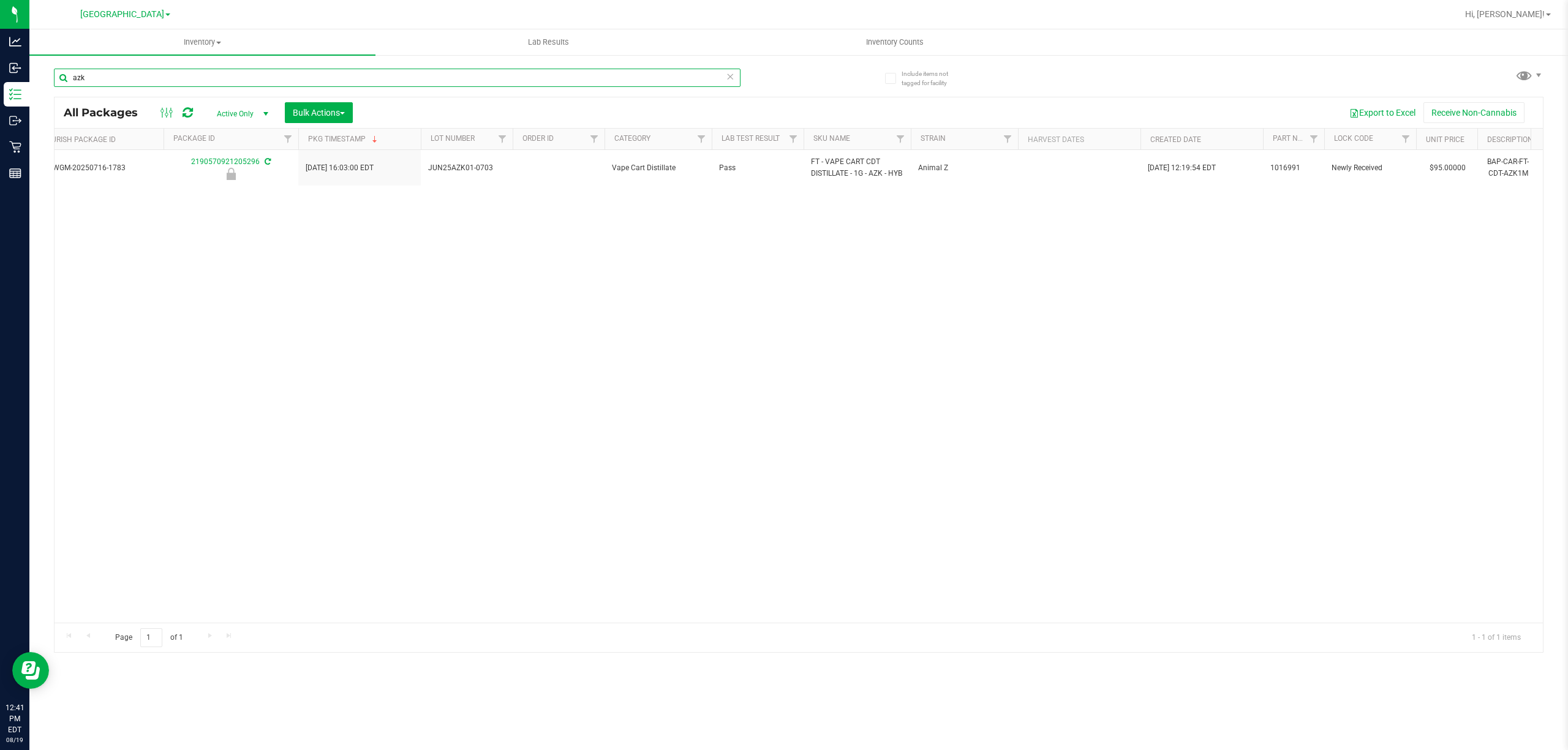
scroll to position [0, 1299]
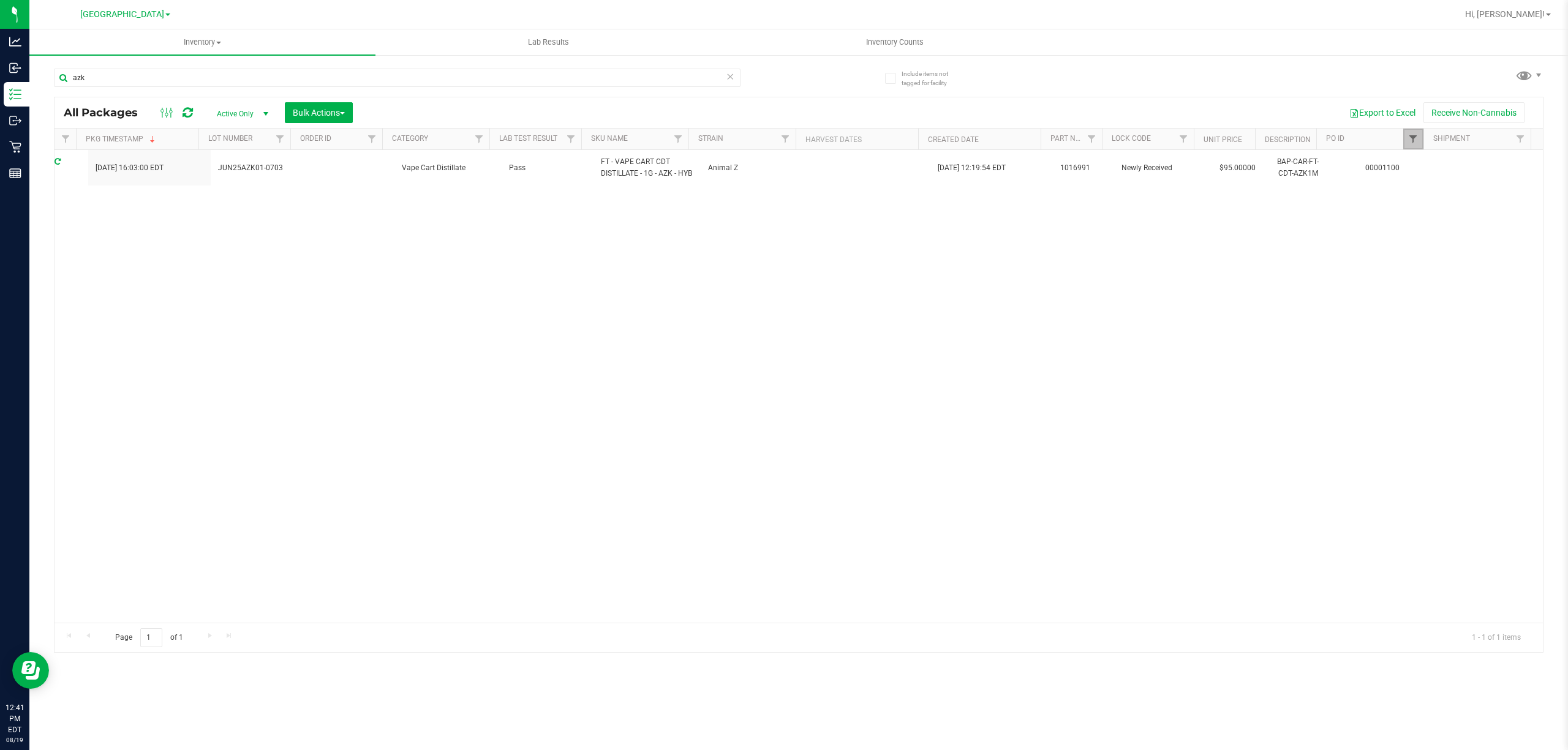
click at [1409, 135] on span "Filter" at bounding box center [1413, 139] width 10 height 10
click at [1486, 196] on button "Clear" at bounding box center [1507, 198] width 58 height 27
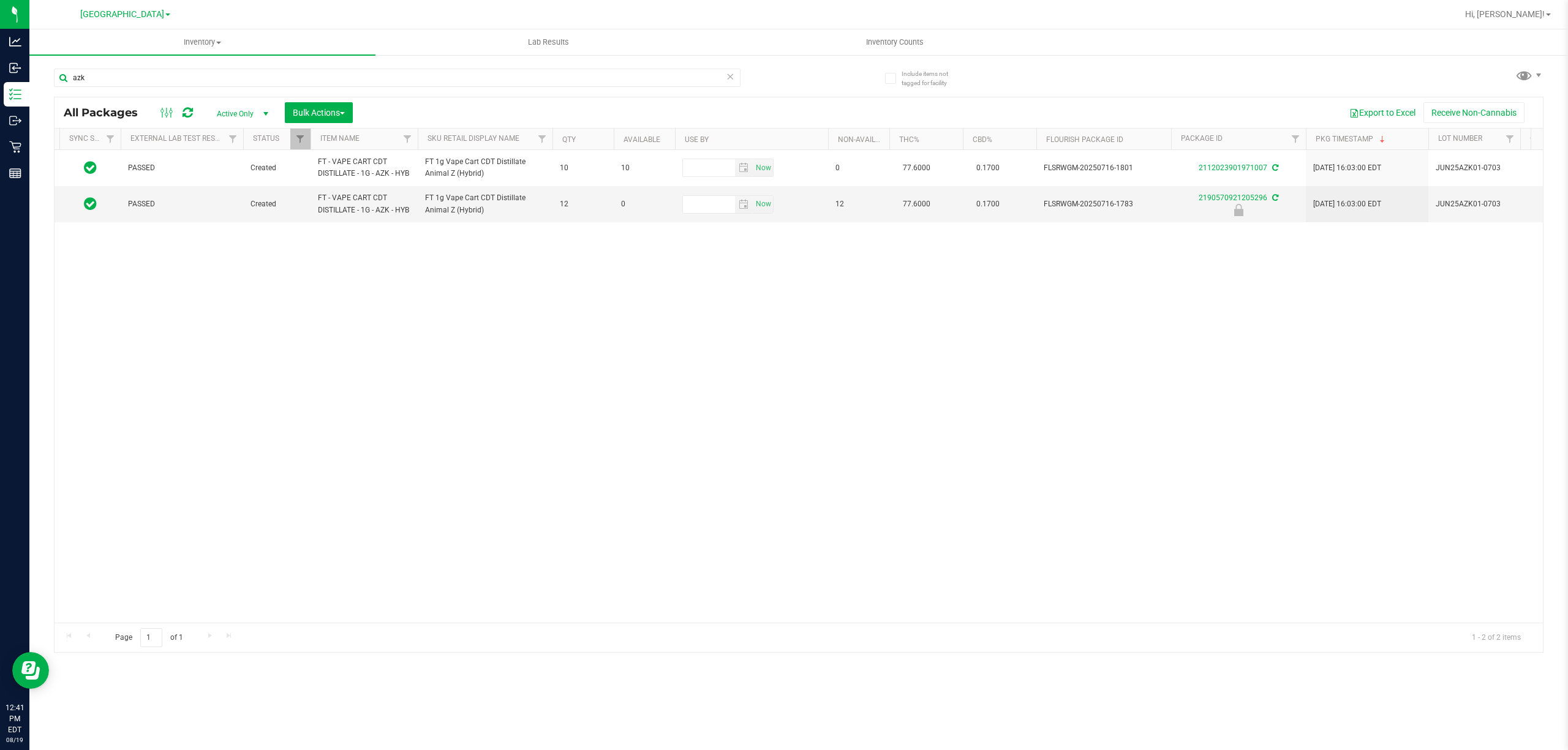
scroll to position [0, 53]
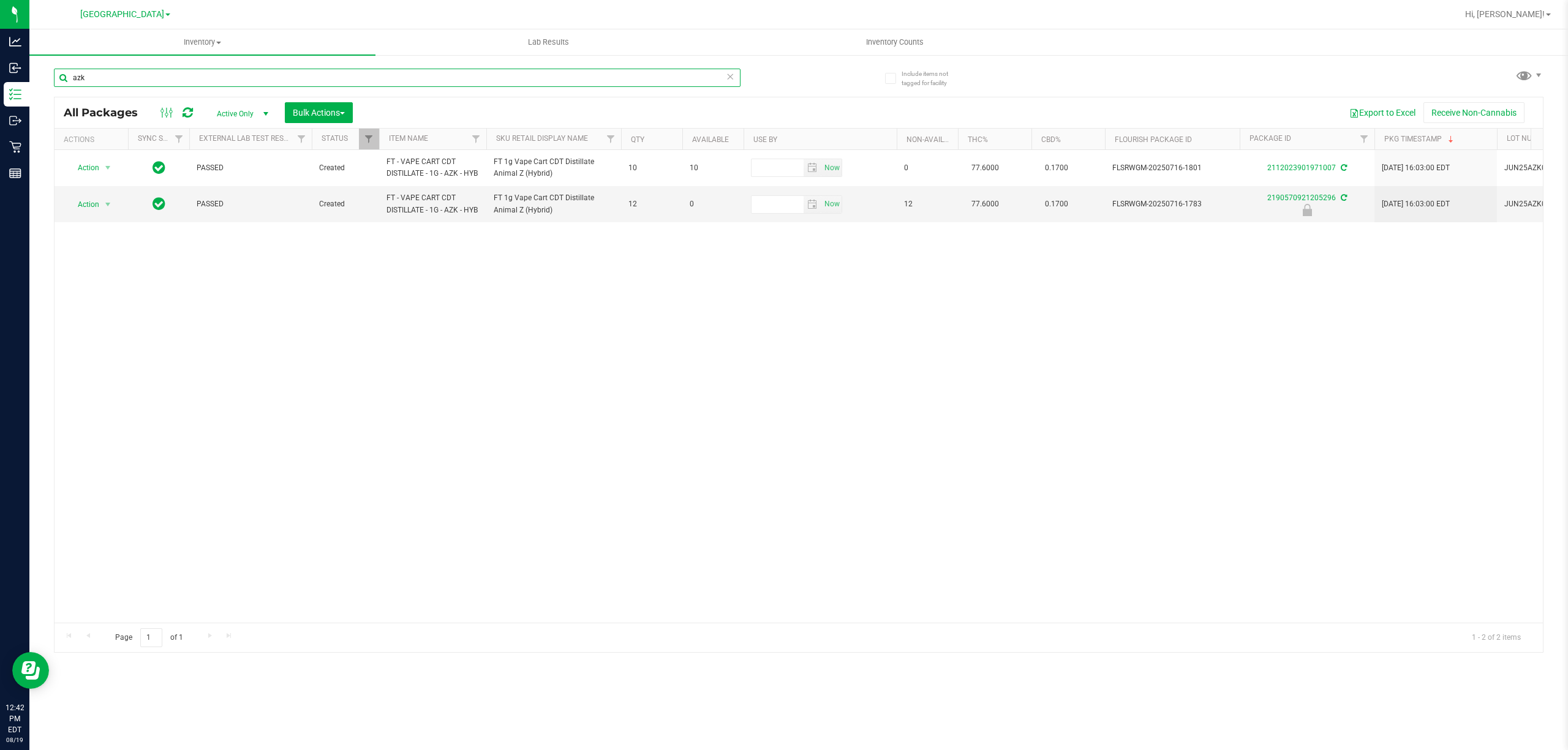
click at [98, 86] on input "azk" at bounding box center [396, 77] width 687 height 19
type input "9790173298984862"
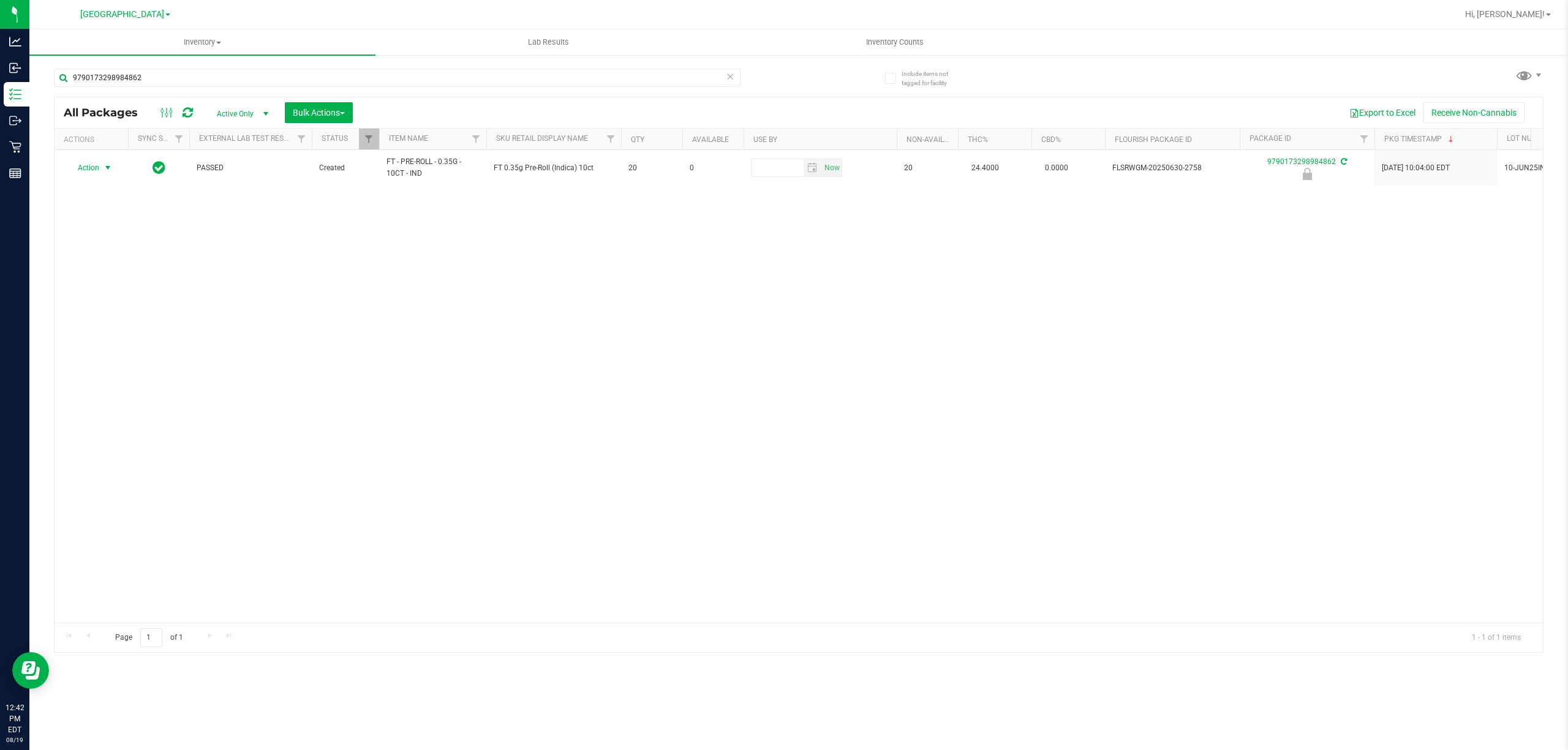
click at [89, 171] on span "Action" at bounding box center [82, 167] width 33 height 17
click at [114, 316] on li "Unlock package" at bounding box center [107, 314] width 79 height 19
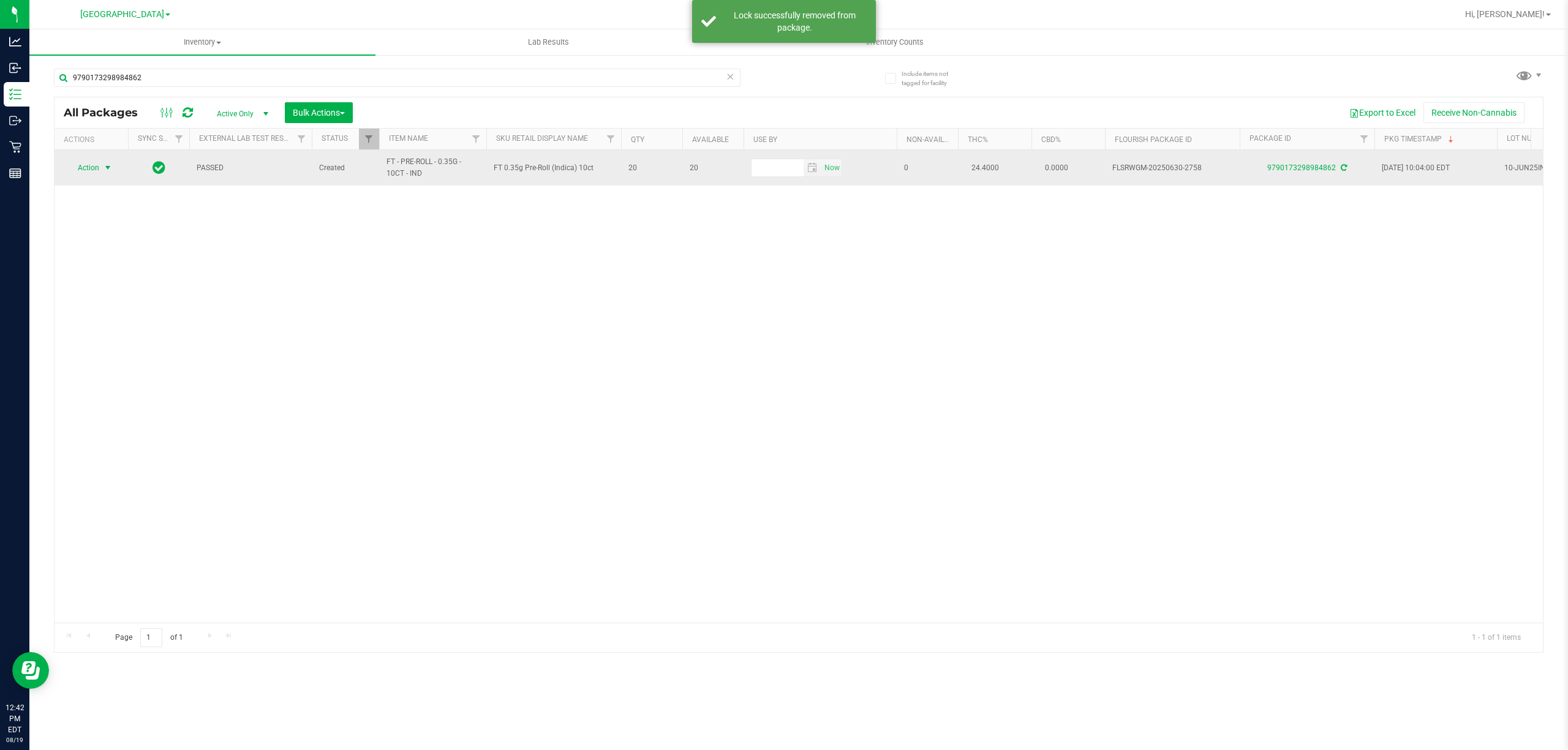
click at [86, 169] on span "Action" at bounding box center [82, 167] width 33 height 17
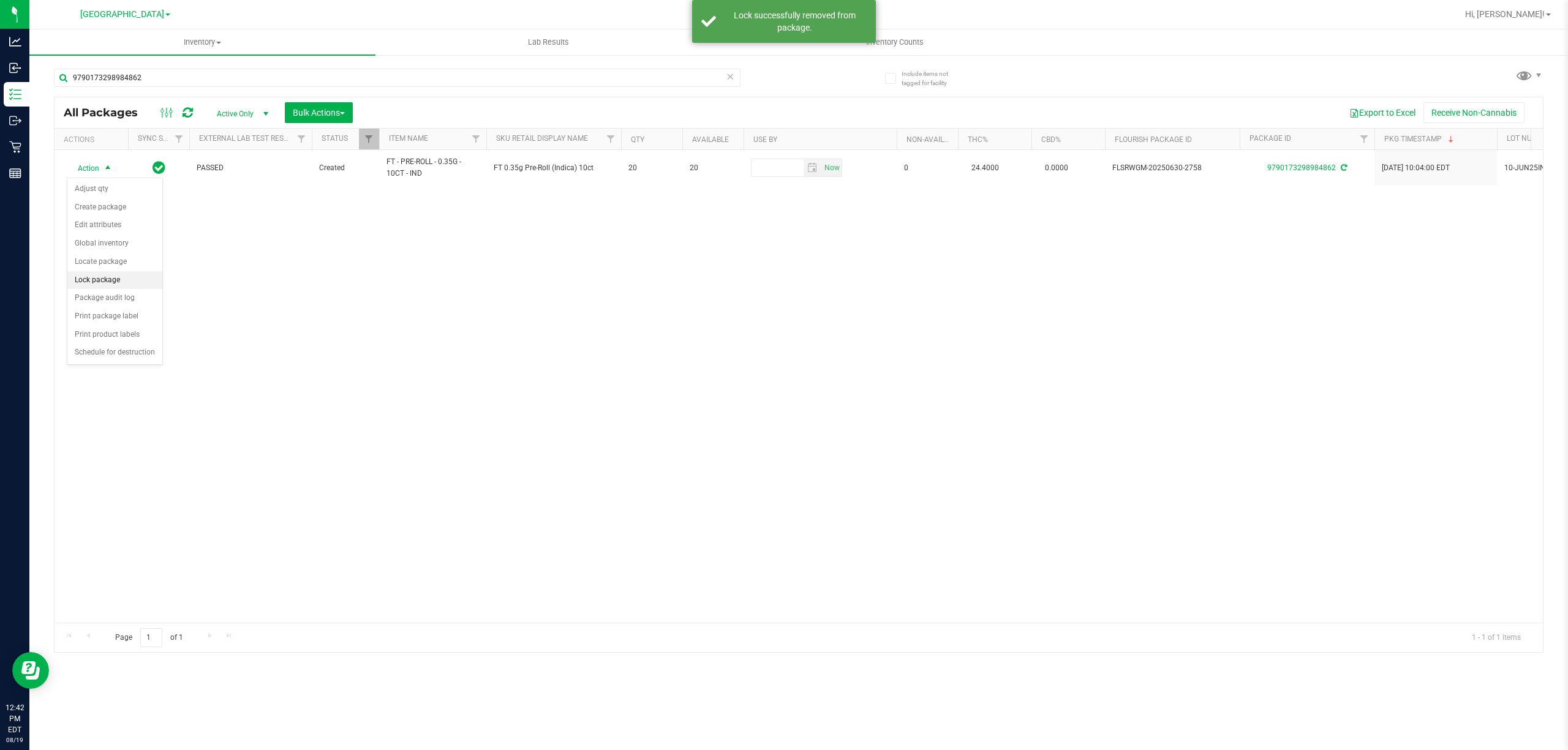
click at [107, 279] on li "Lock package" at bounding box center [115, 280] width 95 height 19
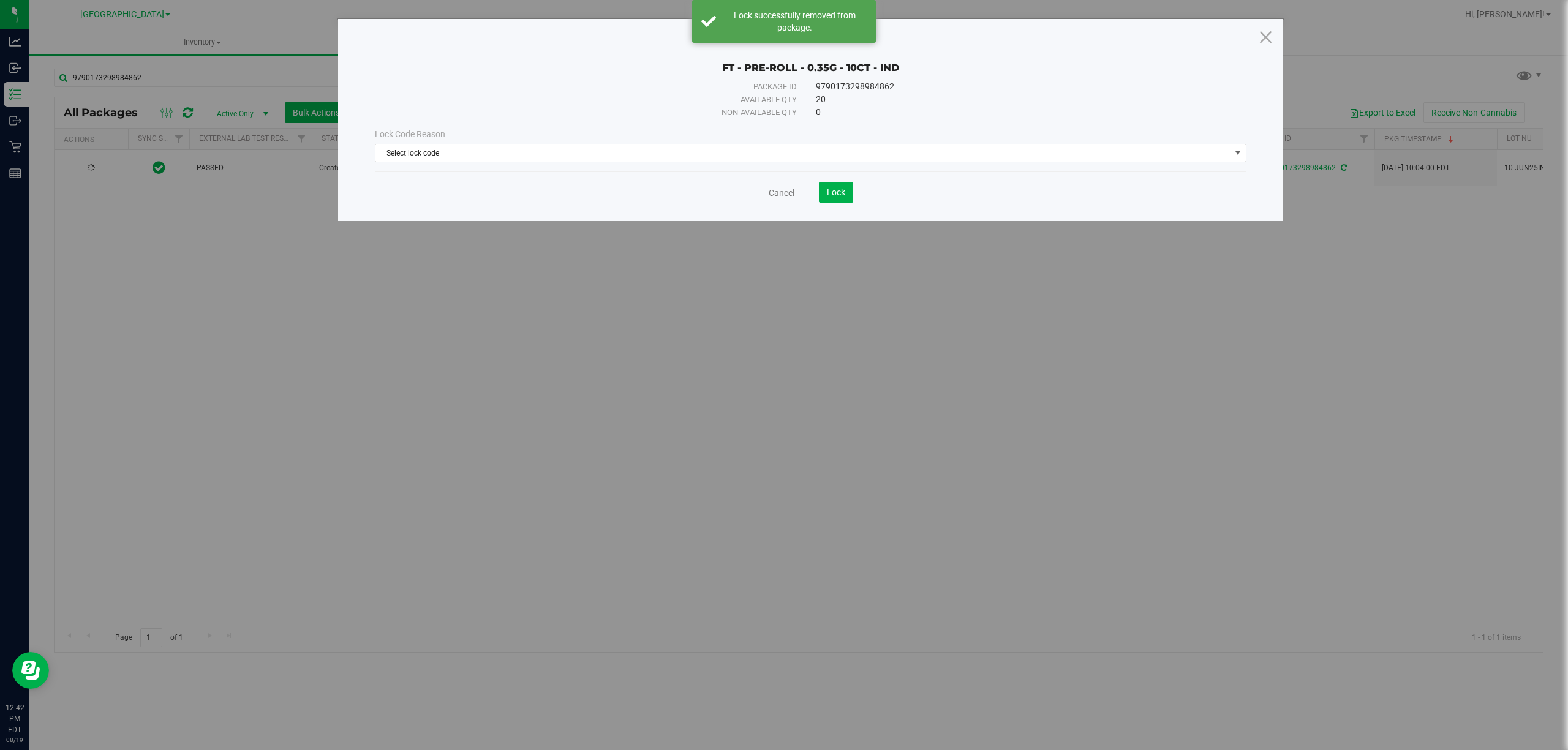
drag, startPoint x: 512, startPoint y: 153, endPoint x: 469, endPoint y: 204, distance: 66.7
click at [512, 153] on span "Select lock code" at bounding box center [803, 153] width 855 height 17
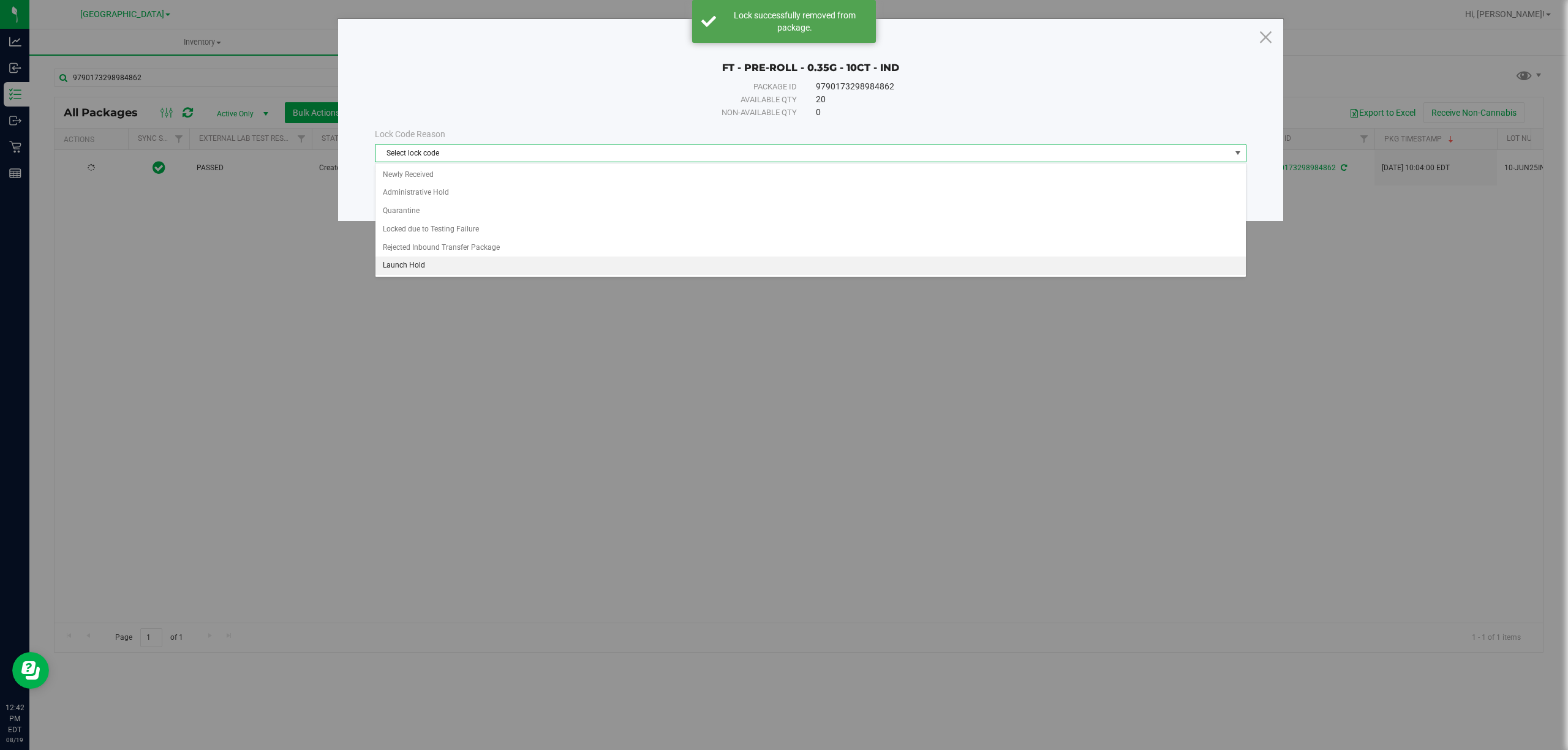
drag, startPoint x: 432, startPoint y: 261, endPoint x: 615, endPoint y: 238, distance: 184.4
click at [432, 261] on li "Launch Hold" at bounding box center [811, 266] width 870 height 19
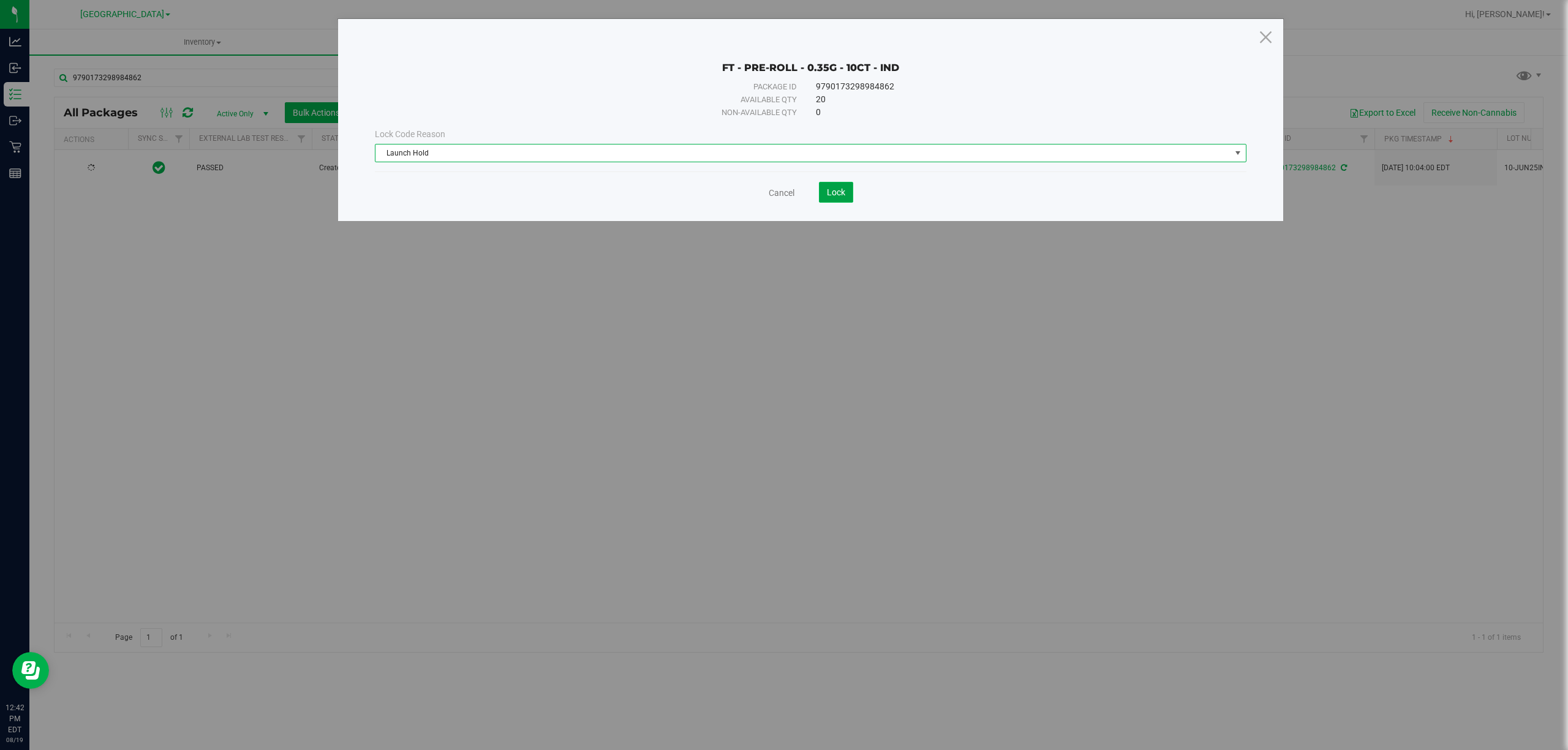
click at [824, 189] on button "Lock" at bounding box center [836, 192] width 35 height 21
